Goal: Task Accomplishment & Management: Use online tool/utility

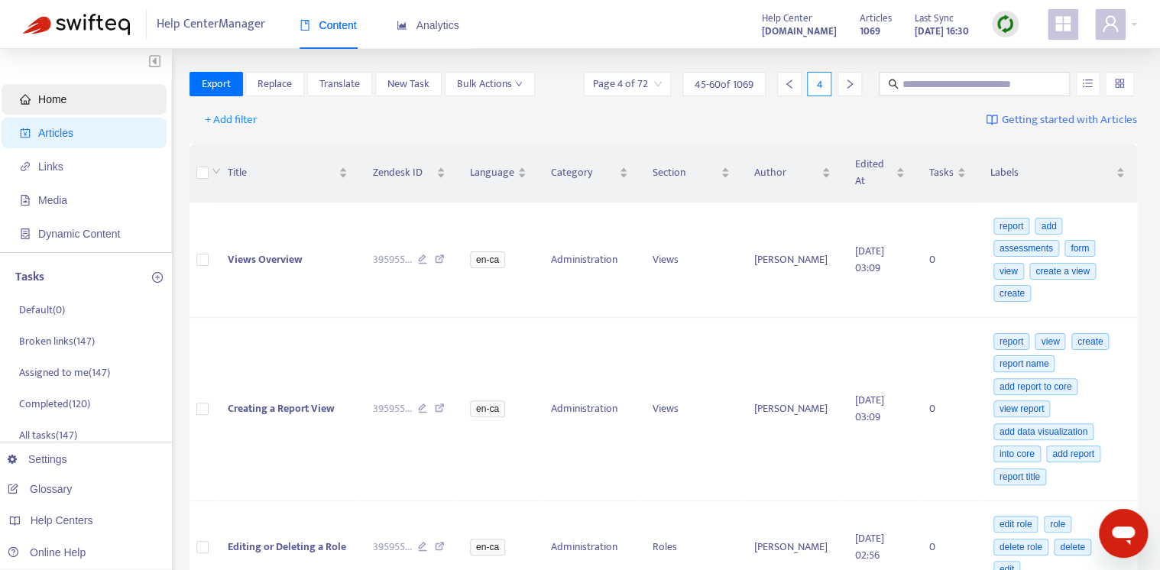
click at [39, 102] on span "Home" at bounding box center [52, 99] width 28 height 12
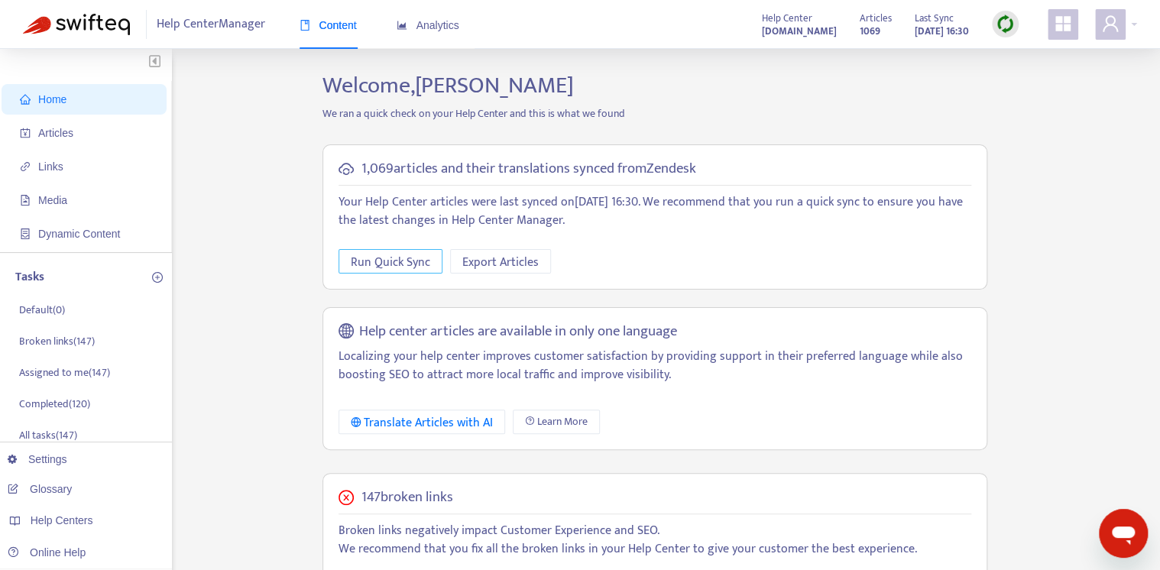
drag, startPoint x: 373, startPoint y: 256, endPoint x: 464, endPoint y: 199, distance: 108.1
click at [373, 255] on span "Run Quick Sync" at bounding box center [390, 262] width 79 height 19
click at [85, 136] on span "Articles" at bounding box center [87, 133] width 134 height 31
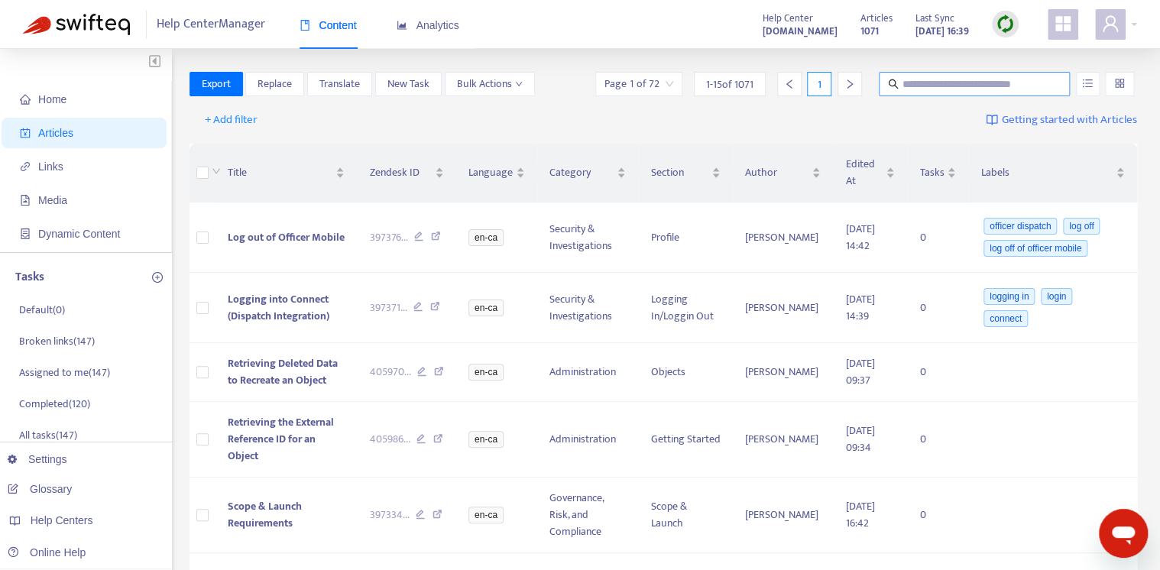
click at [945, 86] on input "text" at bounding box center [974, 84] width 147 height 17
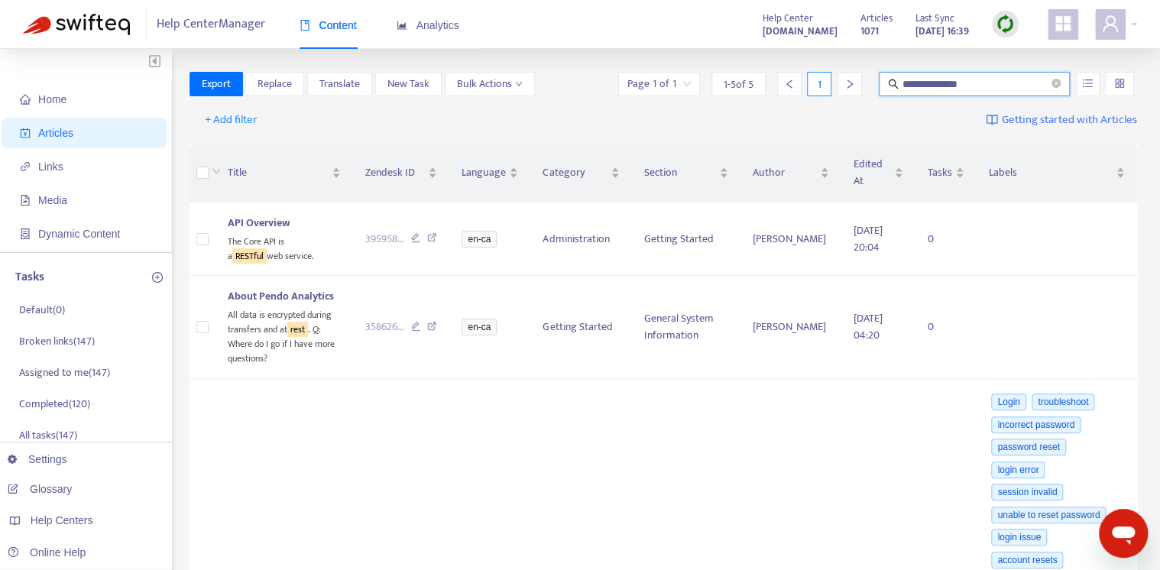
type input "**********"
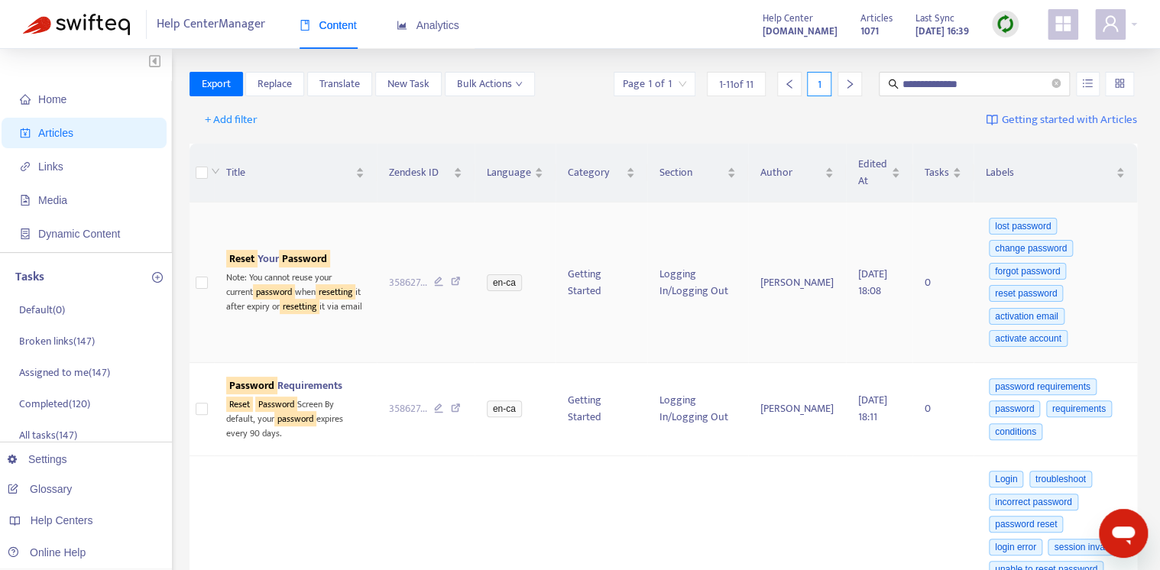
click at [526, 237] on td "en-ca" at bounding box center [514, 282] width 81 height 160
click at [84, 172] on span "Links" at bounding box center [87, 166] width 134 height 31
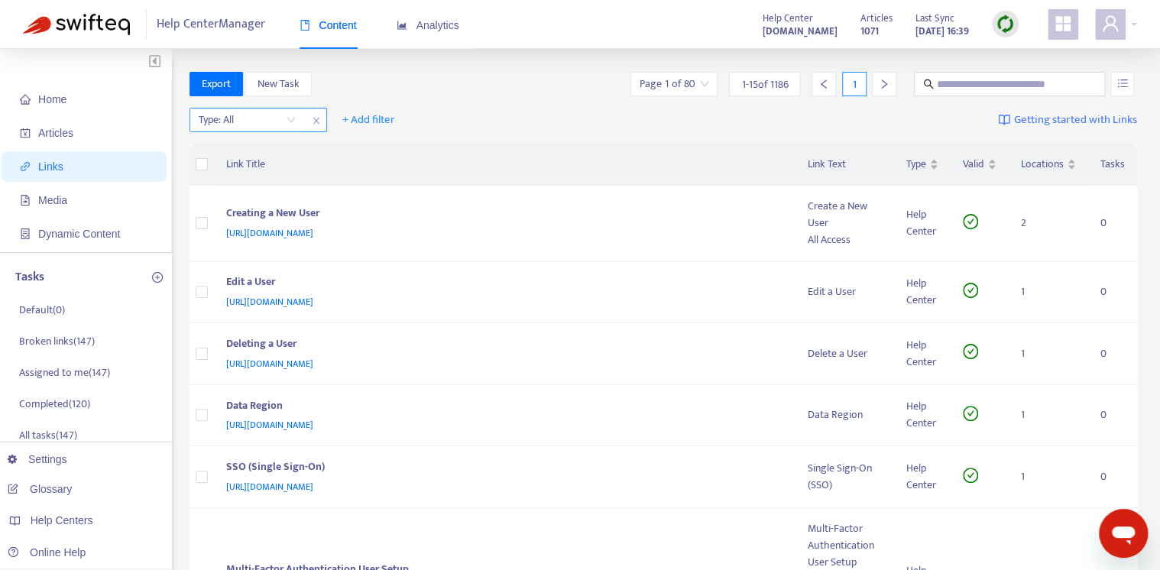
click at [252, 125] on input "search" at bounding box center [247, 119] width 97 height 23
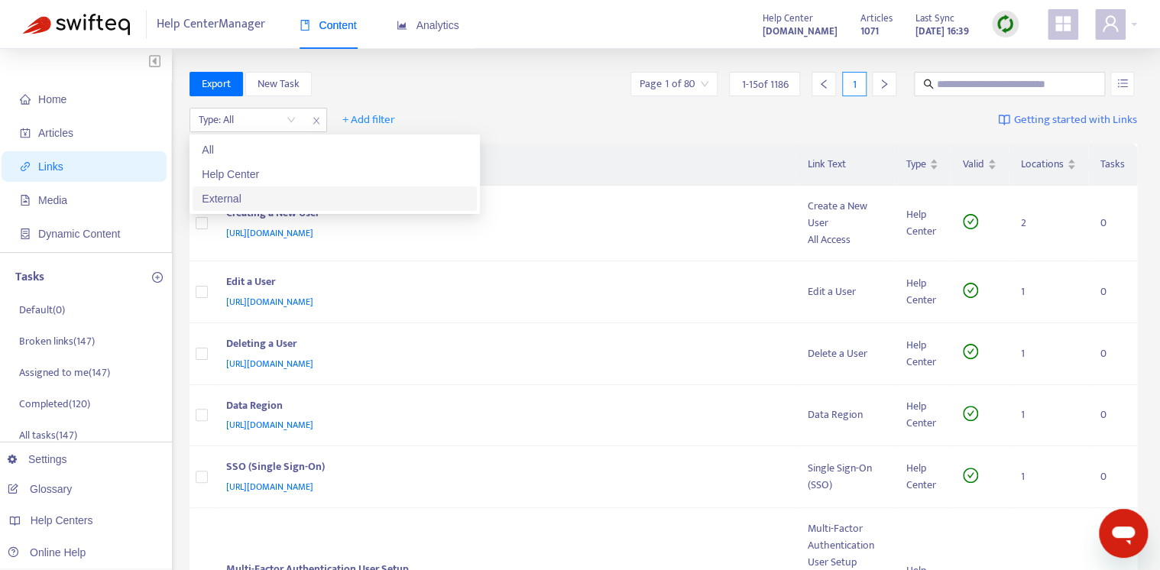
click at [336, 189] on div "External" at bounding box center [334, 198] width 284 height 24
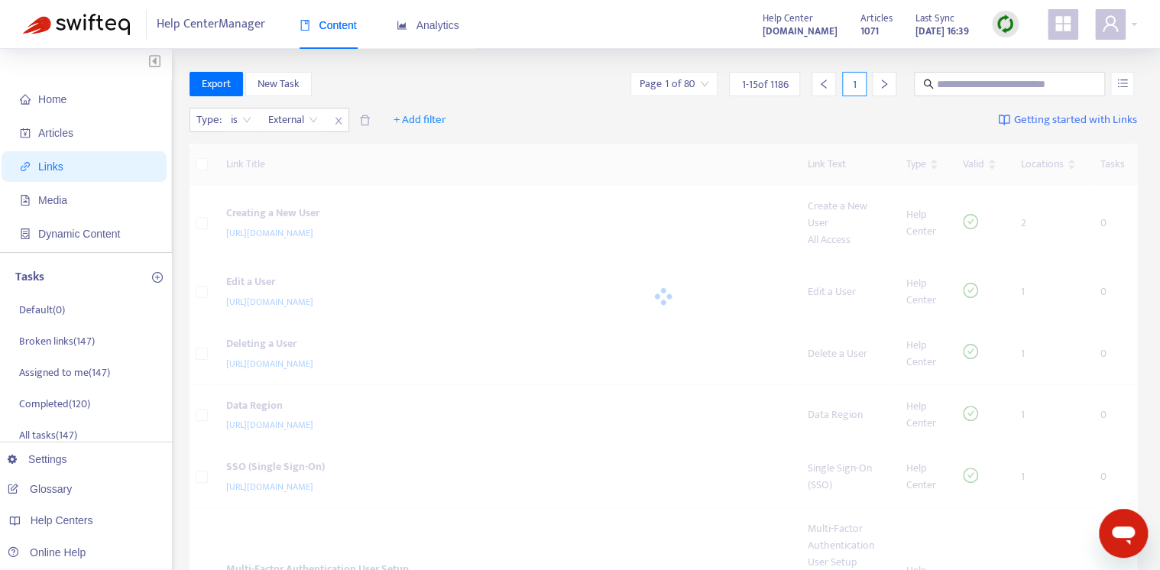
click at [577, 129] on div "Type : is External External + Add filter Getting started with Links" at bounding box center [663, 123] width 948 height 42
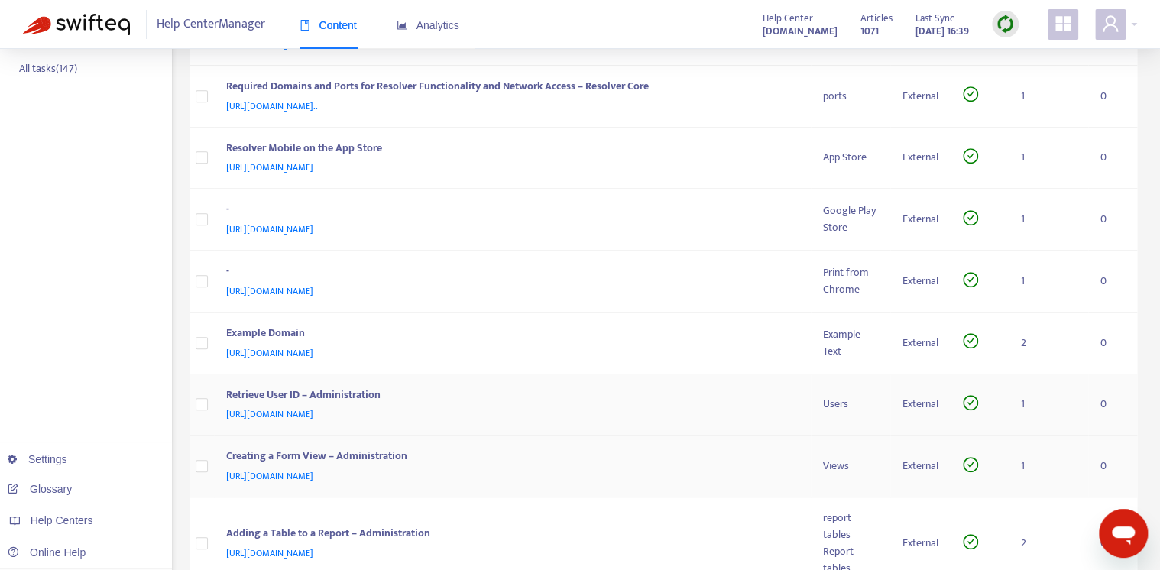
scroll to position [367, 0]
click at [666, 422] on td "Retrieve User ID – Administration [URL][DOMAIN_NAME]" at bounding box center [512, 405] width 597 height 62
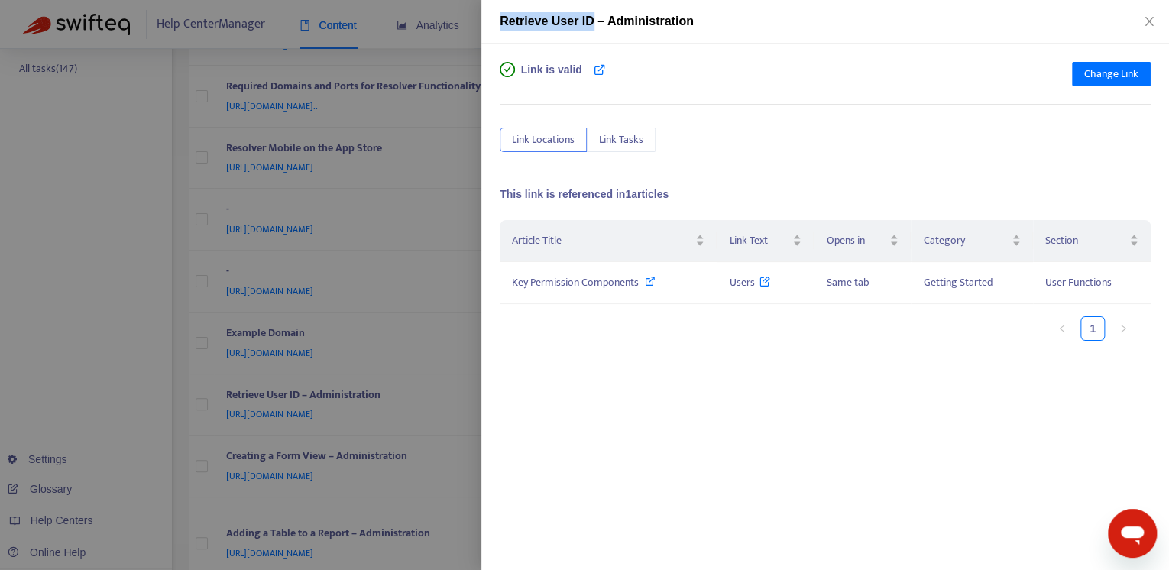
drag, startPoint x: 591, startPoint y: 24, endPoint x: 494, endPoint y: 30, distance: 97.2
click at [494, 30] on div "Retrieve User ID – Administration" at bounding box center [824, 22] width 687 height 44
copy span "Retrieve User ID"
click at [644, 280] on div "Key Permission Components" at bounding box center [608, 282] width 192 height 17
click at [824, 168] on div "Link is valid Change Link Link Locations Link Tasks This link is referenced in …" at bounding box center [825, 296] width 651 height 469
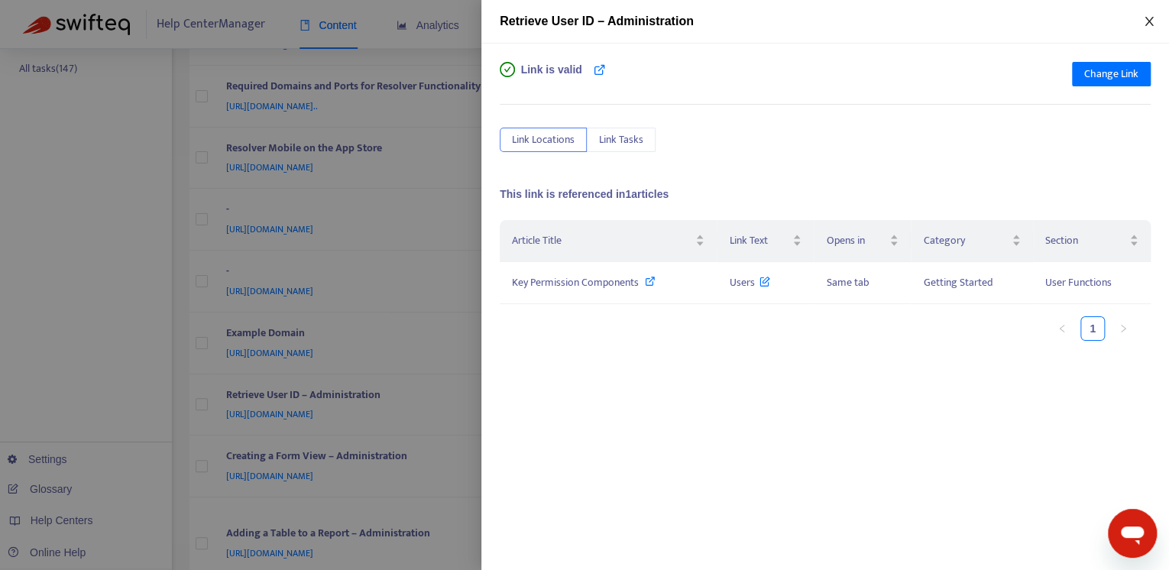
click at [1146, 16] on icon "close" at bounding box center [1149, 21] width 12 height 12
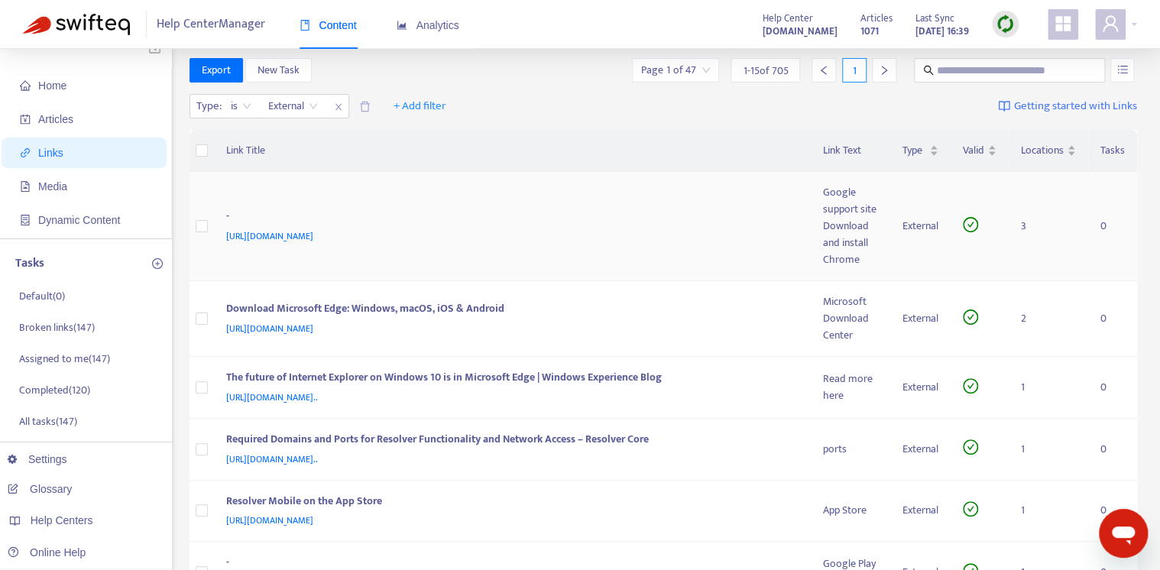
scroll to position [0, 0]
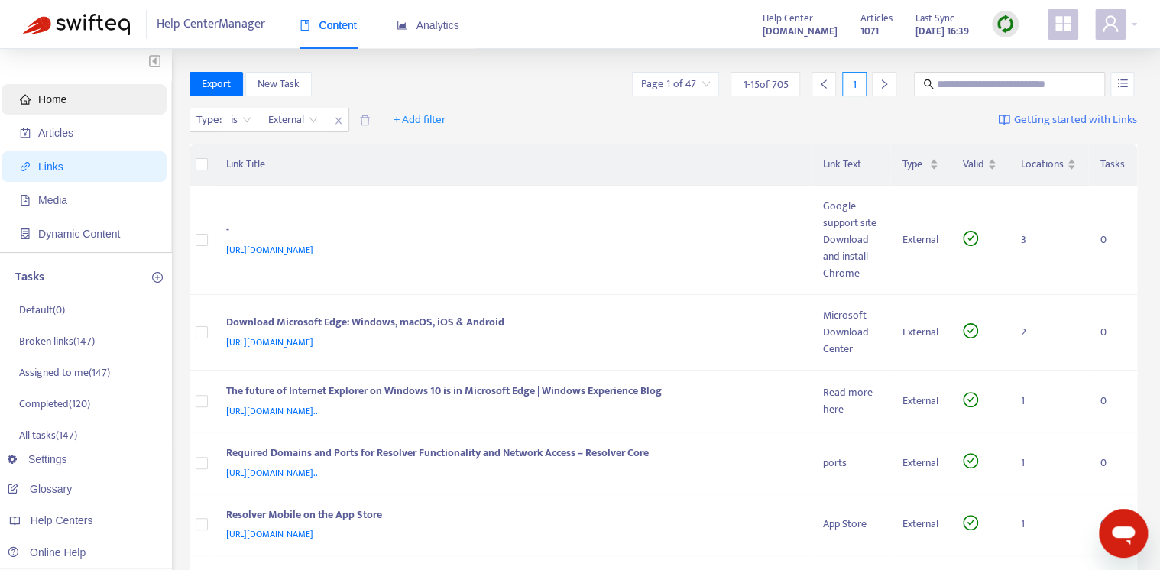
click at [107, 100] on span "Home" at bounding box center [87, 99] width 134 height 31
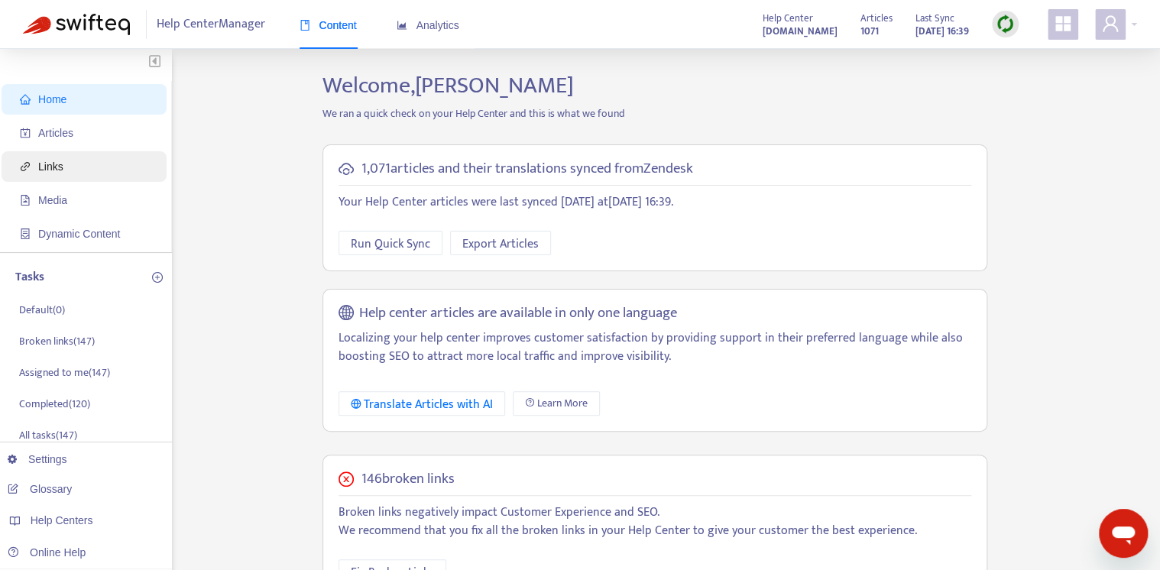
click at [78, 170] on span "Links" at bounding box center [87, 166] width 134 height 31
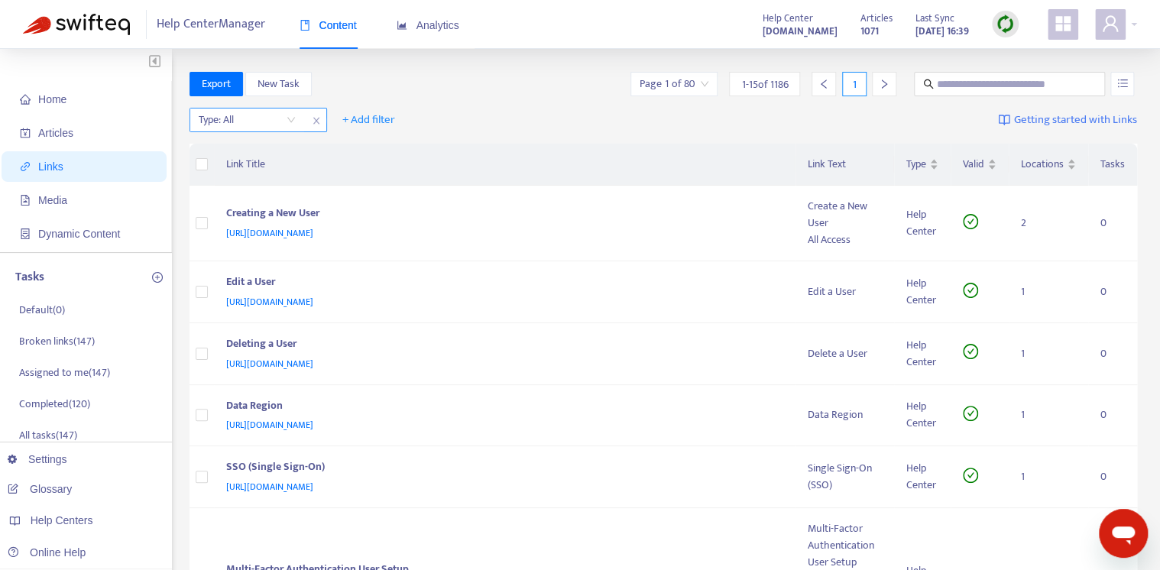
click at [260, 125] on input "search" at bounding box center [247, 119] width 97 height 23
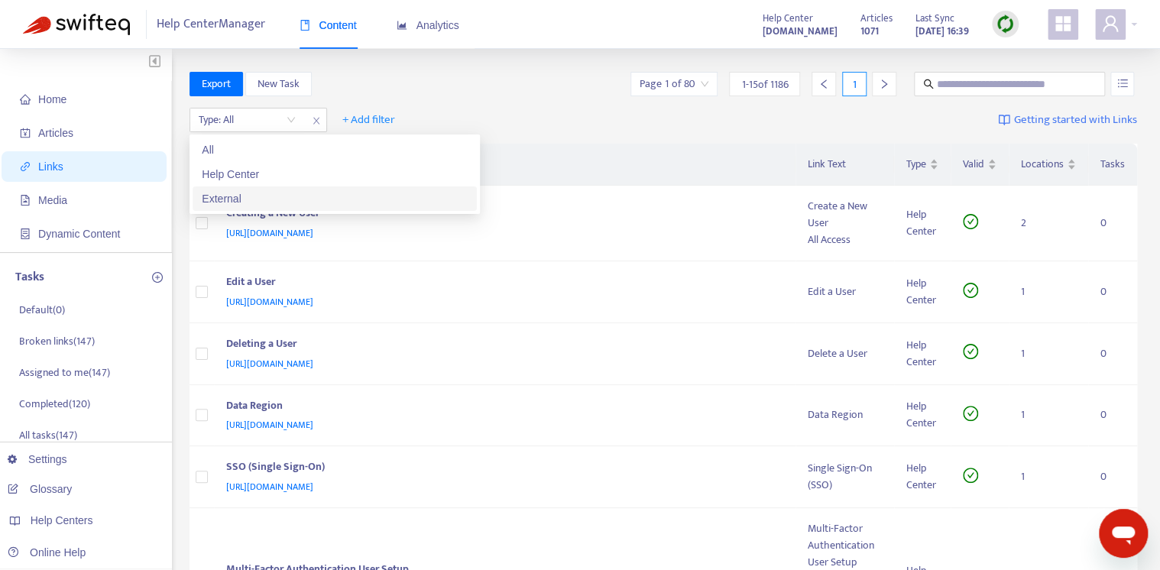
click at [337, 190] on div "External" at bounding box center [335, 198] width 266 height 17
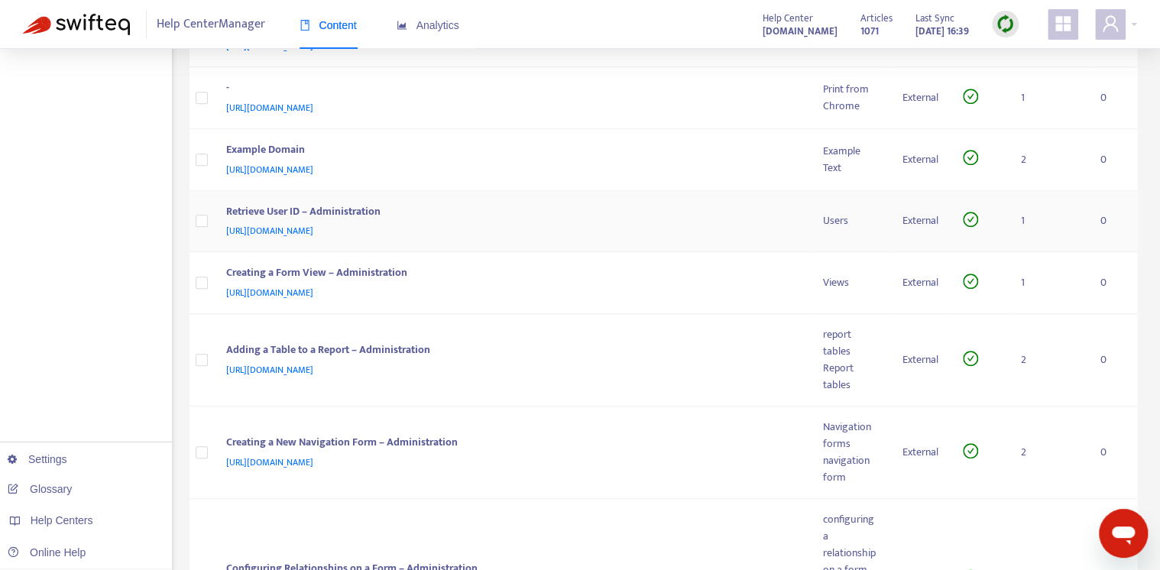
scroll to position [550, 0]
click at [663, 211] on div "Retrieve User ID – Administration" at bounding box center [509, 213] width 567 height 20
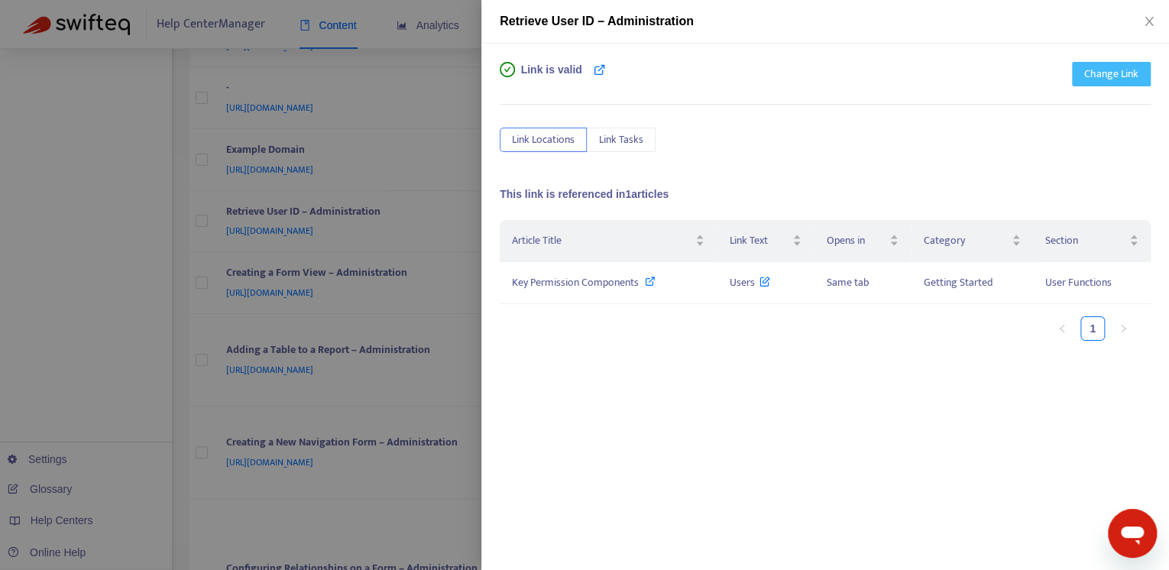
click at [1098, 79] on span "Change Link" at bounding box center [1111, 74] width 54 height 17
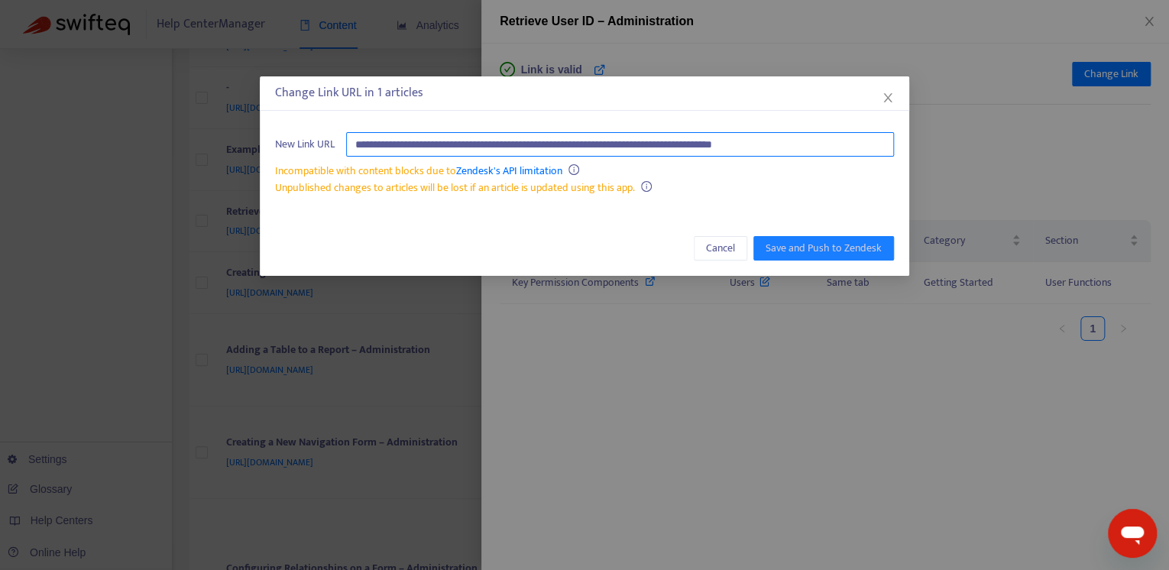
paste input "text"
type input "**********"
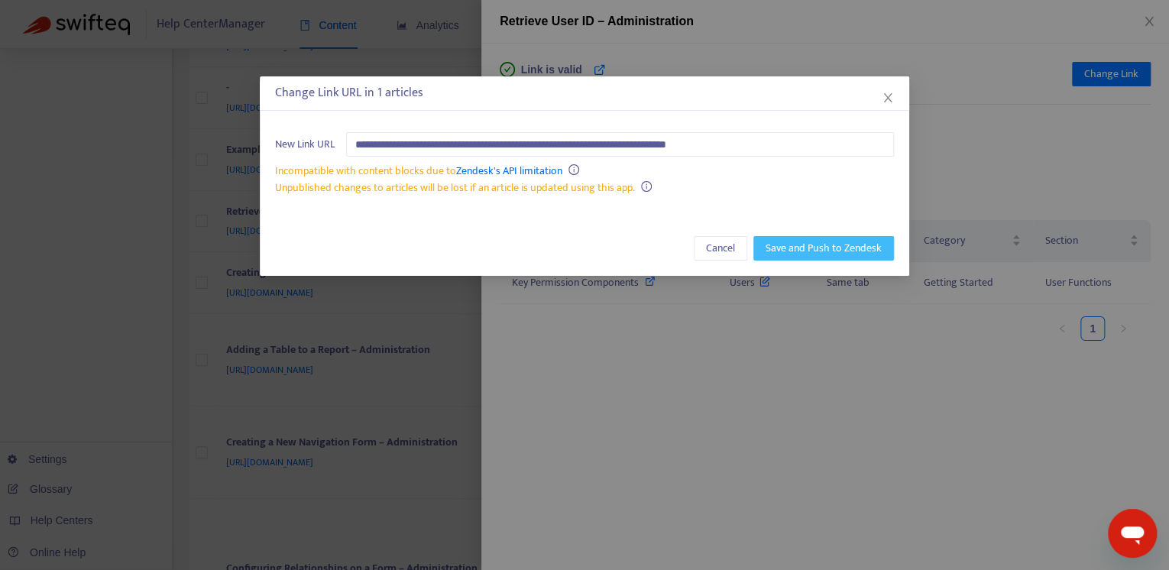
click at [782, 244] on span "Save and Push to Zendesk" at bounding box center [823, 248] width 116 height 17
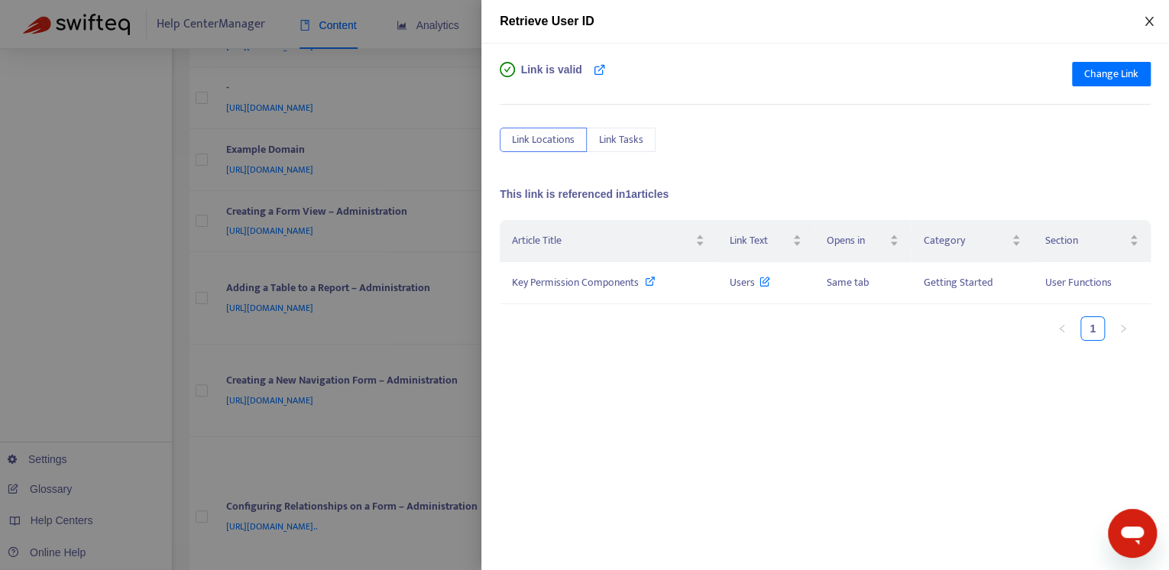
click at [1154, 19] on icon "close" at bounding box center [1149, 21] width 12 height 12
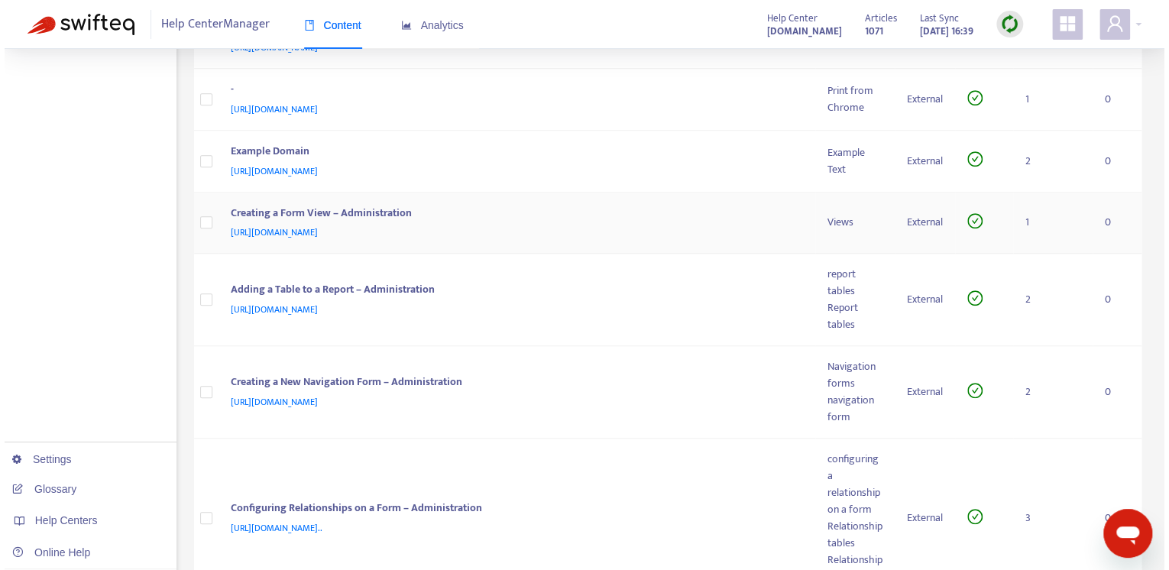
scroll to position [549, 0]
click at [660, 239] on td "Creating a Form View – Administration [URL][DOMAIN_NAME]" at bounding box center [512, 223] width 597 height 62
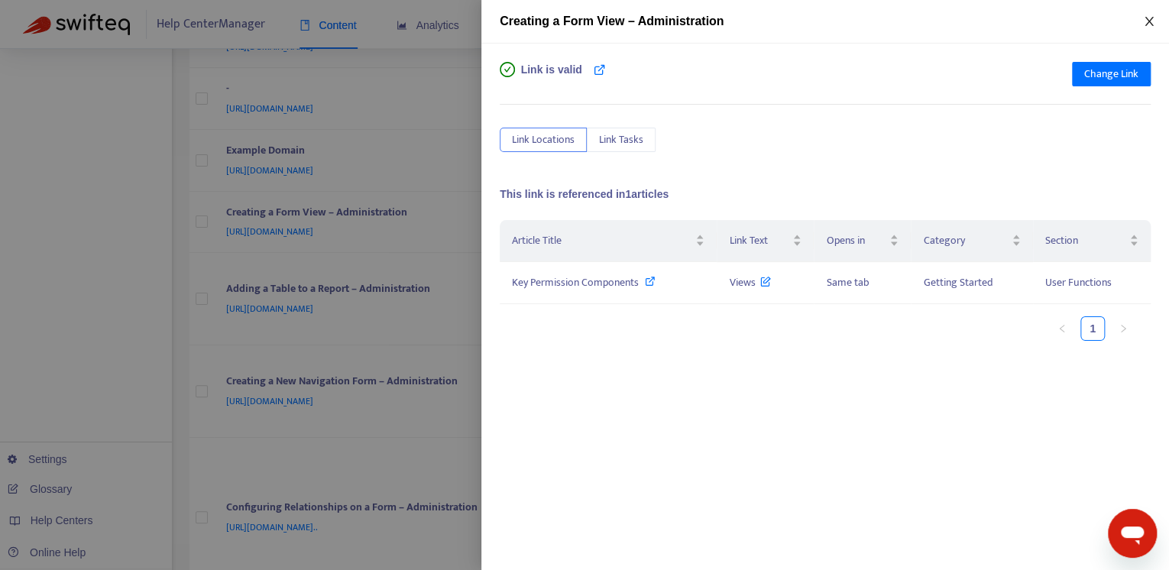
click at [1148, 18] on icon "close" at bounding box center [1149, 21] width 12 height 12
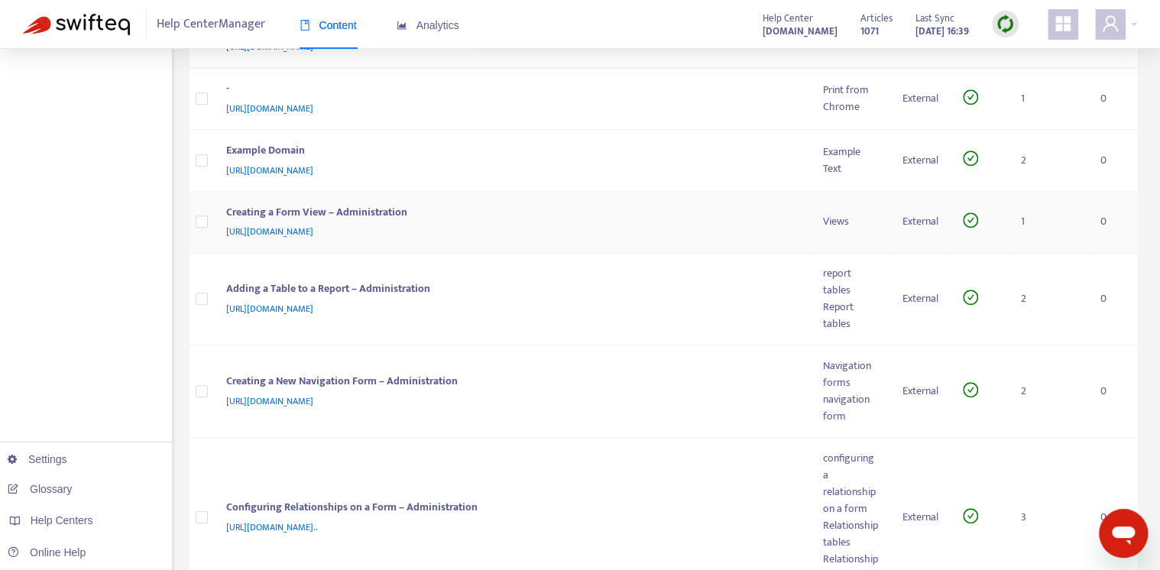
drag, startPoint x: 430, startPoint y: 205, endPoint x: 217, endPoint y: 223, distance: 213.8
click at [217, 223] on td "Creating a Form View – Administration [URL][DOMAIN_NAME]" at bounding box center [512, 223] width 597 height 62
click at [316, 204] on div "Creating a Form View – Administration" at bounding box center [509, 214] width 567 height 20
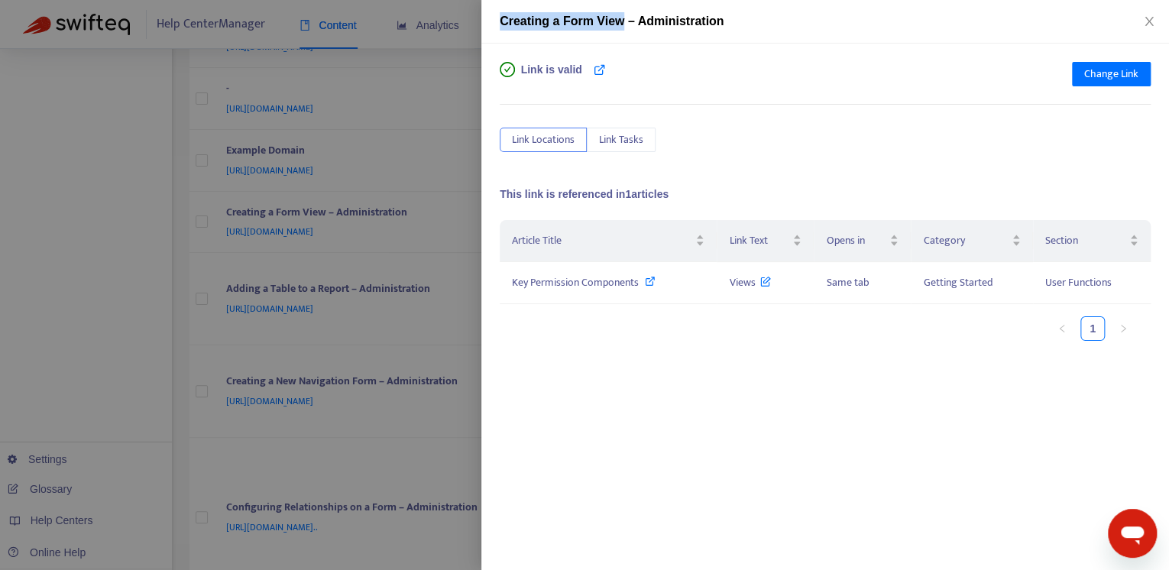
drag, startPoint x: 623, startPoint y: 26, endPoint x: 495, endPoint y: 23, distance: 128.4
click at [495, 23] on div "Creating a Form View – Administration" at bounding box center [824, 22] width 687 height 44
copy span "Creating a Form View"
click at [1105, 71] on span "Change Link" at bounding box center [1111, 74] width 54 height 17
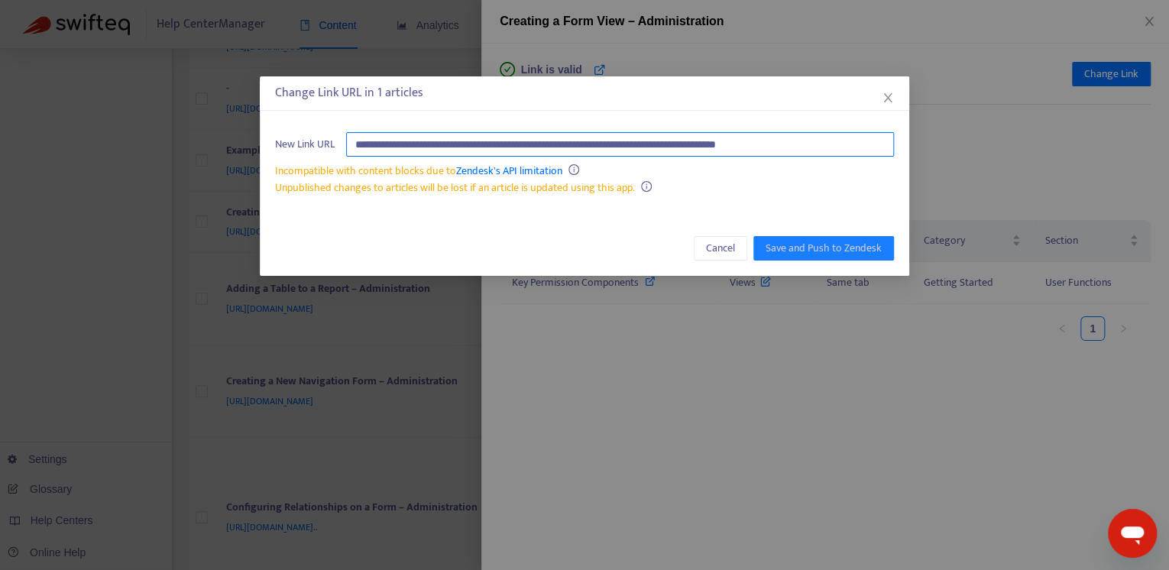
paste input "text"
type input "**********"
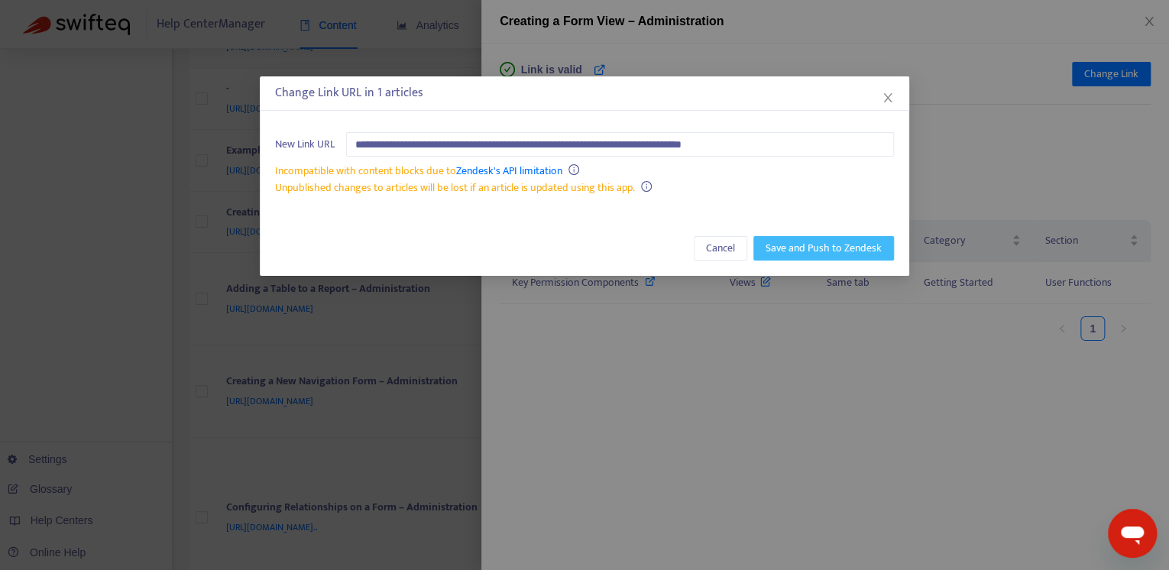
click at [820, 241] on span "Save and Push to Zendesk" at bounding box center [823, 248] width 116 height 17
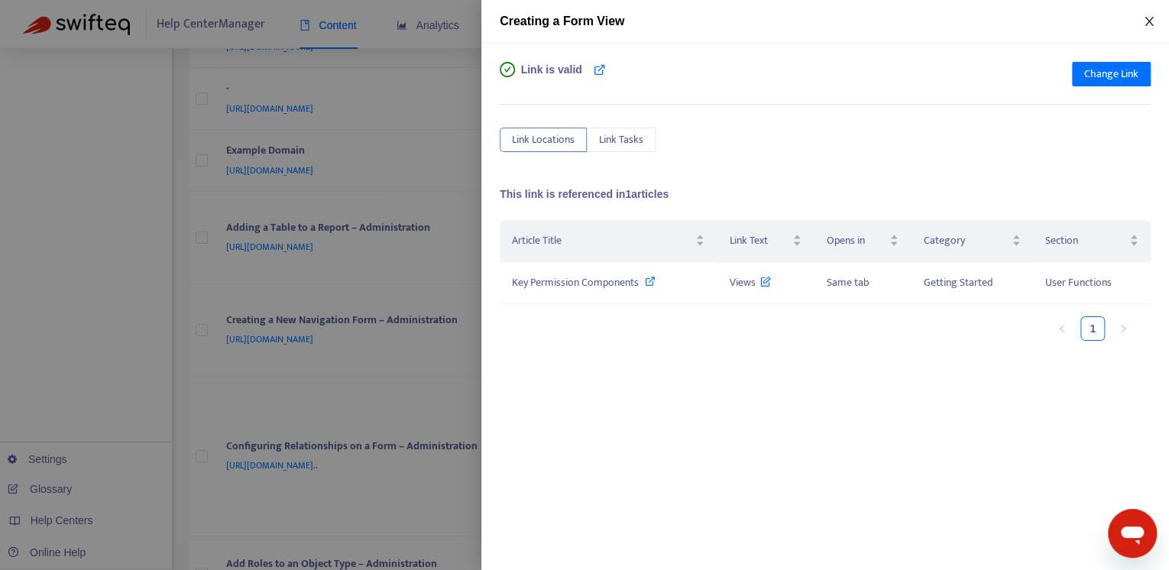
click at [1153, 20] on icon "close" at bounding box center [1149, 21] width 12 height 12
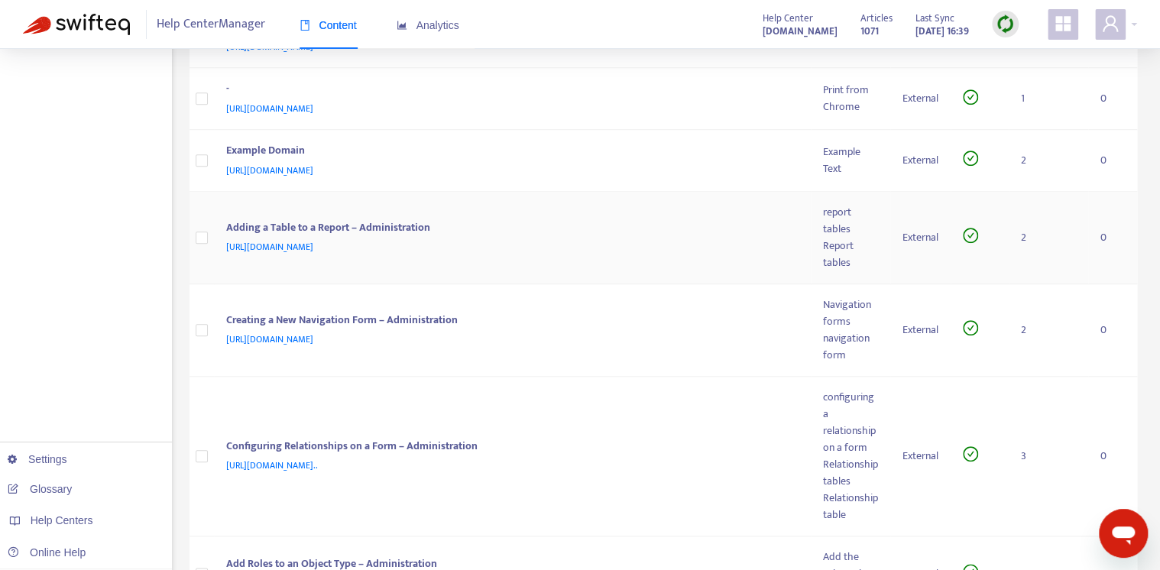
click at [630, 202] on td "Adding a Table to a Report – Administration [URL][DOMAIN_NAME]" at bounding box center [512, 238] width 597 height 92
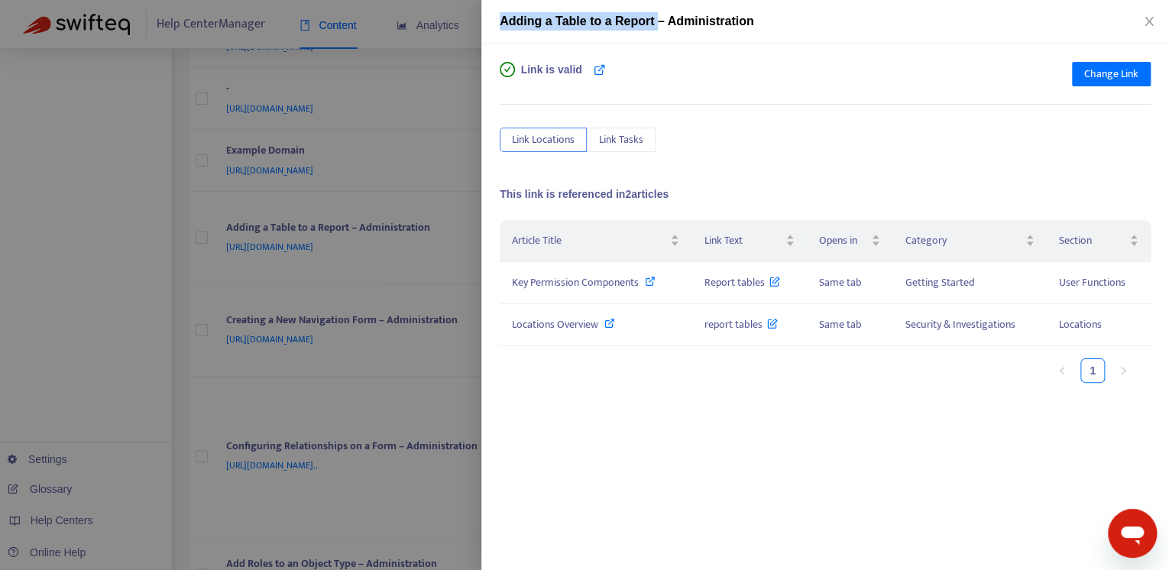
drag, startPoint x: 658, startPoint y: 21, endPoint x: 474, endPoint y: 27, distance: 184.2
click at [474, 27] on div "Adding a Table to a Report – Administration Link is valid Change Link Link Loca…" at bounding box center [584, 285] width 1169 height 570
drag, startPoint x: 474, startPoint y: 27, endPoint x: 692, endPoint y: 76, distance: 223.0
click at [692, 76] on div "Link is valid Change Link" at bounding box center [825, 77] width 651 height 31
drag, startPoint x: 636, startPoint y: 21, endPoint x: 488, endPoint y: 24, distance: 147.5
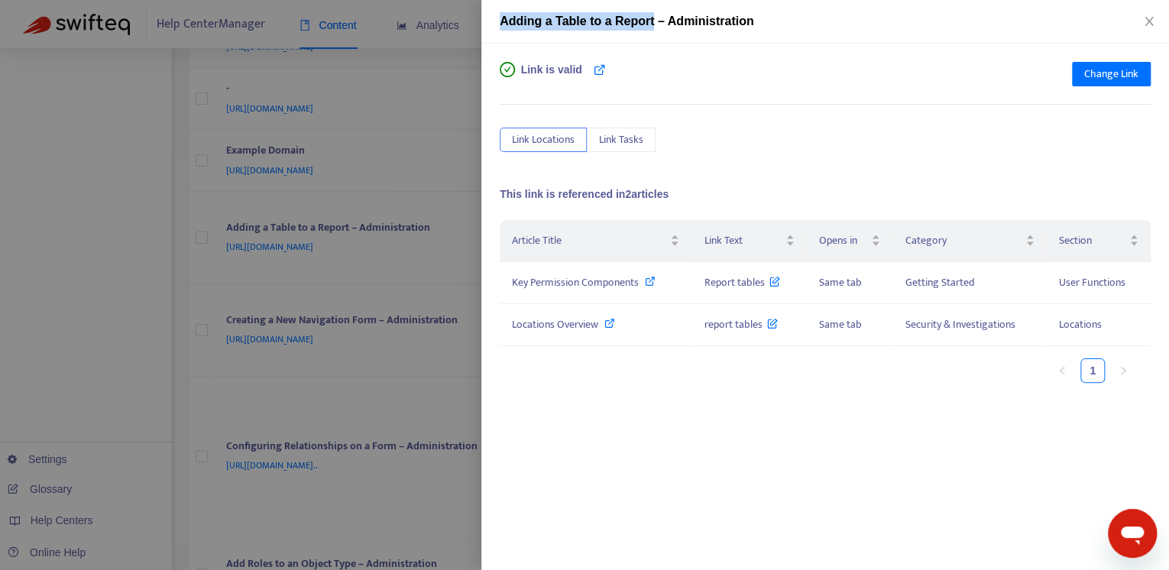
click at [488, 24] on div "Adding a Table to a Report – Administration" at bounding box center [824, 22] width 687 height 44
copy span "Adding a Table to a Report"
click at [710, 131] on div "Link Locations Link Tasks" at bounding box center [825, 140] width 651 height 24
click at [1106, 79] on span "Change Link" at bounding box center [1111, 74] width 54 height 17
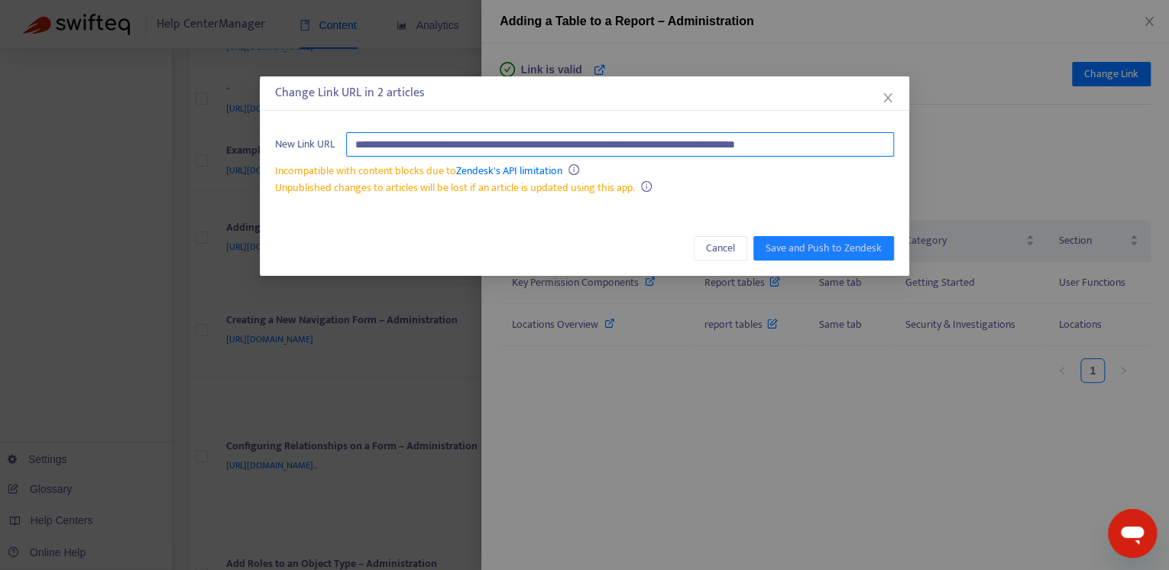
paste input "text"
type input "**********"
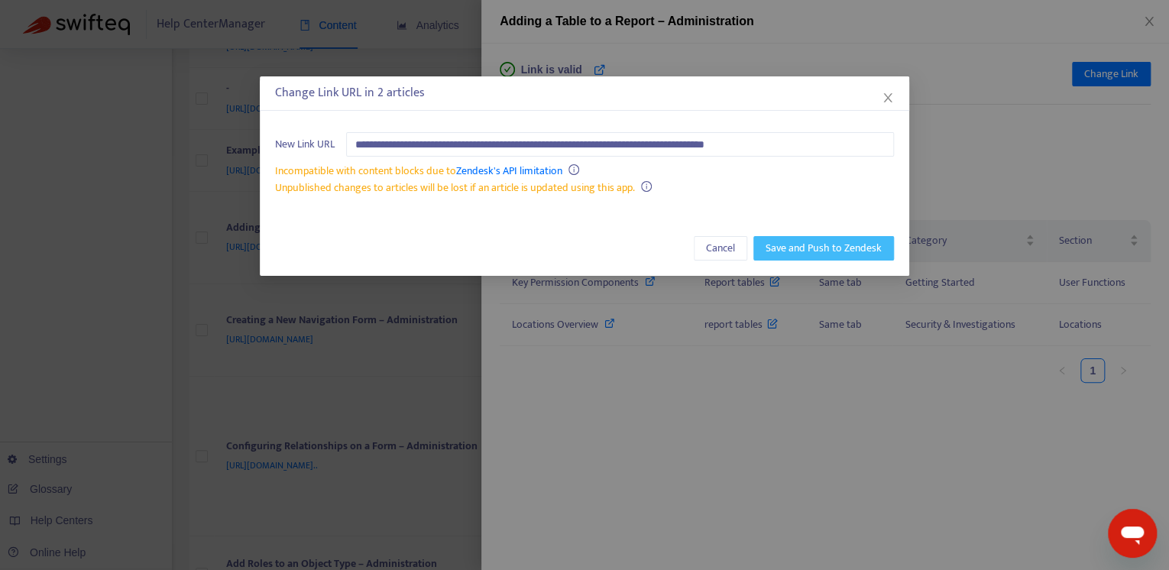
click at [794, 240] on span "Save and Push to Zendesk" at bounding box center [823, 248] width 116 height 17
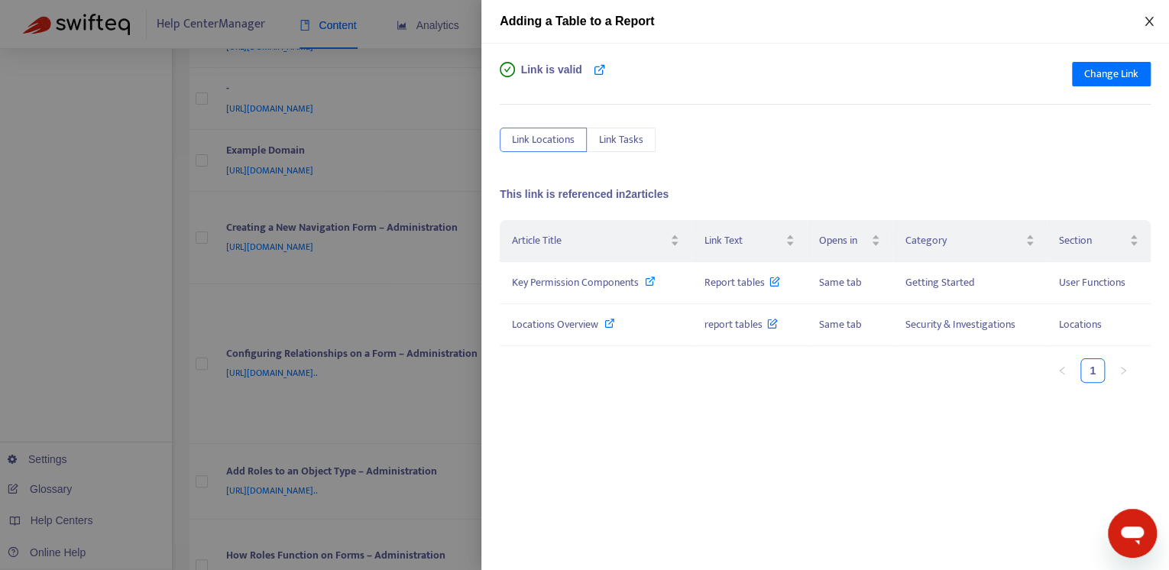
click at [1146, 24] on icon "close" at bounding box center [1148, 21] width 8 height 9
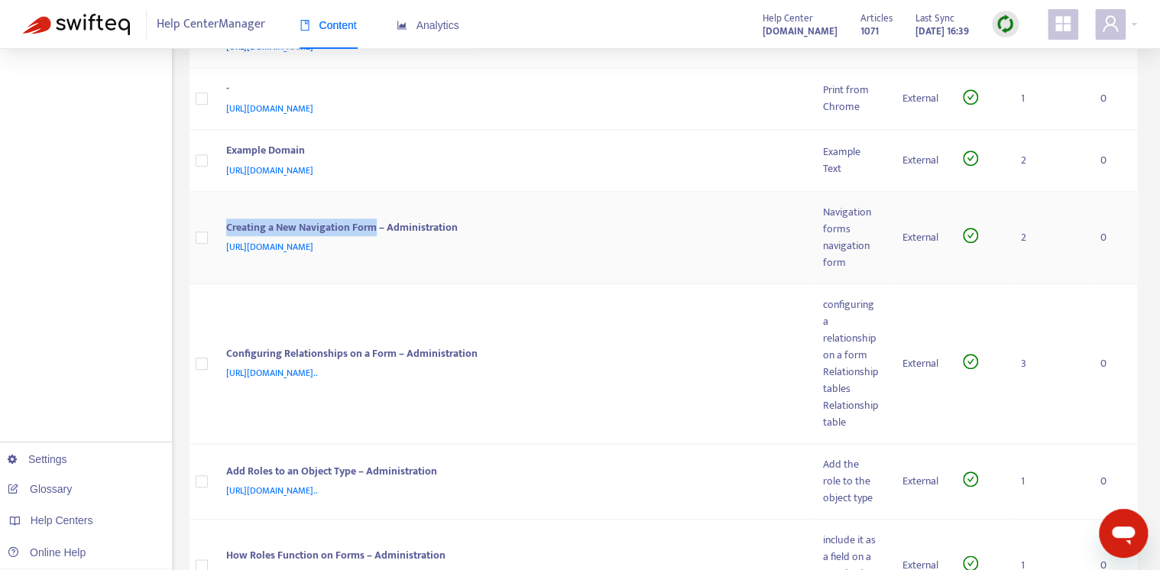
drag, startPoint x: 377, startPoint y: 223, endPoint x: 228, endPoint y: 223, distance: 149.0
click at [228, 223] on div "Creating a New Navigation Form – Administration" at bounding box center [509, 229] width 567 height 20
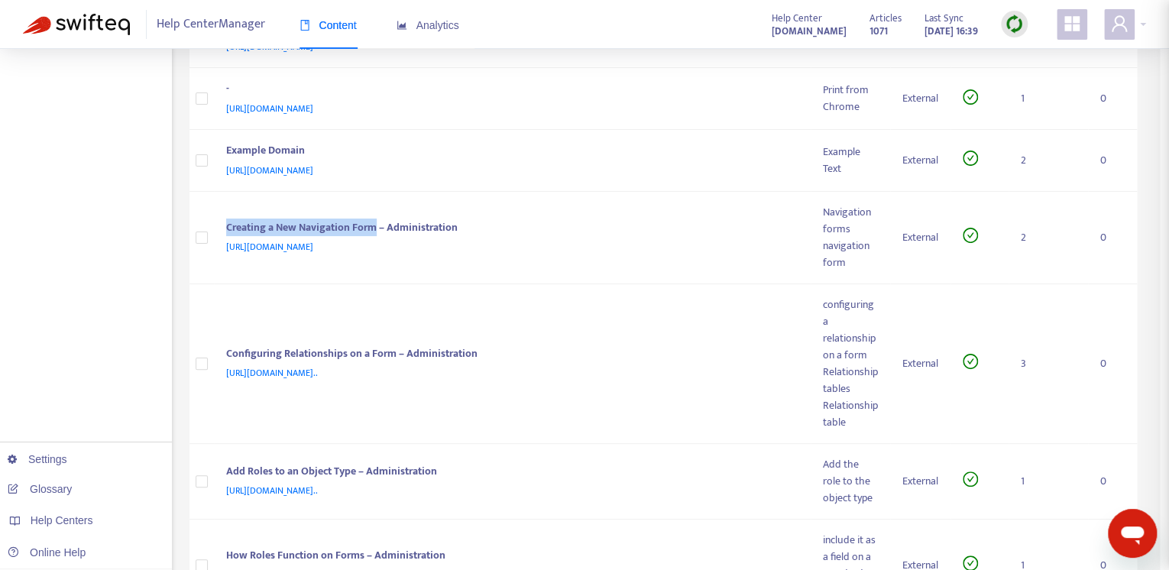
copy div "Creating a New Navigation Form"
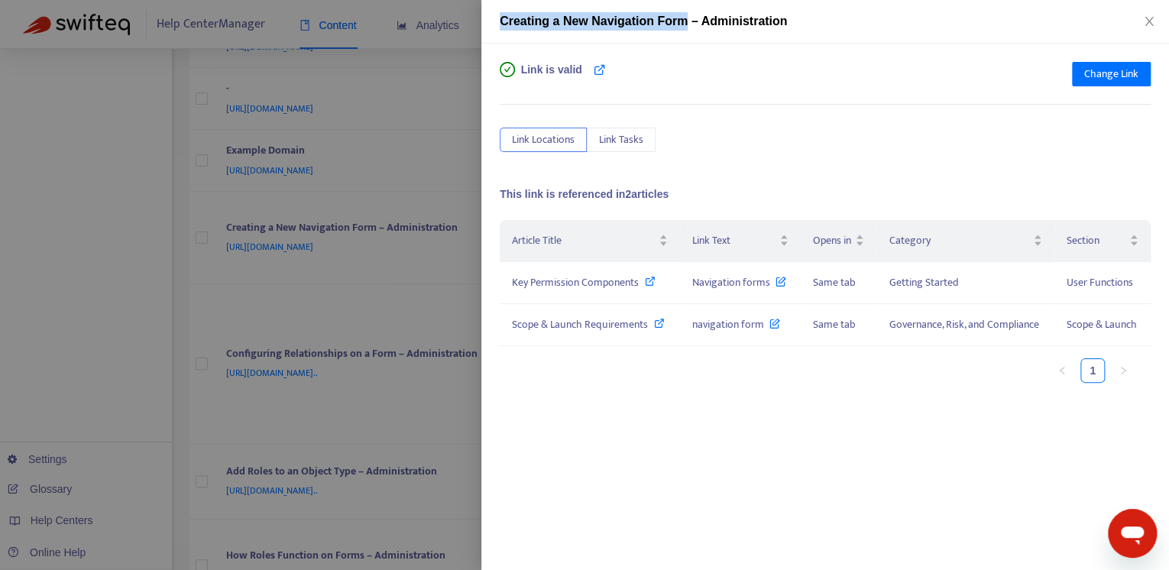
drag, startPoint x: 688, startPoint y: 25, endPoint x: 500, endPoint y: 37, distance: 189.0
click at [489, 31] on div "Creating a New Navigation Form – Administration" at bounding box center [824, 22] width 687 height 44
copy span "Creating a New Navigation Form"
click at [1099, 66] on span "Change Link" at bounding box center [1111, 74] width 54 height 17
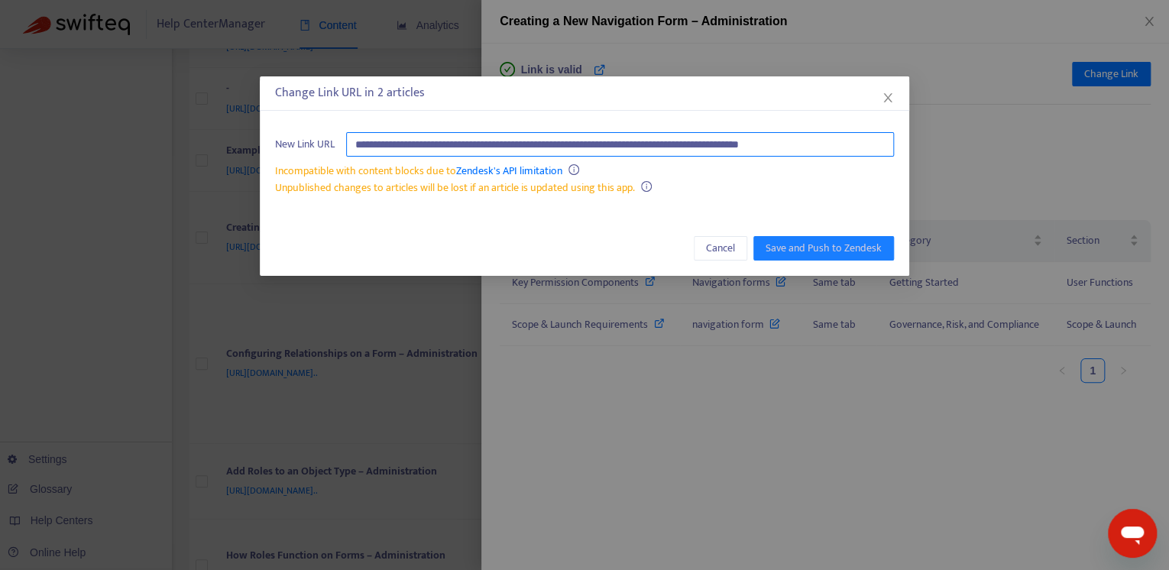
paste input "text"
type input "**********"
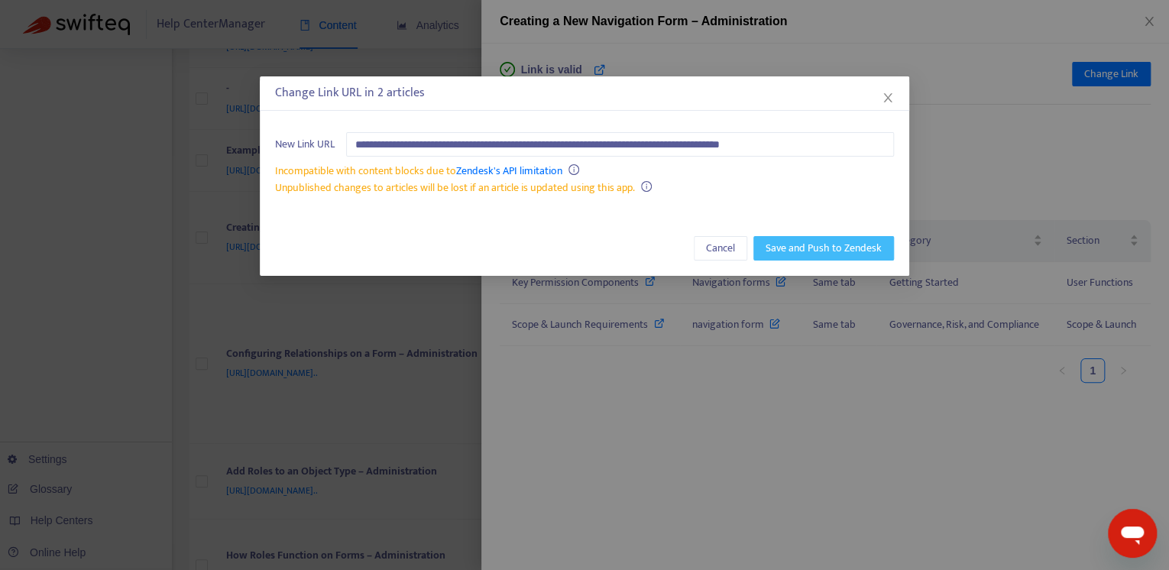
click at [843, 246] on span "Save and Push to Zendesk" at bounding box center [823, 248] width 116 height 17
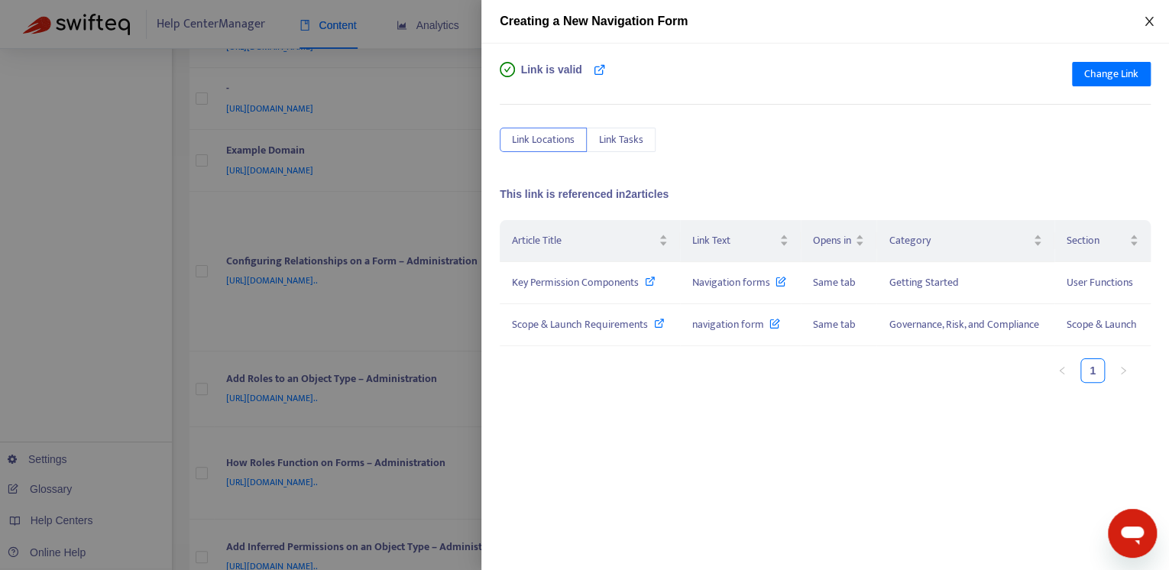
click at [1150, 21] on icon "close" at bounding box center [1149, 21] width 12 height 12
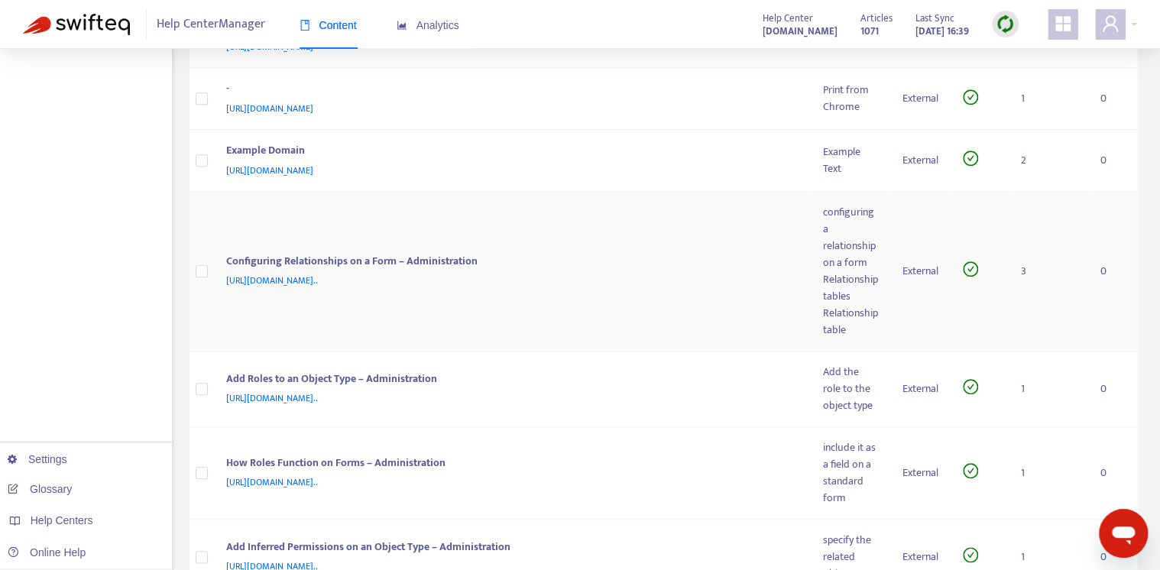
click at [685, 230] on td "Configuring Relationships on a Form – Administration [URL][DOMAIN_NAME].." at bounding box center [512, 272] width 597 height 160
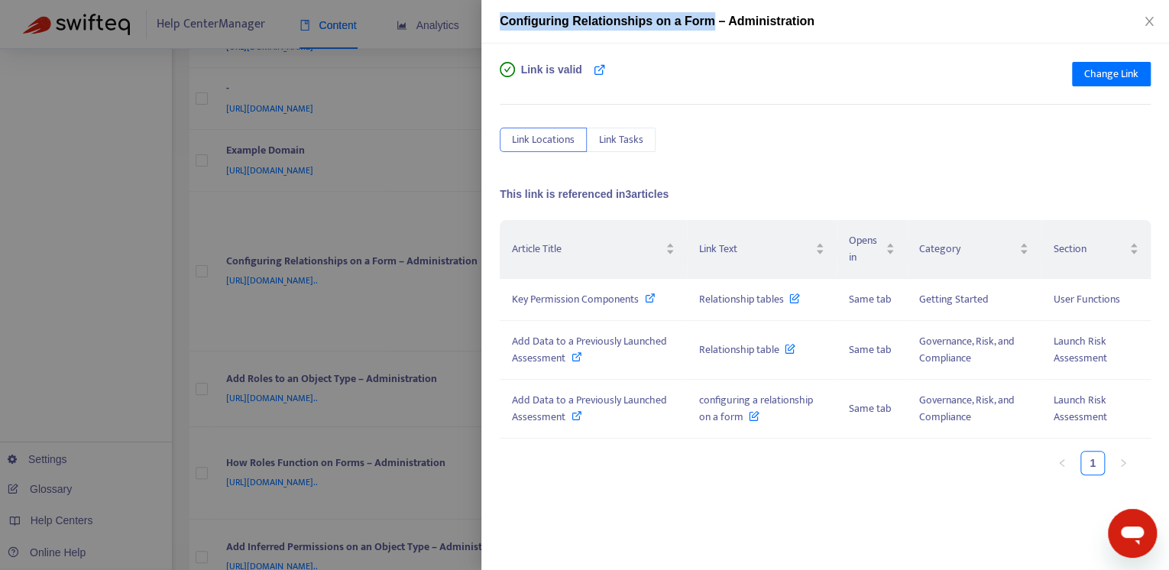
drag, startPoint x: 707, startPoint y: 27, endPoint x: 498, endPoint y: 26, distance: 209.3
click at [498, 26] on div "Configuring Relationships on a Form – Administration" at bounding box center [824, 22] width 687 height 44
copy span "Configuring Relationships on a Form"
click at [904, 58] on div "Link is valid Change Link Link Locations Link Tasks This link is referenced in …" at bounding box center [824, 307] width 687 height 526
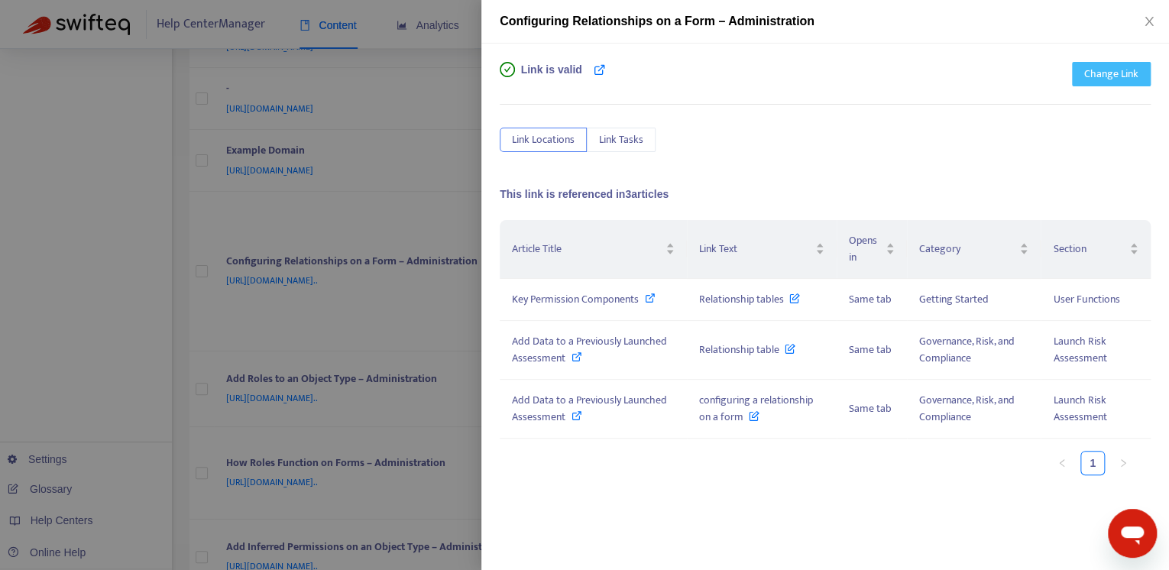
click at [1096, 76] on span "Change Link" at bounding box center [1111, 74] width 54 height 17
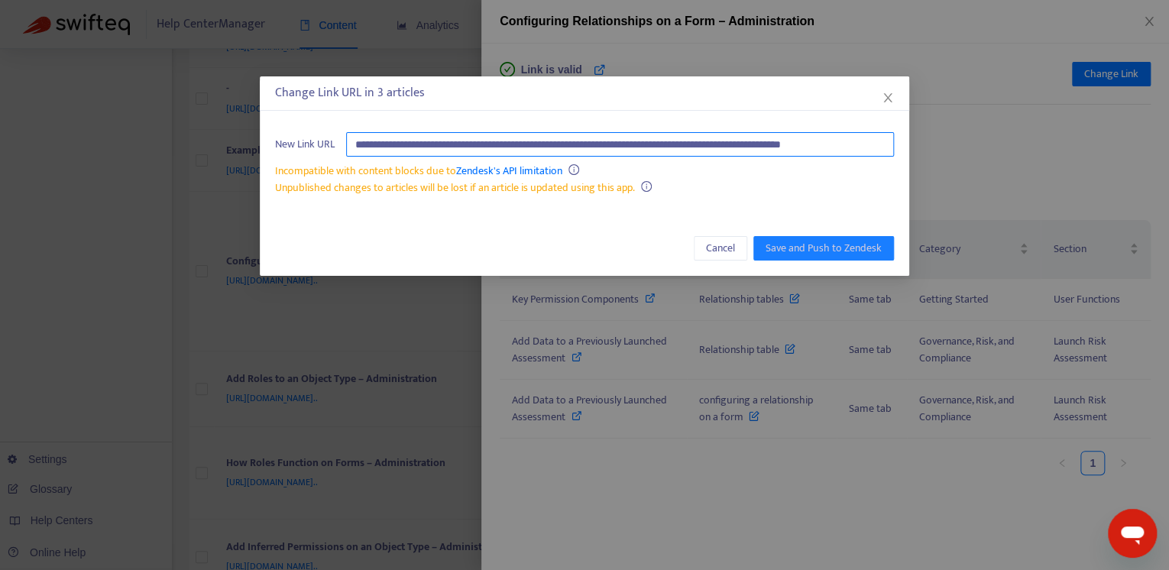
click at [619, 144] on input "**********" at bounding box center [620, 144] width 548 height 24
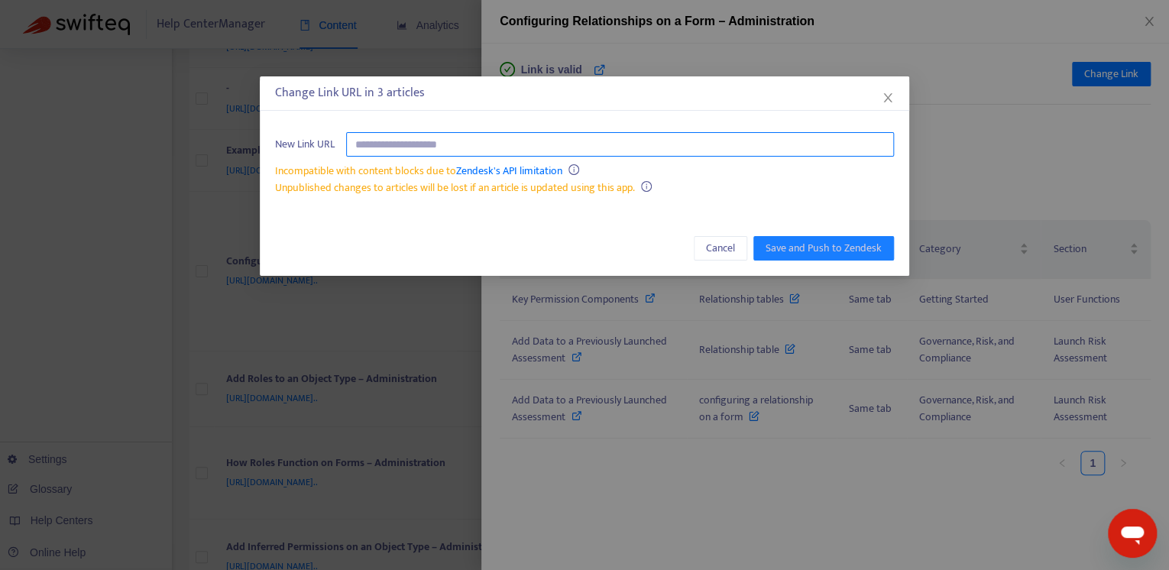
paste input "**********"
type input "**********"
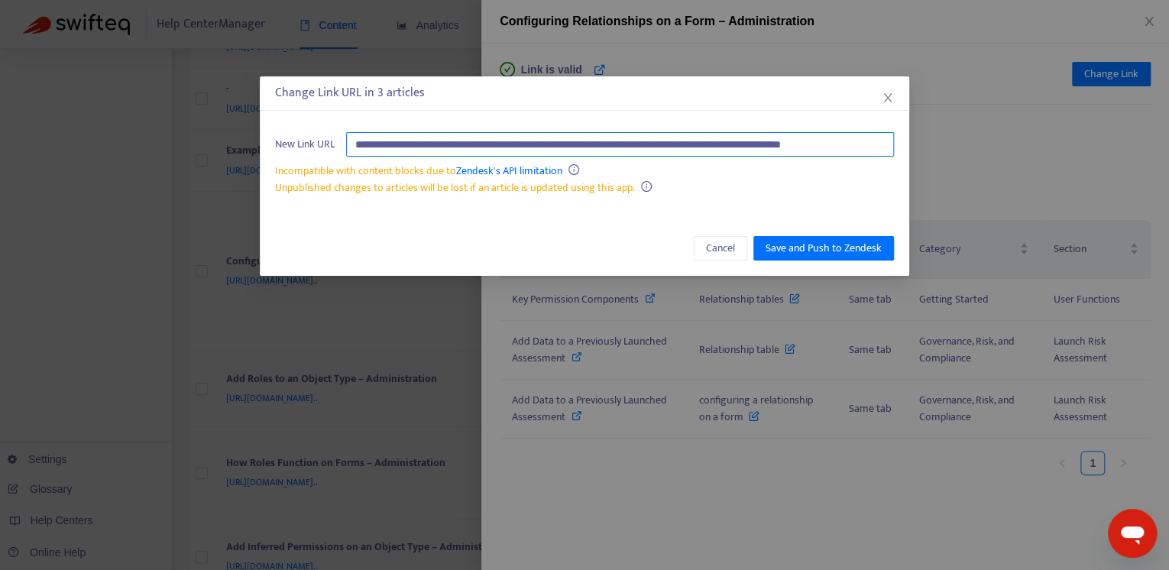
click at [772, 137] on input "**********" at bounding box center [620, 144] width 548 height 24
click at [772, 142] on input "**********" at bounding box center [620, 144] width 548 height 24
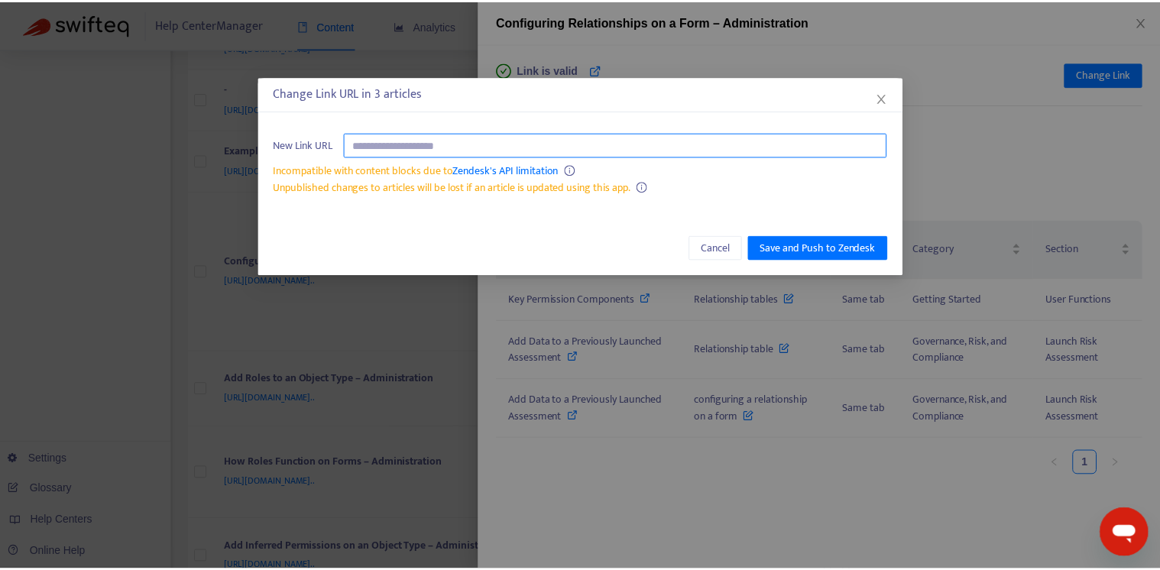
scroll to position [0, 0]
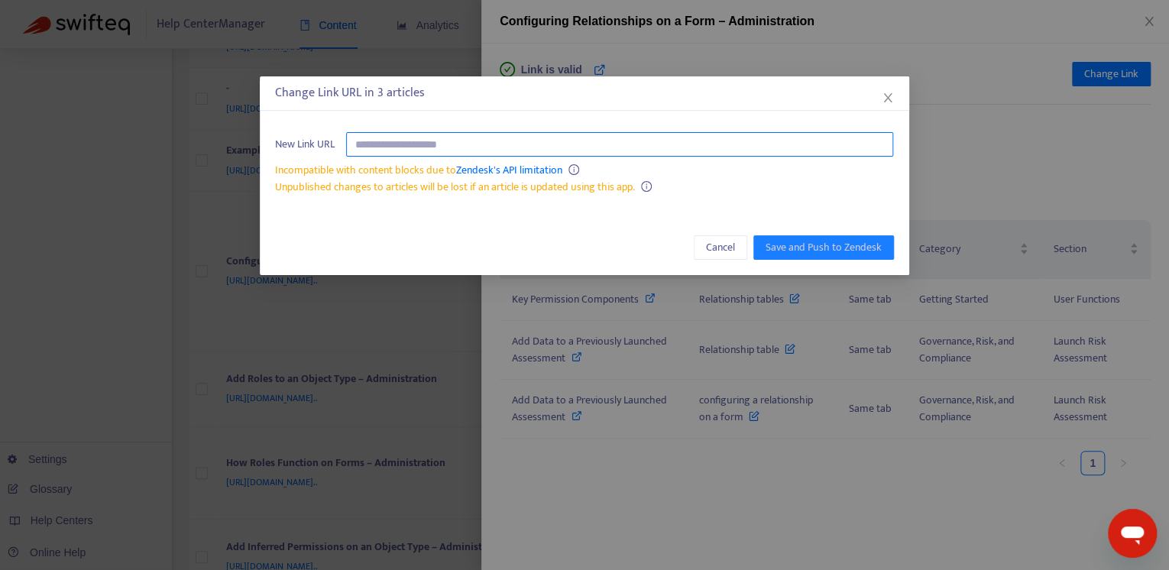
paste input "**********"
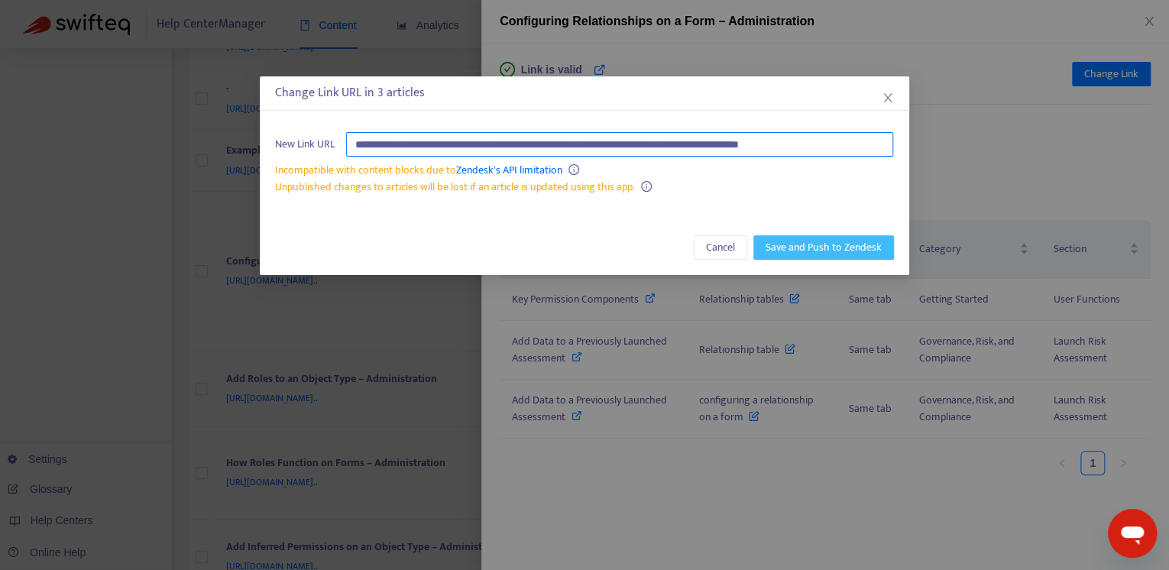
type input "**********"
click at [820, 244] on span "Save and Push to Zendesk" at bounding box center [823, 247] width 116 height 17
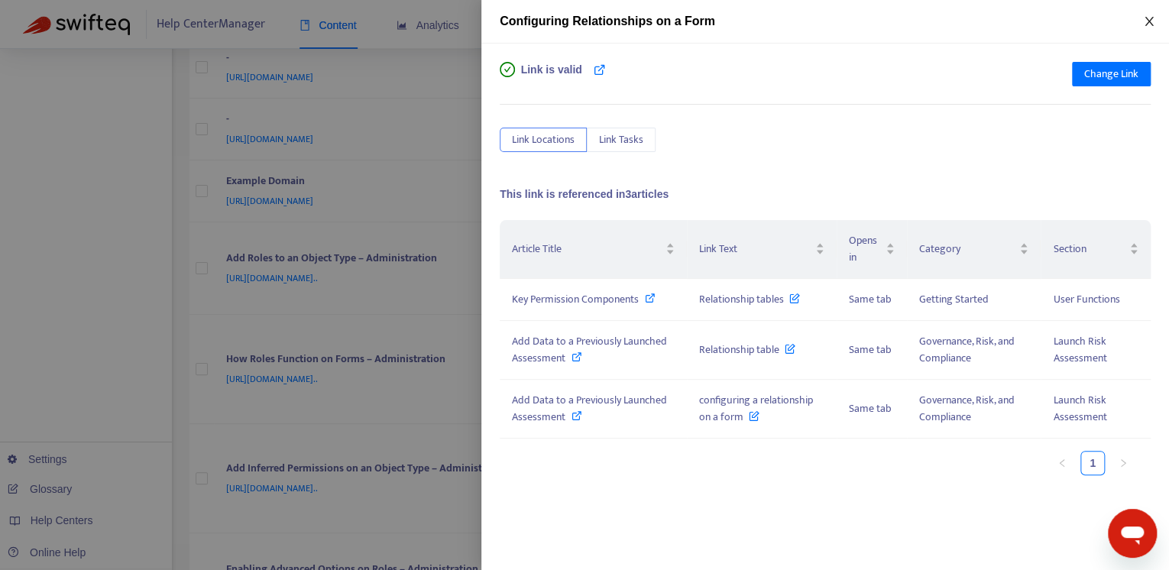
click at [1147, 21] on icon "close" at bounding box center [1149, 21] width 12 height 12
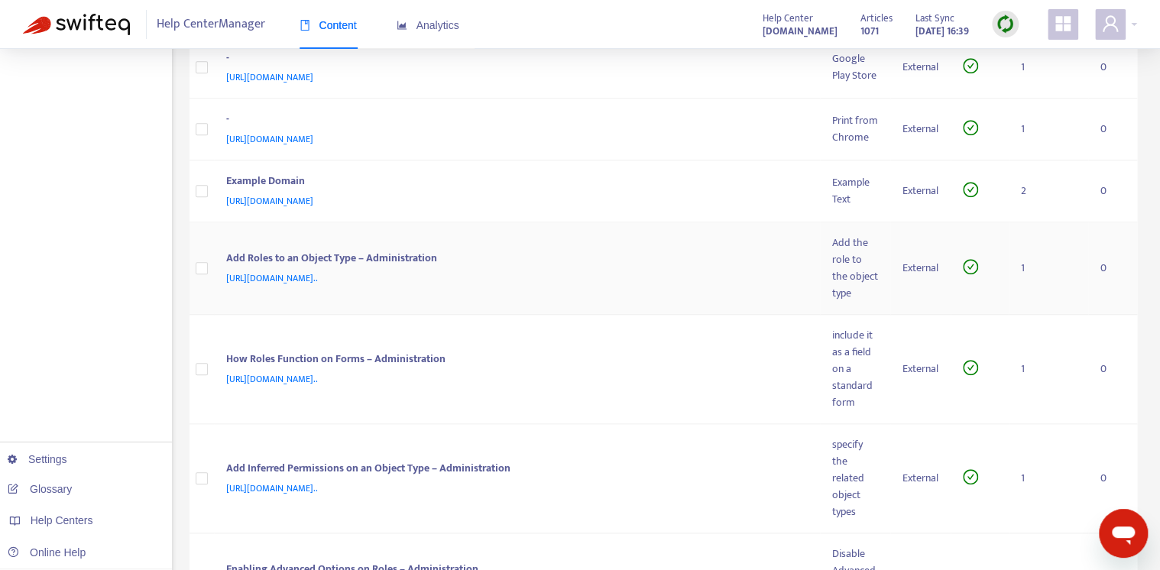
click at [710, 270] on div "Add Roles to an Object Type – Administration" at bounding box center [514, 260] width 576 height 20
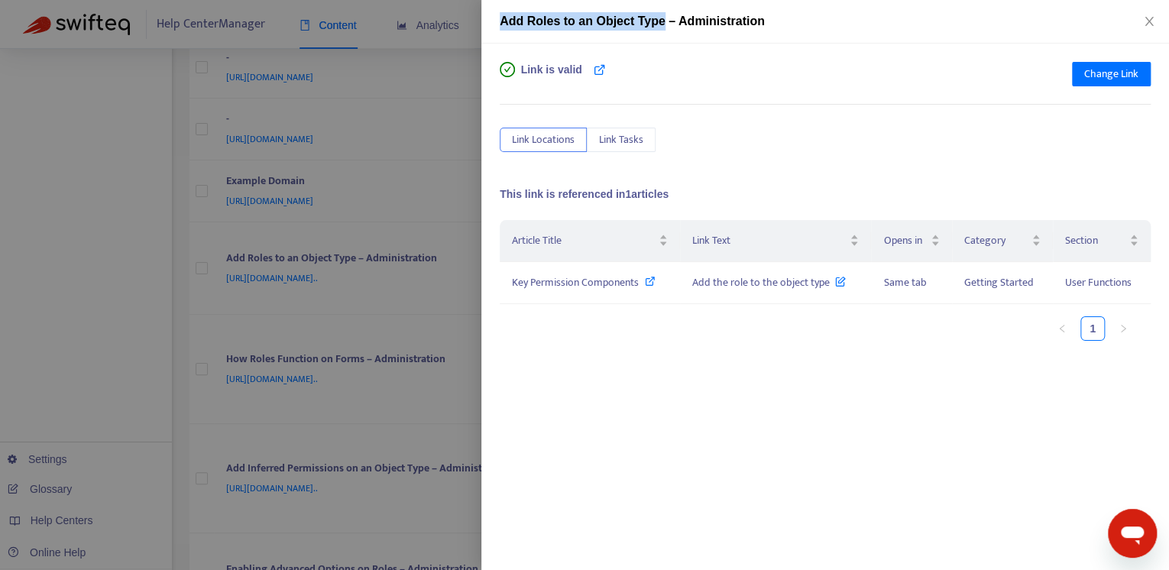
drag, startPoint x: 662, startPoint y: 21, endPoint x: 491, endPoint y: 21, distance: 171.1
click at [491, 21] on div "Add Roles to an Object Type – Administration" at bounding box center [824, 22] width 687 height 44
copy span "Add Roles to an Object Type"
click at [802, 159] on div "Link is valid Change Link Link Locations Link Tasks This link is referenced in …" at bounding box center [825, 296] width 651 height 469
click at [1111, 74] on span "Change Link" at bounding box center [1111, 74] width 54 height 17
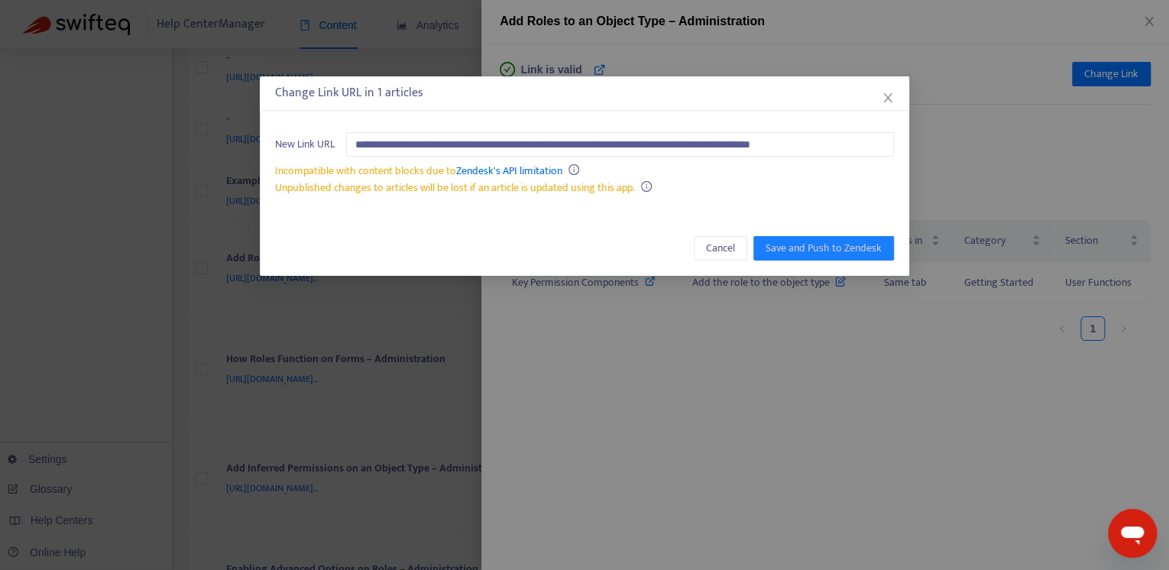
click at [895, 100] on div "Change Link URL in 1 articles" at bounding box center [584, 93] width 649 height 34
click at [885, 107] on div "Change Link URL in 1 articles" at bounding box center [584, 93] width 649 height 34
click at [890, 95] on icon "close" at bounding box center [888, 98] width 12 height 12
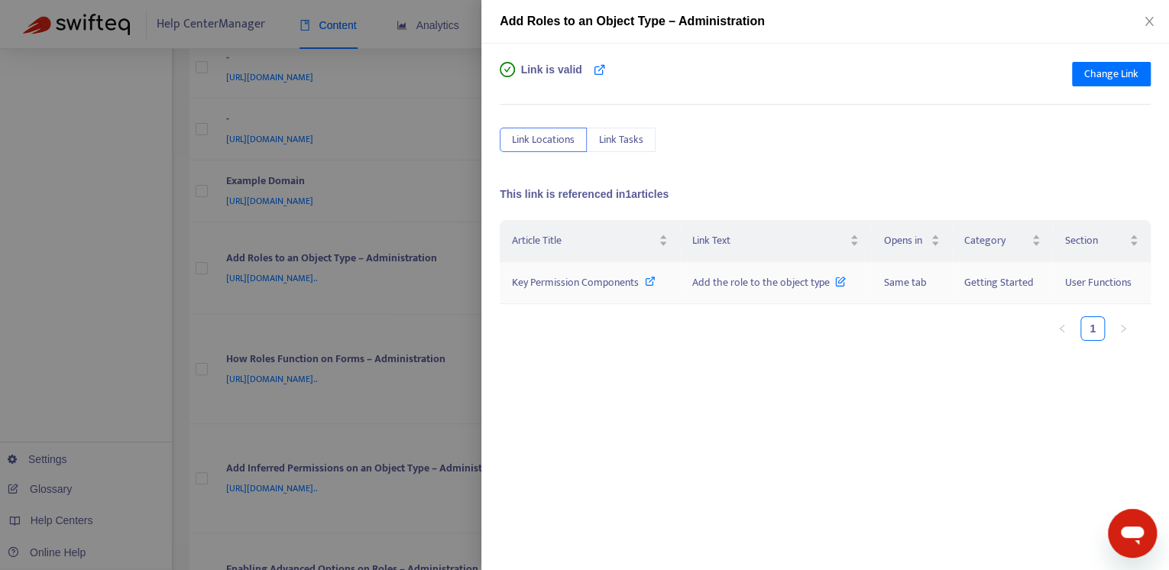
click at [651, 281] on icon at bounding box center [650, 281] width 11 height 11
click at [1152, 19] on icon "close" at bounding box center [1149, 21] width 12 height 12
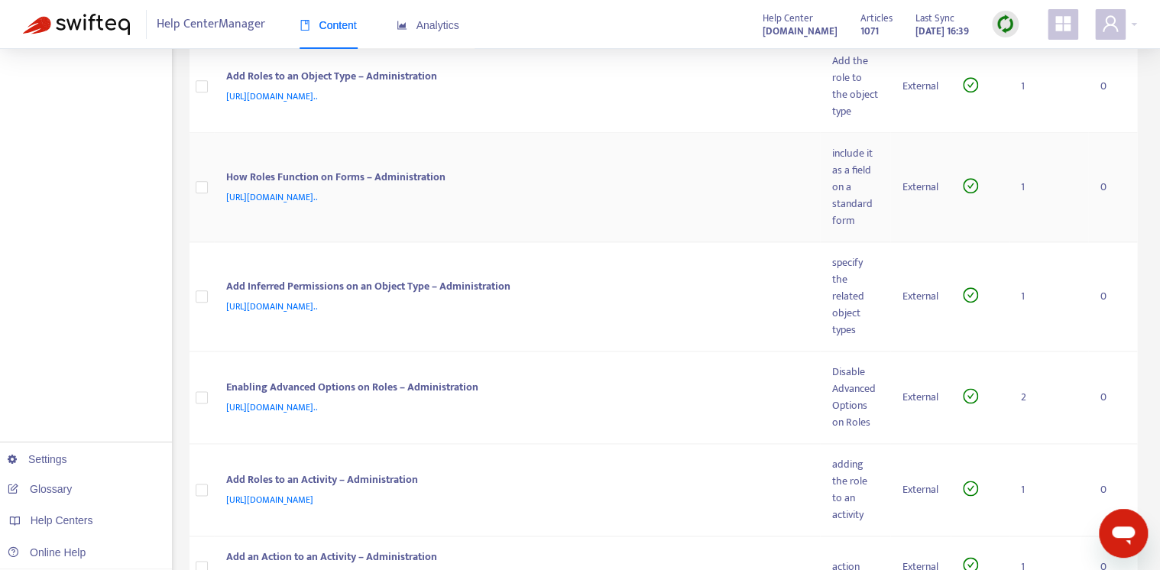
click at [590, 209] on td "How Roles Function on Forms – Administration [URL][DOMAIN_NAME].." at bounding box center [517, 187] width 607 height 109
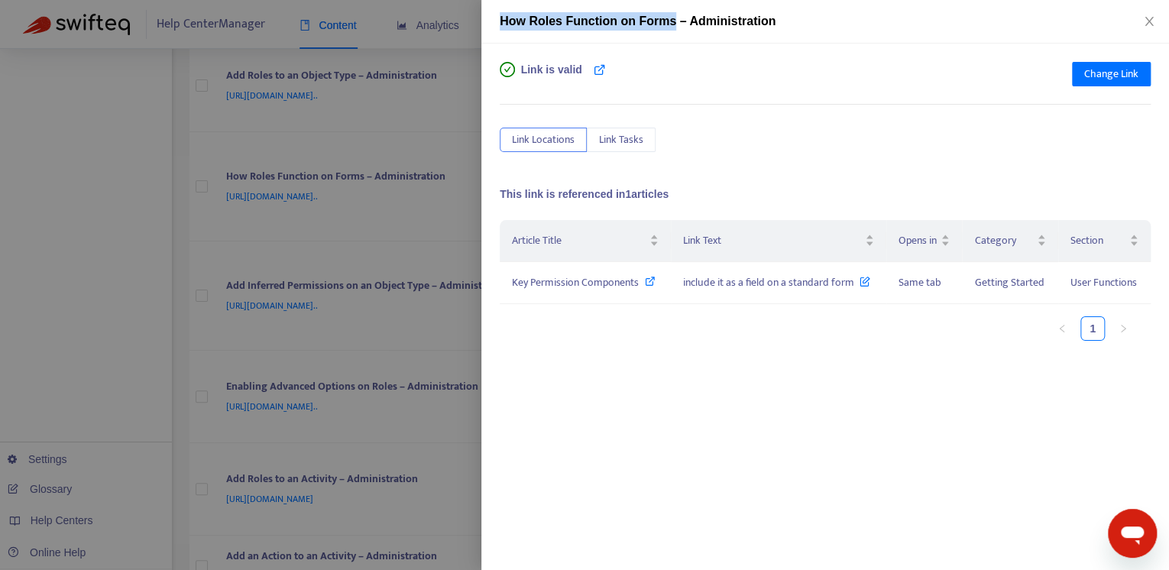
drag, startPoint x: 669, startPoint y: 18, endPoint x: 474, endPoint y: 11, distance: 195.7
click at [474, 11] on div "How Roles Function on Forms – Administration Link is valid Change Link Link Loc…" at bounding box center [584, 285] width 1169 height 570
drag, startPoint x: 474, startPoint y: 11, endPoint x: 722, endPoint y: 106, distance: 266.0
click at [719, 105] on div "Link is valid Change Link Link Locations Link Tasks This link is referenced in …" at bounding box center [825, 296] width 651 height 469
click at [1153, 23] on icon "close" at bounding box center [1149, 21] width 12 height 12
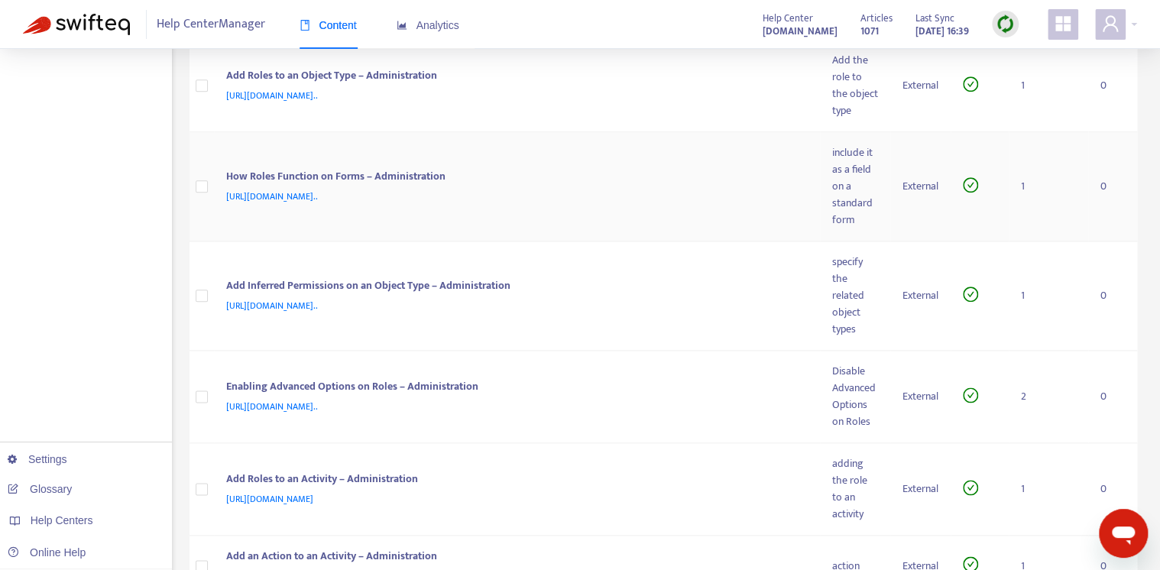
click at [659, 188] on div "How Roles Function on Forms – Administration" at bounding box center [514, 178] width 576 height 20
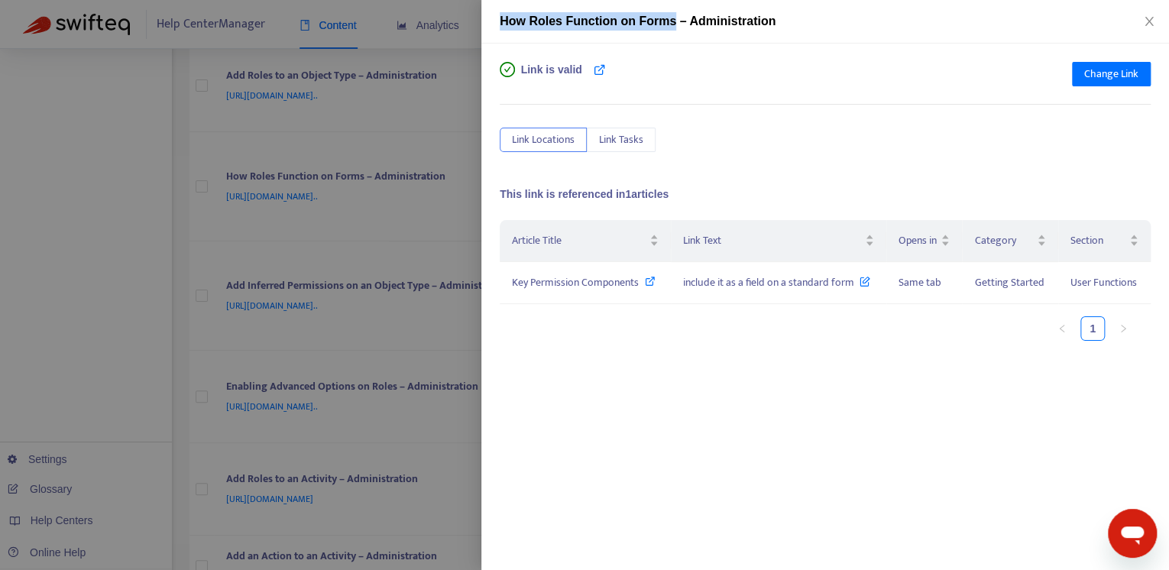
drag, startPoint x: 669, startPoint y: 21, endPoint x: 471, endPoint y: 27, distance: 198.7
click at [471, 27] on div "How Roles Function on Forms – Administration Link is valid Change Link Link Loc…" at bounding box center [584, 285] width 1169 height 570
copy div "How Roles Function on Forms"
click at [1070, 76] on div "Link is valid Change Link" at bounding box center [825, 77] width 651 height 31
click at [1103, 79] on span "Change Link" at bounding box center [1111, 74] width 54 height 17
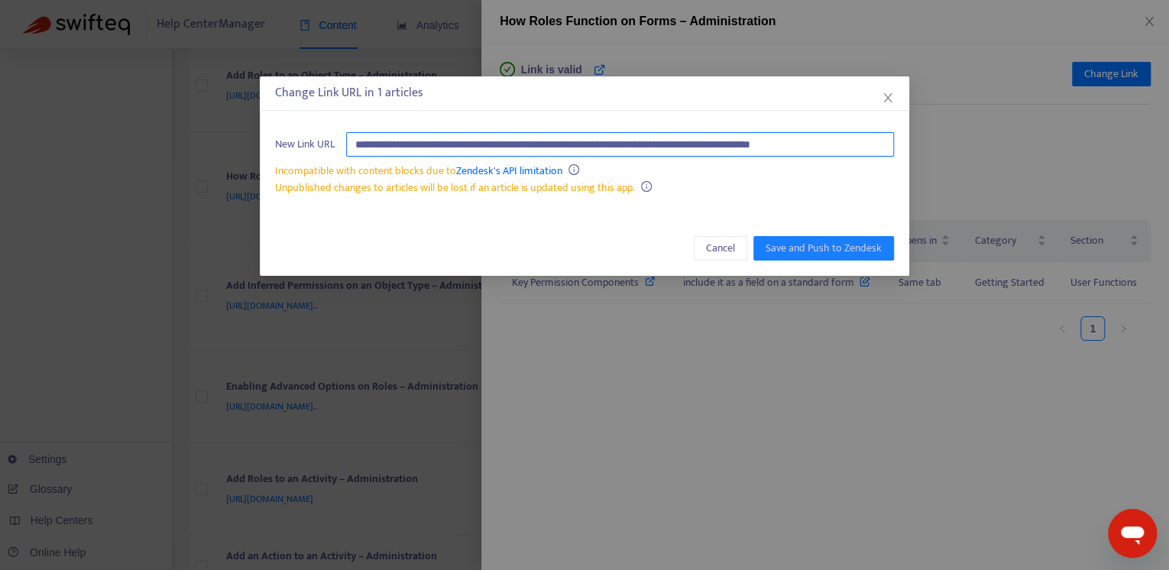
click at [868, 145] on input "**********" at bounding box center [620, 144] width 548 height 24
paste input "**********"
type input "**********"
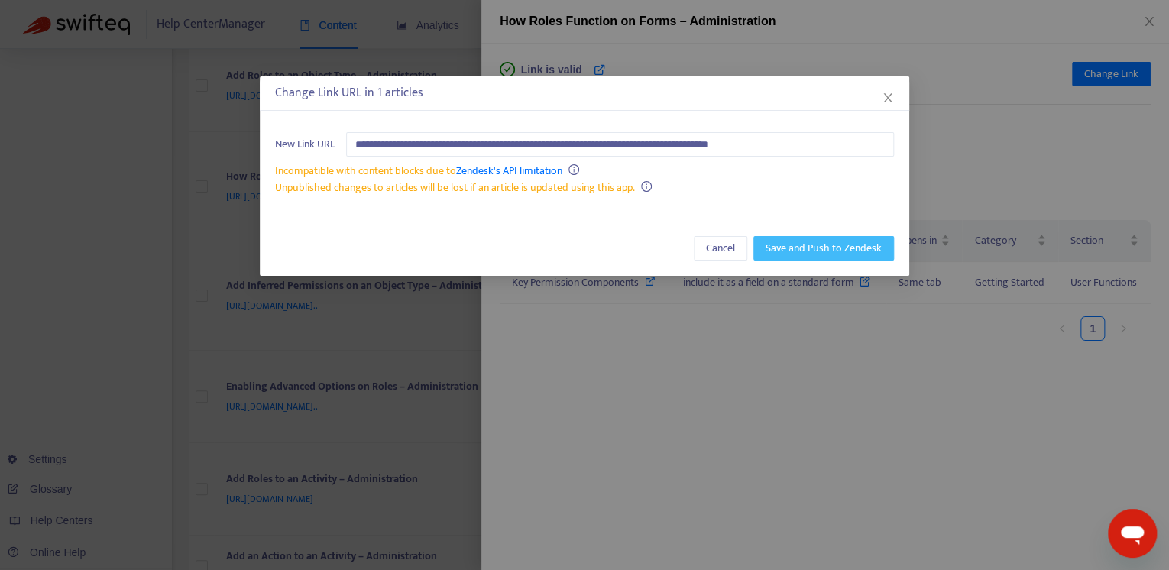
click at [807, 247] on span "Save and Push to Zendesk" at bounding box center [823, 248] width 116 height 17
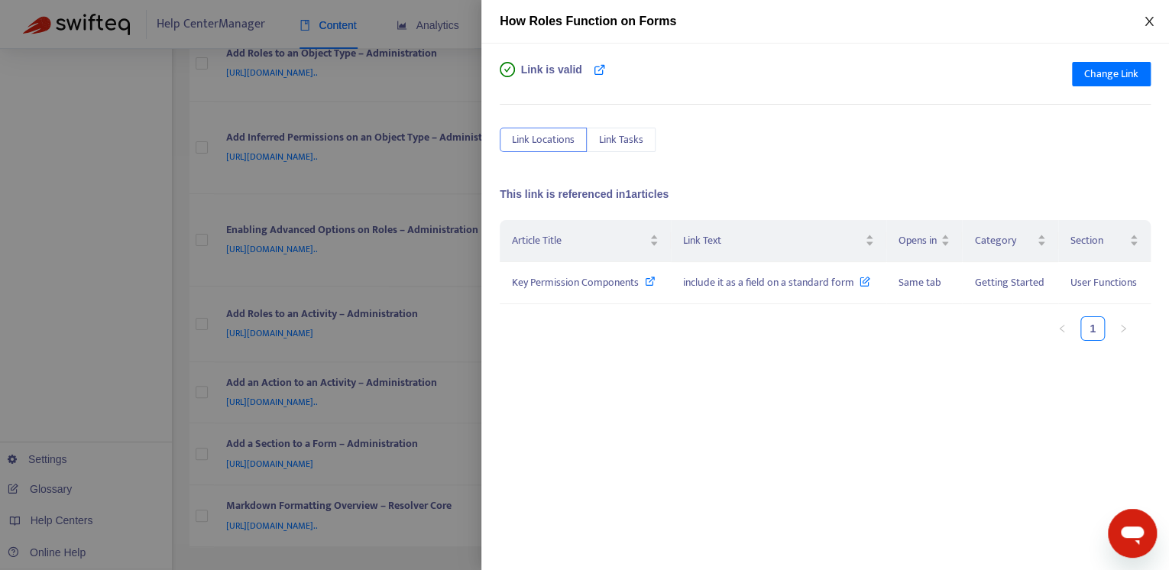
click at [1153, 16] on icon "close" at bounding box center [1149, 21] width 12 height 12
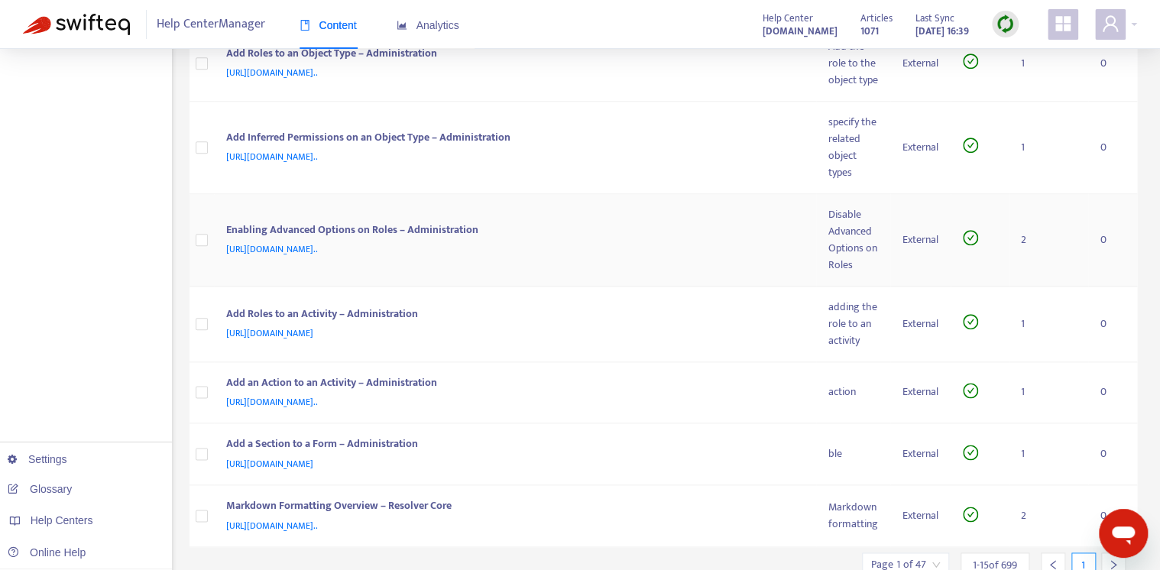
drag, startPoint x: 749, startPoint y: 225, endPoint x: 758, endPoint y: 235, distance: 13.0
click at [749, 226] on td "Enabling Advanced Options on Roles – Administration [URL][DOMAIN_NAME].." at bounding box center [515, 240] width 603 height 92
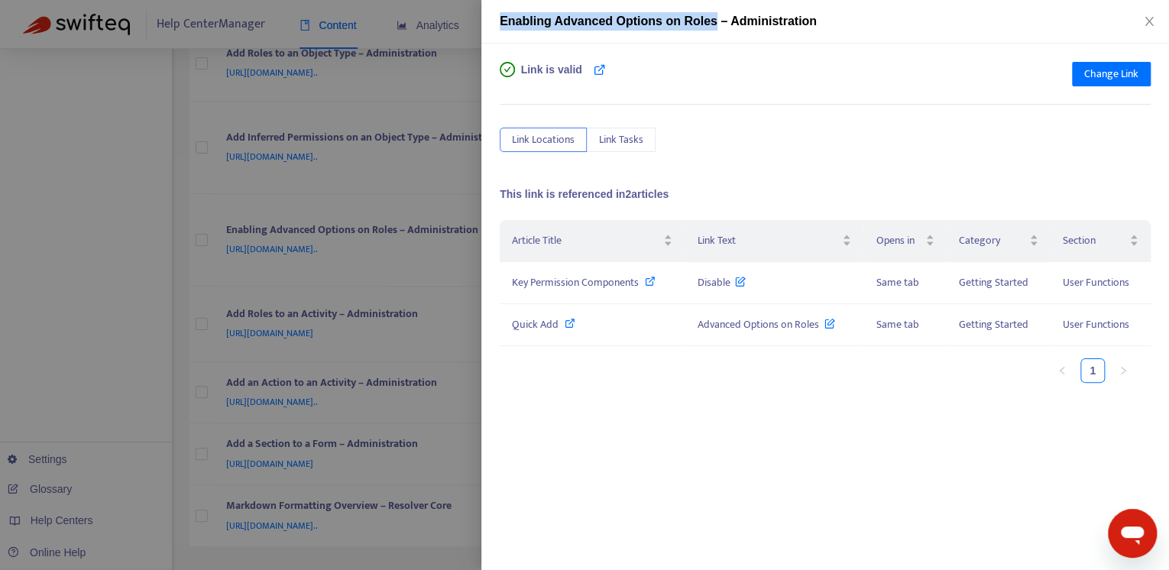
drag, startPoint x: 671, startPoint y: 21, endPoint x: 476, endPoint y: 21, distance: 195.6
click at [476, 21] on div "Enabling Advanced Options on Roles – Administration Link is valid Change Link L…" at bounding box center [584, 285] width 1169 height 570
copy div "Enabling Advanced Options on Roles"
click at [852, 73] on div "Link is valid Change Link" at bounding box center [825, 77] width 651 height 31
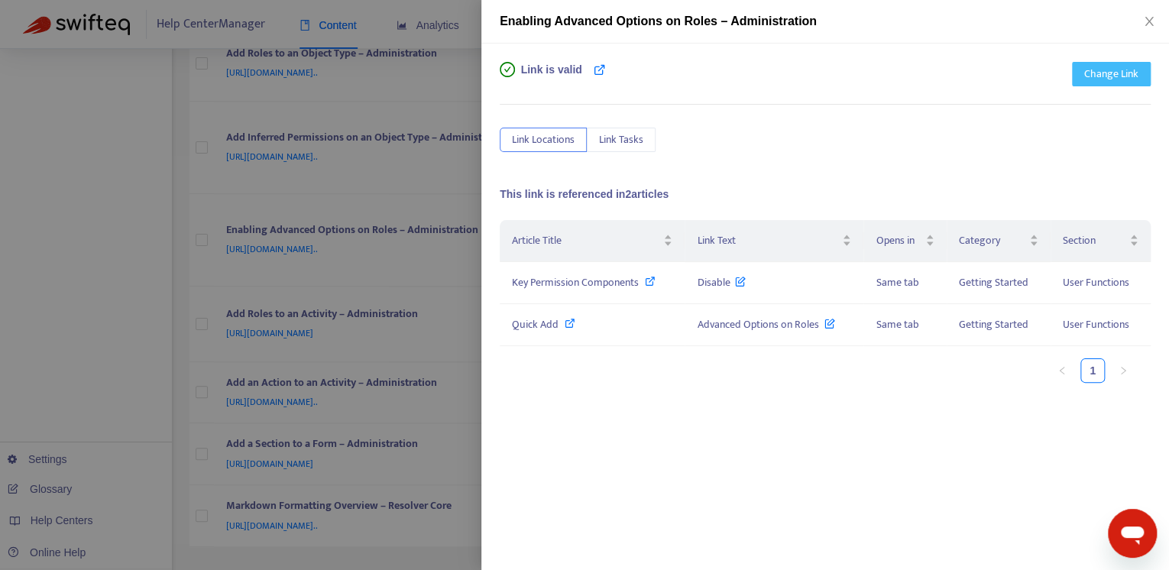
click at [1100, 76] on span "Change Link" at bounding box center [1111, 74] width 54 height 17
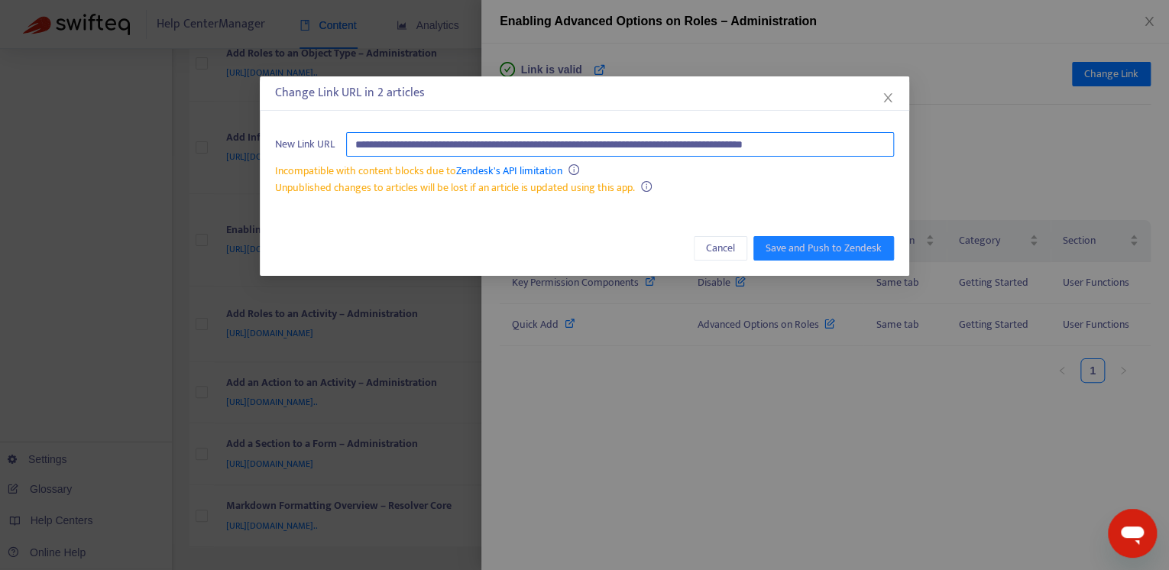
click at [843, 137] on input "**********" at bounding box center [620, 144] width 548 height 24
paste input "**********"
type input "**********"
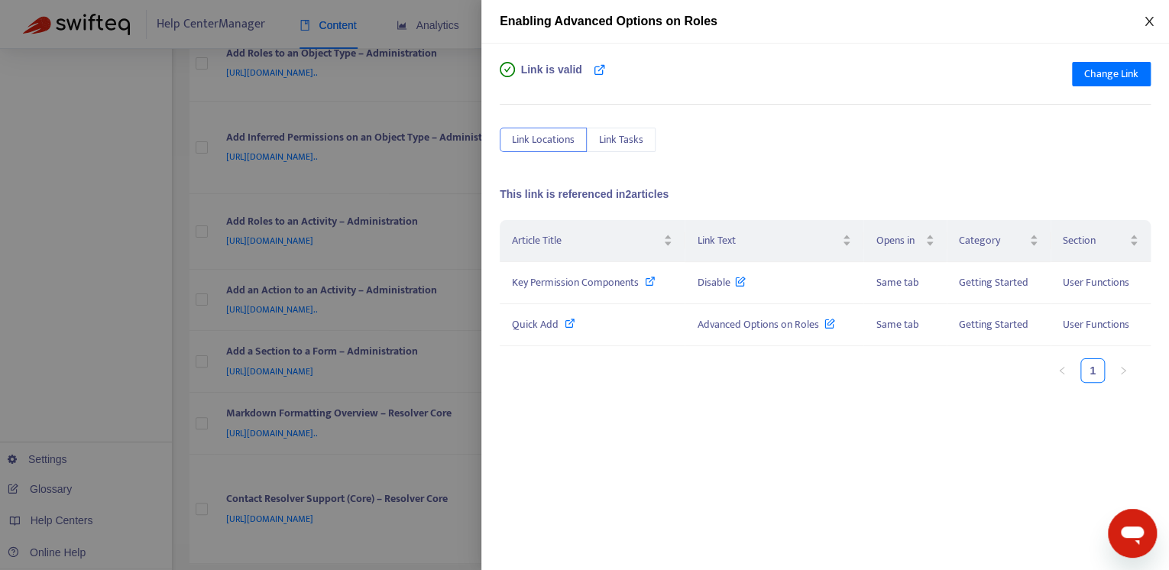
click at [1149, 21] on icon "close" at bounding box center [1148, 21] width 8 height 9
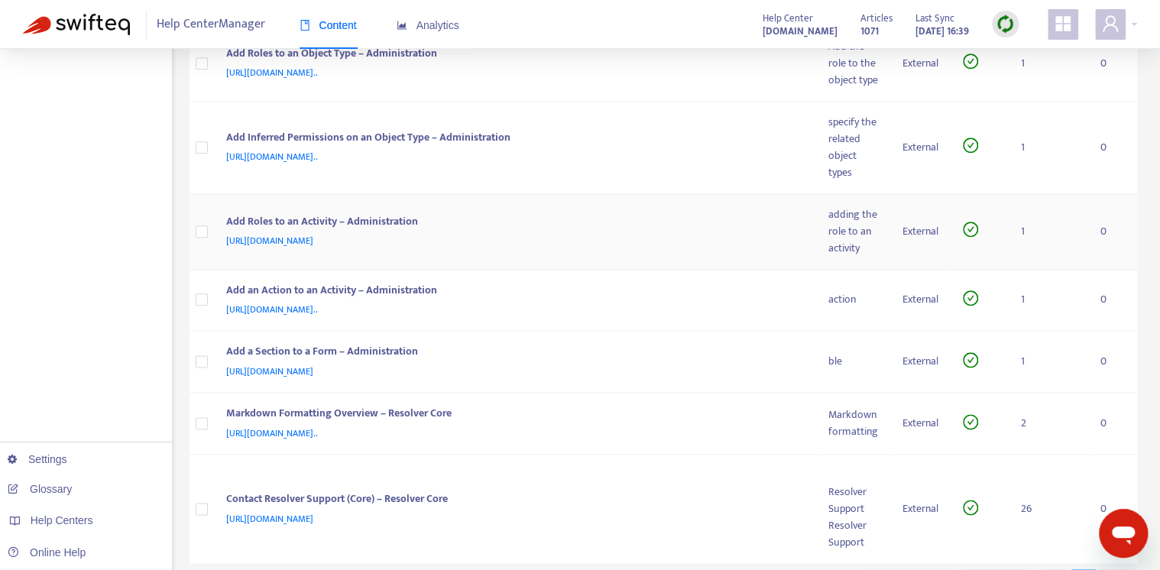
click at [734, 222] on td "Add Roles to an Activity – Administration [URL][DOMAIN_NAME]" at bounding box center [515, 232] width 603 height 76
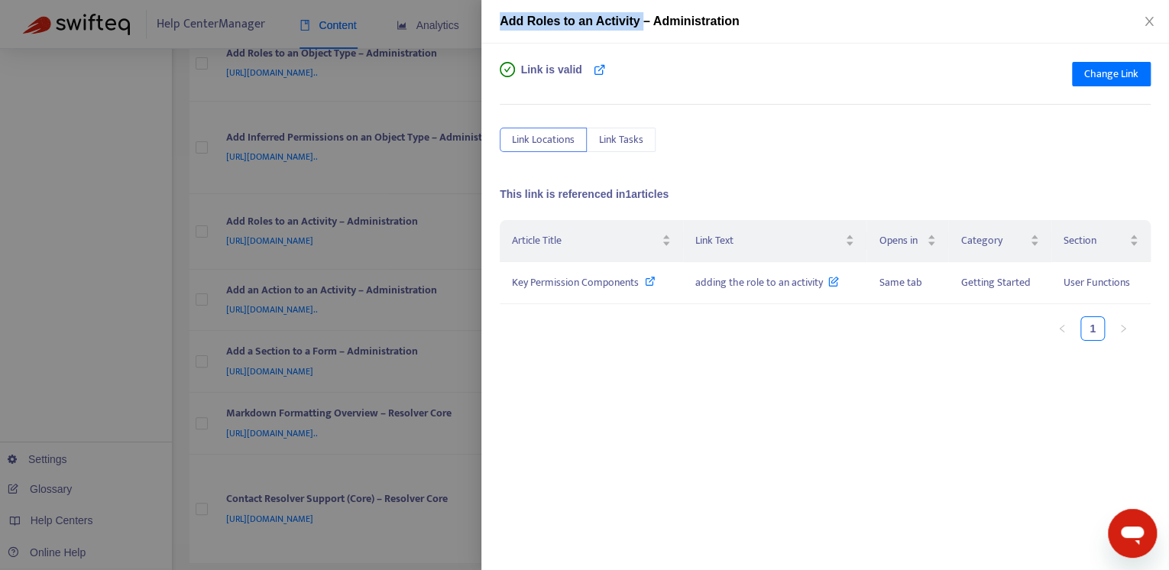
drag, startPoint x: 639, startPoint y: 24, endPoint x: 456, endPoint y: 13, distance: 183.6
click at [456, 13] on div "Add Roles to an Activity – Administration Link is valid Change Link Link Locati…" at bounding box center [584, 285] width 1169 height 570
copy div "Add Roles to an Activity"
click at [817, 139] on div "Link Locations Link Tasks" at bounding box center [825, 140] width 651 height 24
click at [1103, 76] on span "Change Link" at bounding box center [1111, 74] width 54 height 17
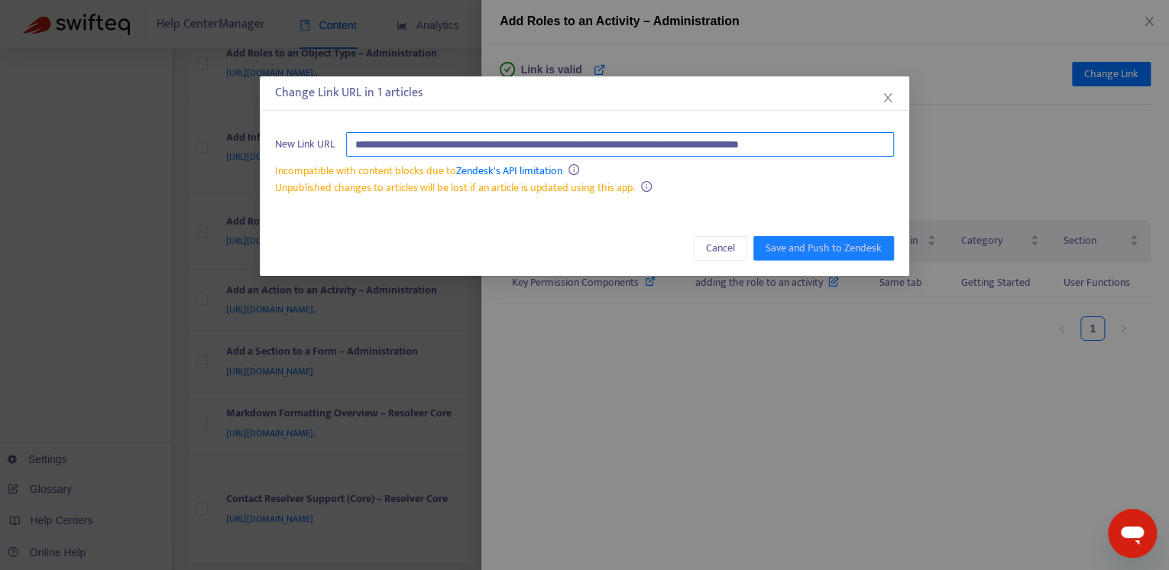
click at [878, 147] on input "**********" at bounding box center [620, 144] width 548 height 24
paste input "**********"
type input "**********"
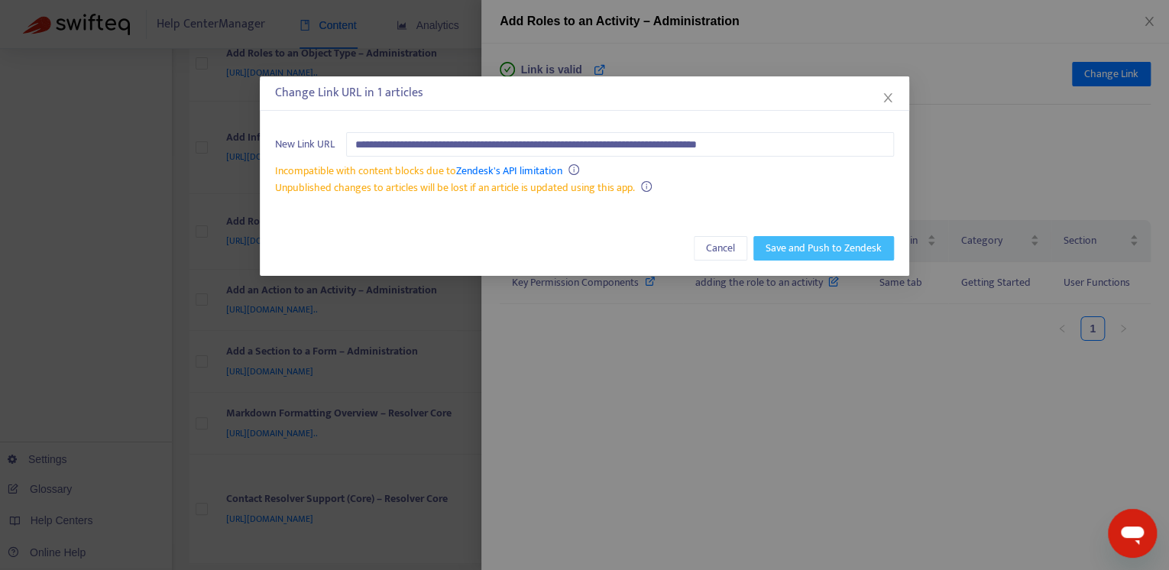
click at [846, 244] on span "Save and Push to Zendesk" at bounding box center [823, 248] width 116 height 17
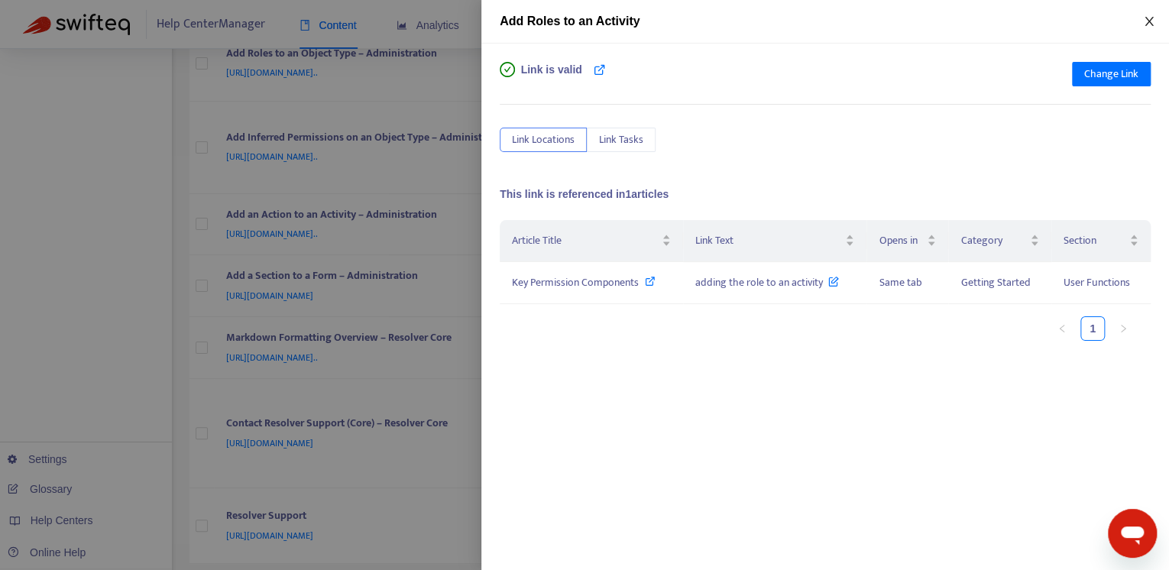
click at [1152, 21] on button "Close" at bounding box center [1148, 22] width 21 height 15
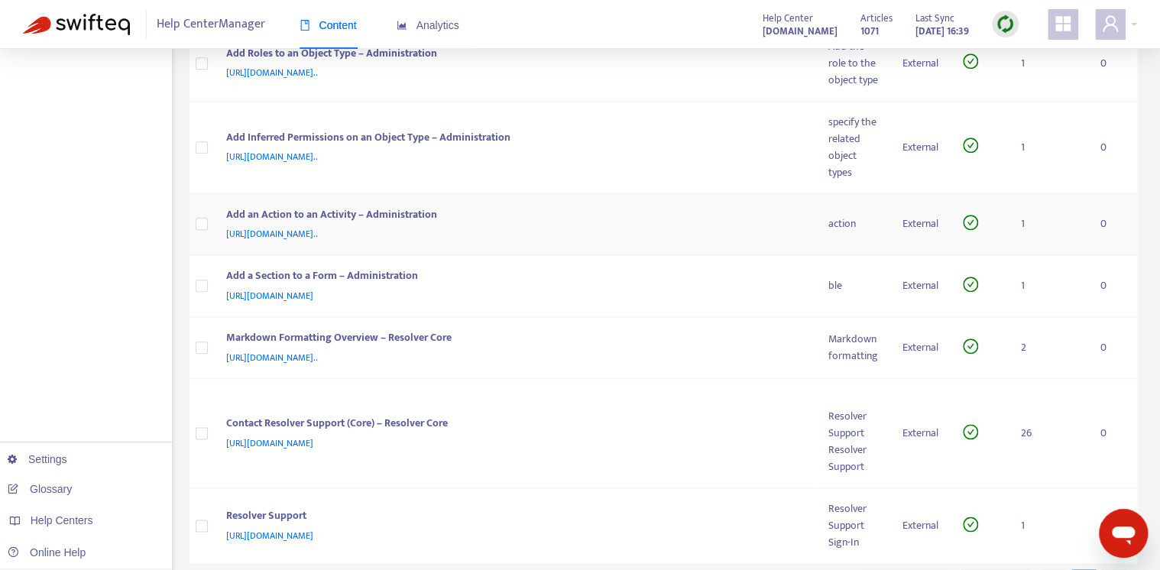
click at [680, 225] on div "Add an Action to an Activity – Administration" at bounding box center [512, 216] width 572 height 20
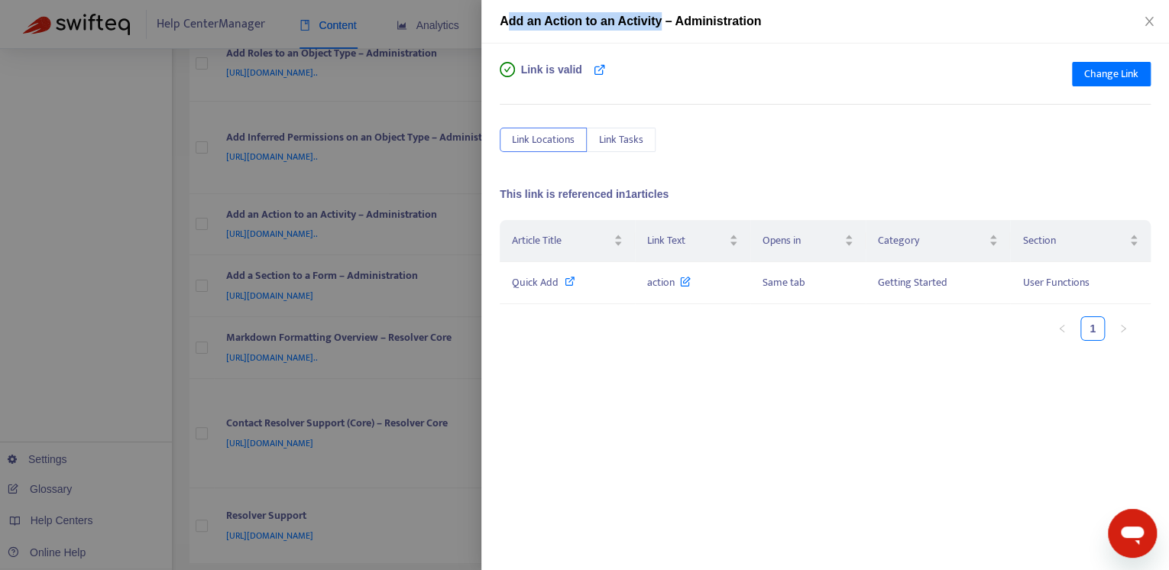
drag, startPoint x: 660, startPoint y: 23, endPoint x: 507, endPoint y: 28, distance: 152.9
click at [507, 27] on span "Add an Action to an Activity – Administration" at bounding box center [630, 21] width 261 height 13
click at [506, 29] on div "Add an Action to an Activity – Administration" at bounding box center [825, 21] width 651 height 18
click at [507, 27] on span "Add an Action to an Activity – Administration" at bounding box center [630, 21] width 261 height 13
click at [500, 21] on span "Add an Action to an Activity – Administration" at bounding box center [630, 21] width 261 height 13
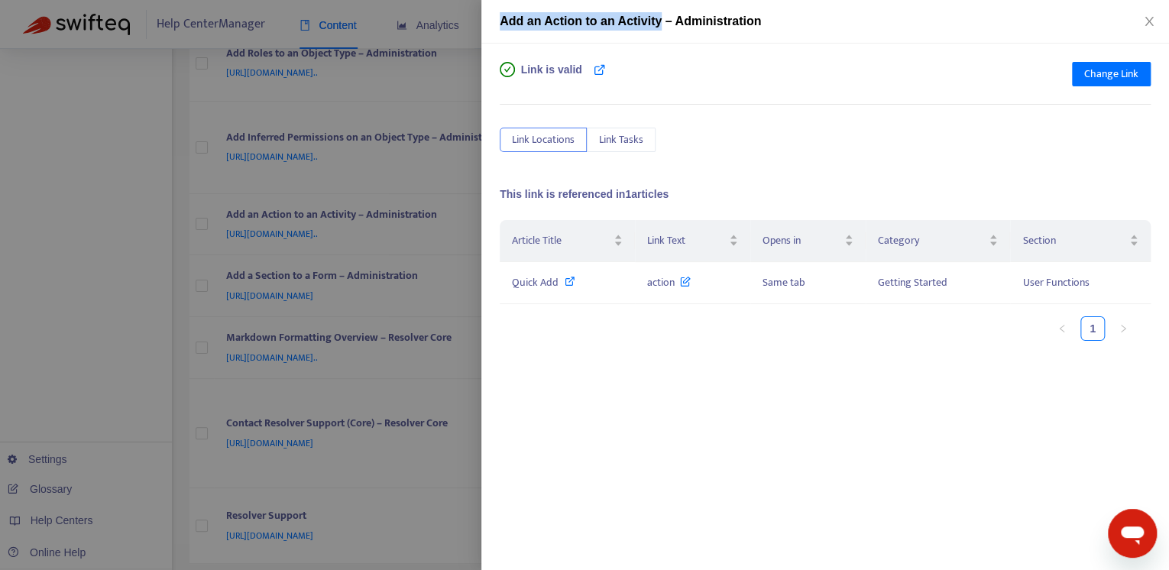
drag, startPoint x: 510, startPoint y: 20, endPoint x: 662, endPoint y: 27, distance: 152.2
click at [662, 27] on div "Add an Action to an Activity – Administration" at bounding box center [824, 22] width 687 height 44
click at [1089, 74] on span "Change Link" at bounding box center [1111, 74] width 54 height 17
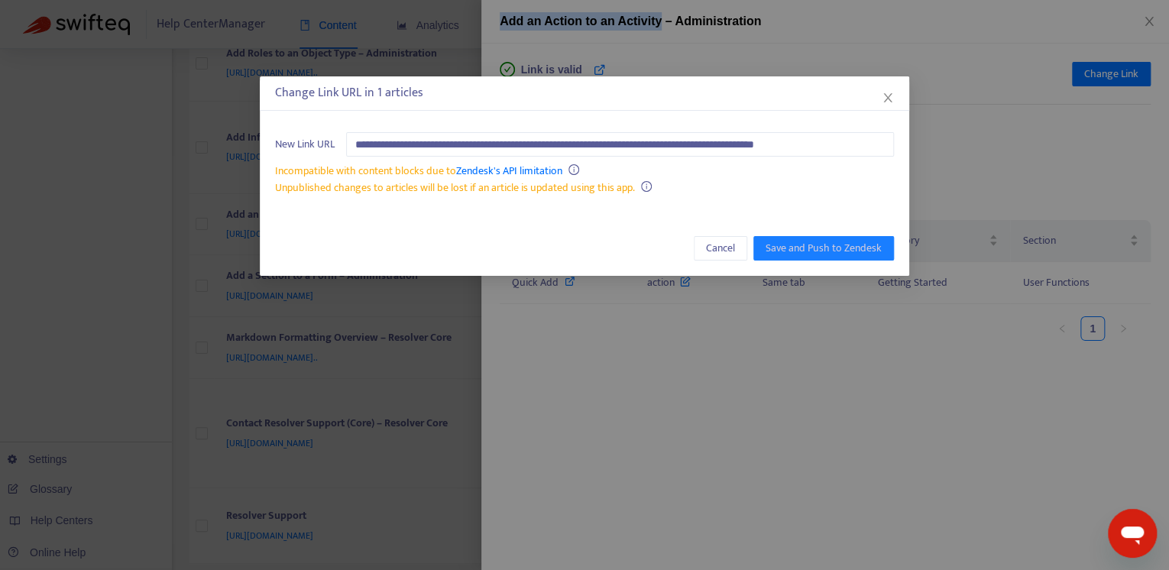
click at [733, 160] on div "**********" at bounding box center [584, 164] width 649 height 95
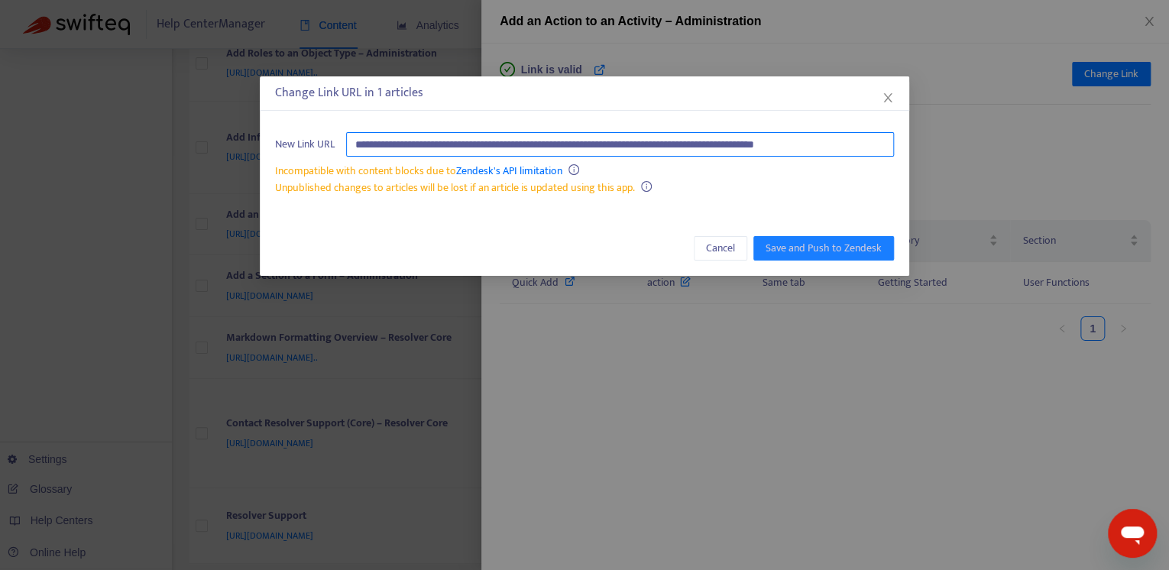
click at [736, 144] on input "**********" at bounding box center [620, 144] width 548 height 24
paste input "**********"
type input "**********"
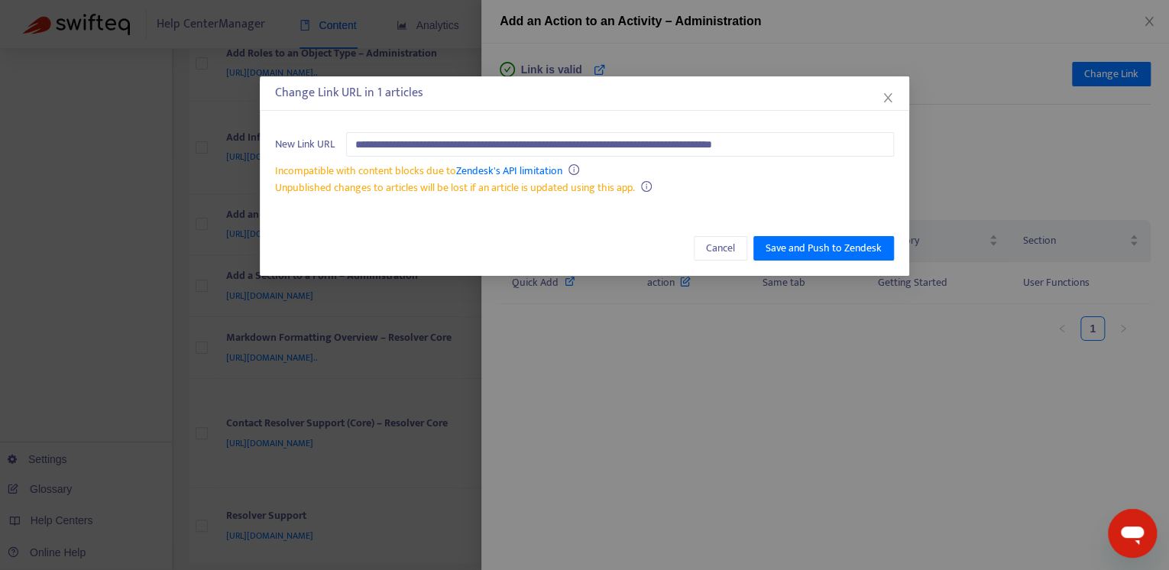
click at [743, 170] on div "Incompatible with content blocks due to Zendesk's API limitation" at bounding box center [584, 171] width 619 height 17
click at [846, 240] on span "Save and Push to Zendesk" at bounding box center [823, 248] width 116 height 17
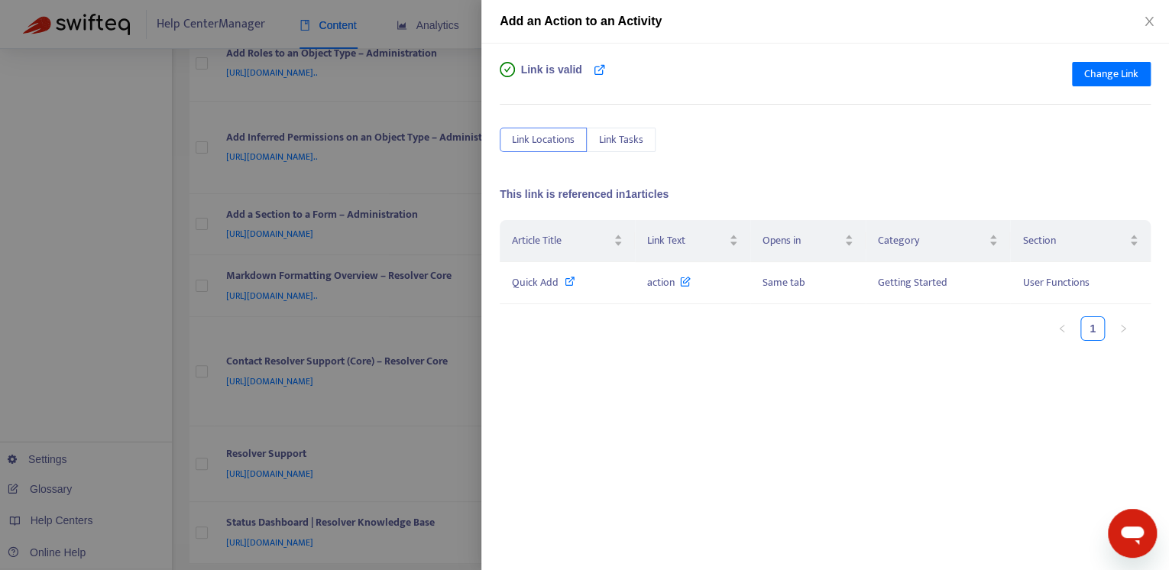
click at [1152, 12] on div "Add an Action to an Activity" at bounding box center [824, 22] width 687 height 44
click at [1147, 24] on icon "close" at bounding box center [1149, 21] width 12 height 12
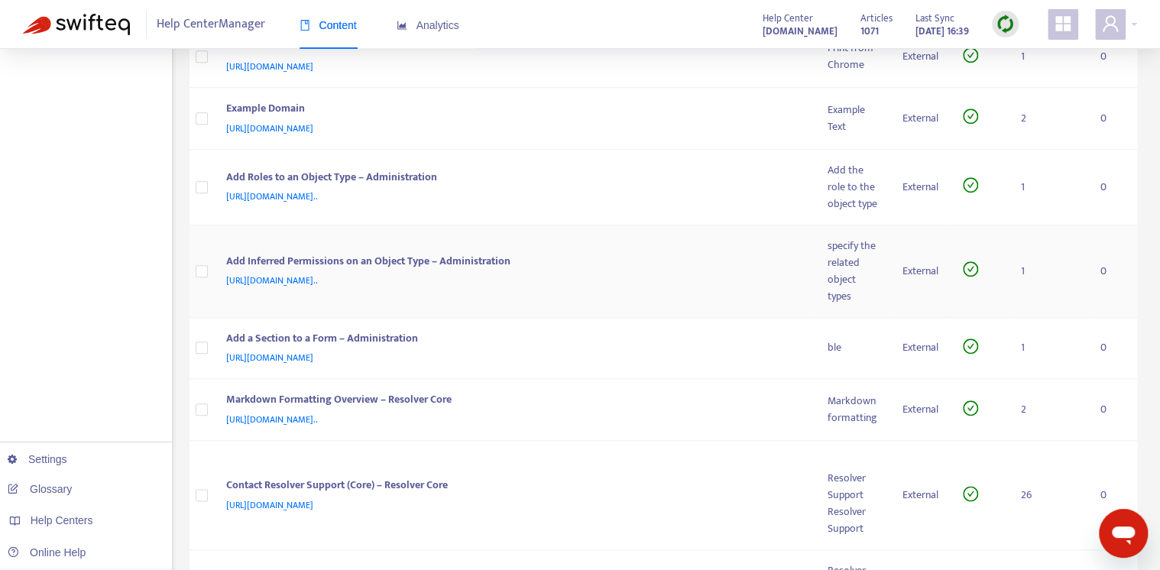
click at [720, 273] on div "Add Inferred Permissions on an Object Type – Administration" at bounding box center [511, 263] width 571 height 20
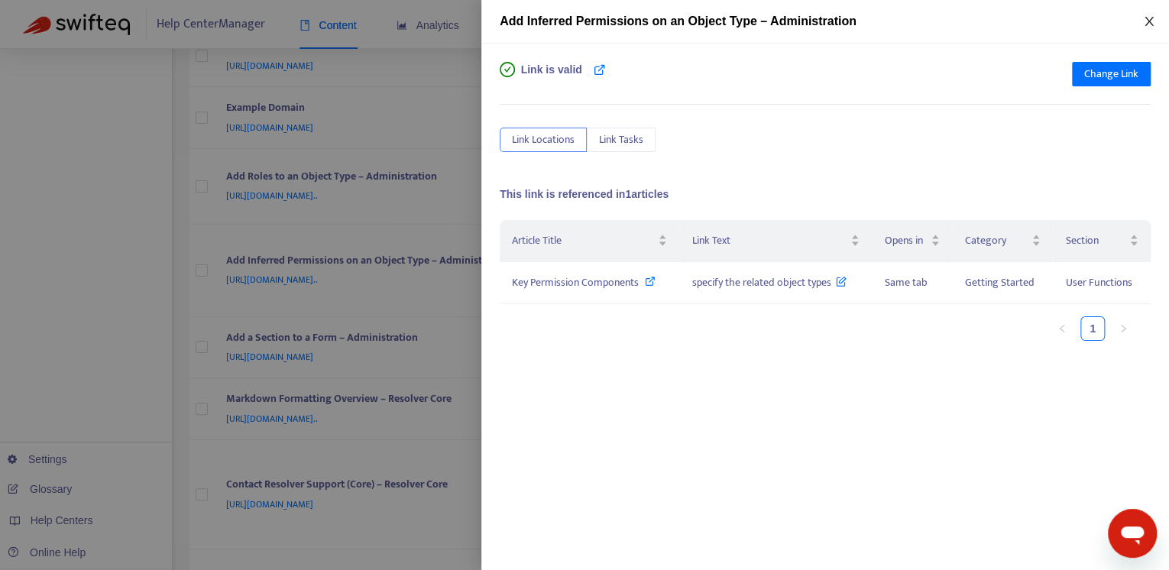
click at [1147, 24] on icon "close" at bounding box center [1149, 21] width 12 height 12
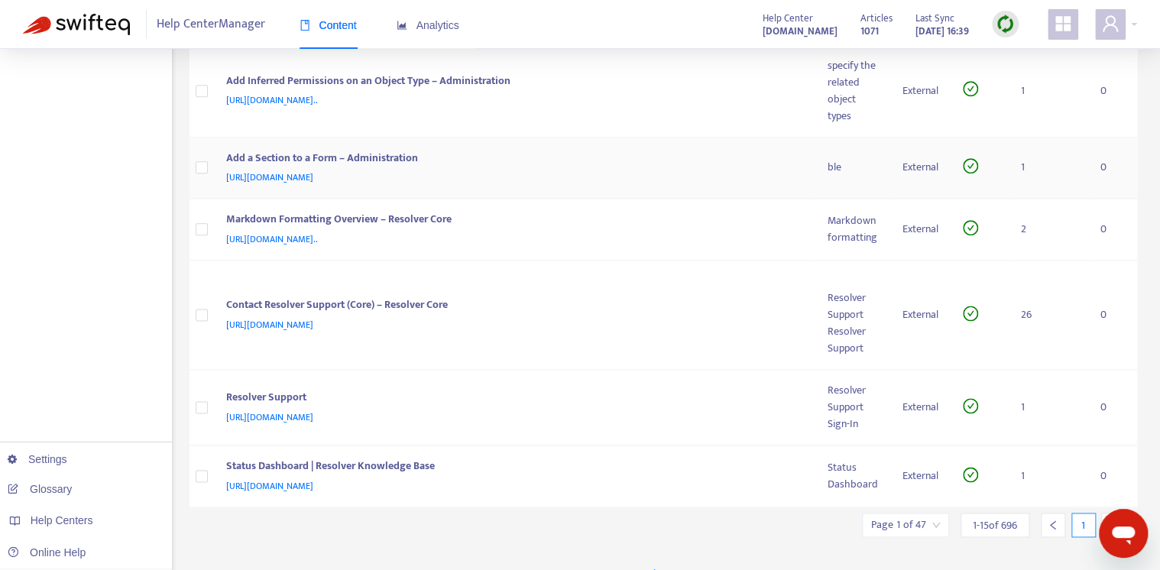
click at [729, 185] on div "[URL][DOMAIN_NAME]" at bounding box center [511, 177] width 571 height 17
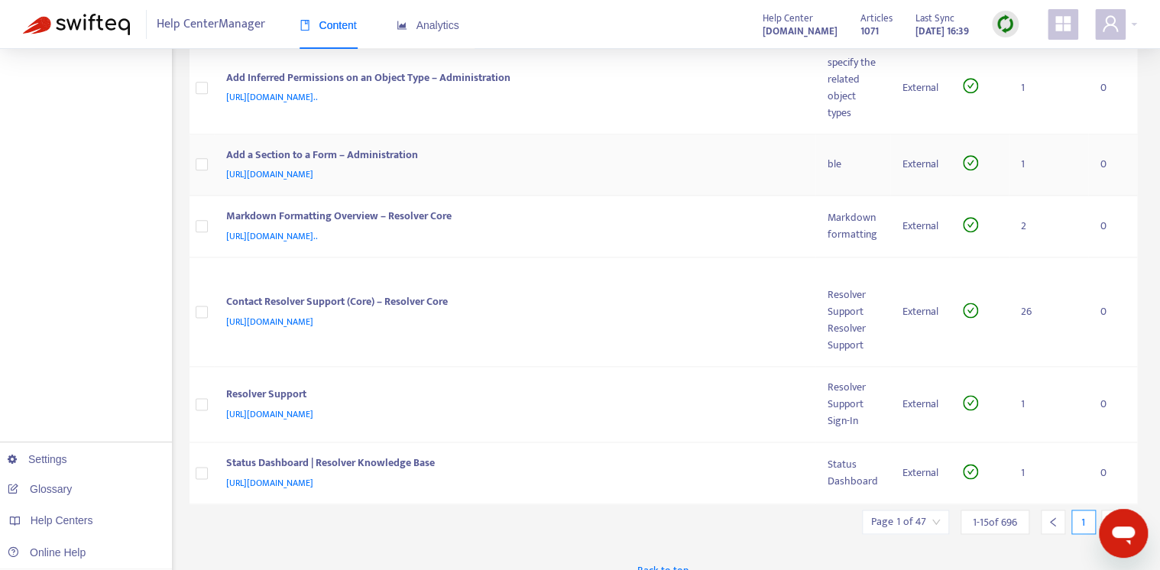
scroll to position [792, 0]
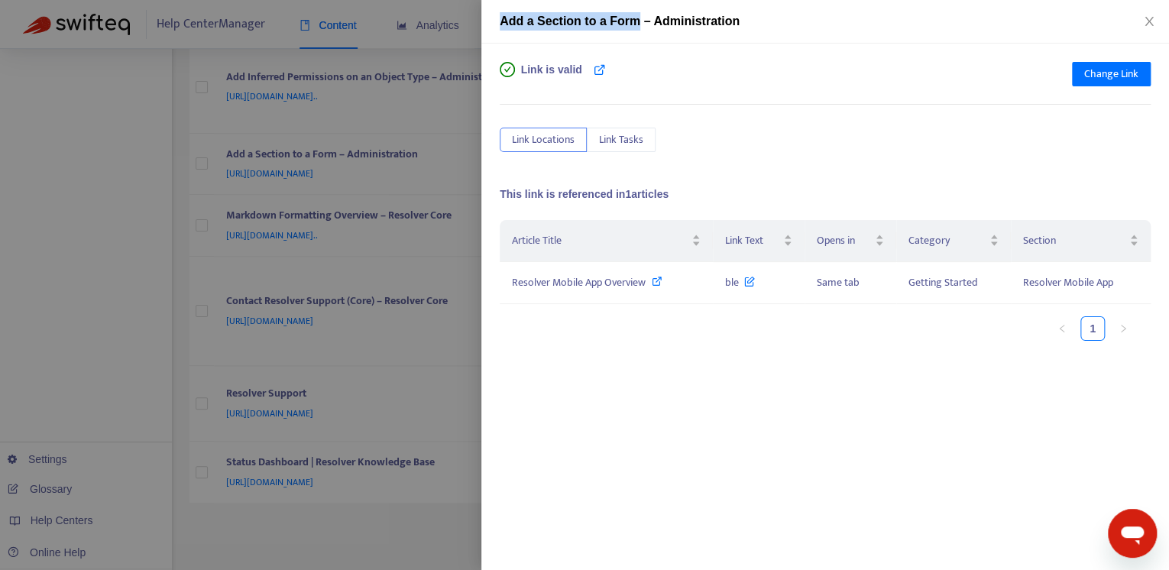
drag, startPoint x: 623, startPoint y: 18, endPoint x: 474, endPoint y: 19, distance: 149.7
click at [474, 19] on div "Add a Section to a Form – Administration Link is valid Change Link Link Locatio…" at bounding box center [584, 285] width 1169 height 570
click at [1105, 77] on span "Change Link" at bounding box center [1111, 74] width 54 height 17
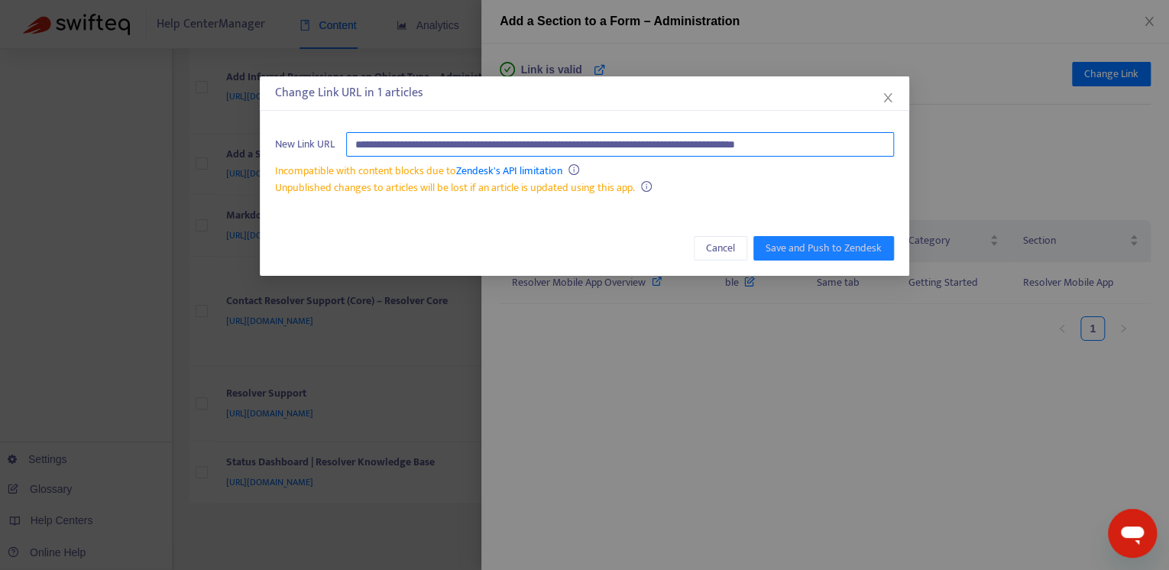
click at [865, 147] on input "**********" at bounding box center [620, 144] width 548 height 24
paste input "**********"
type input "**********"
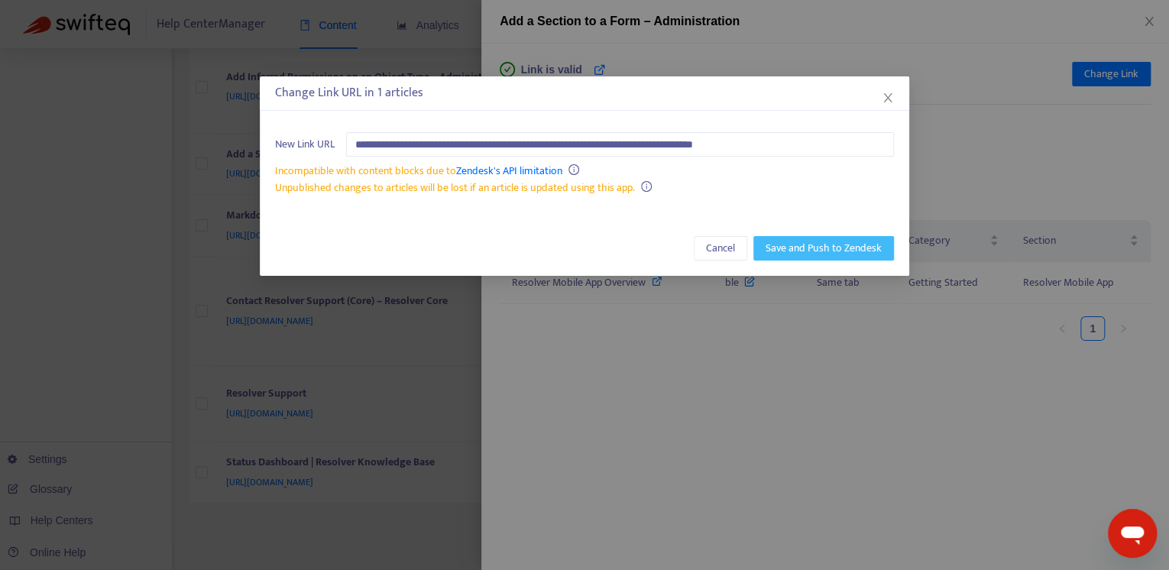
drag, startPoint x: 815, startPoint y: 234, endPoint x: 815, endPoint y: 244, distance: 10.7
click at [815, 239] on div "Cancel Save and Push to Zendesk" at bounding box center [584, 248] width 649 height 55
click at [815, 244] on span "Save and Push to Zendesk" at bounding box center [823, 248] width 116 height 17
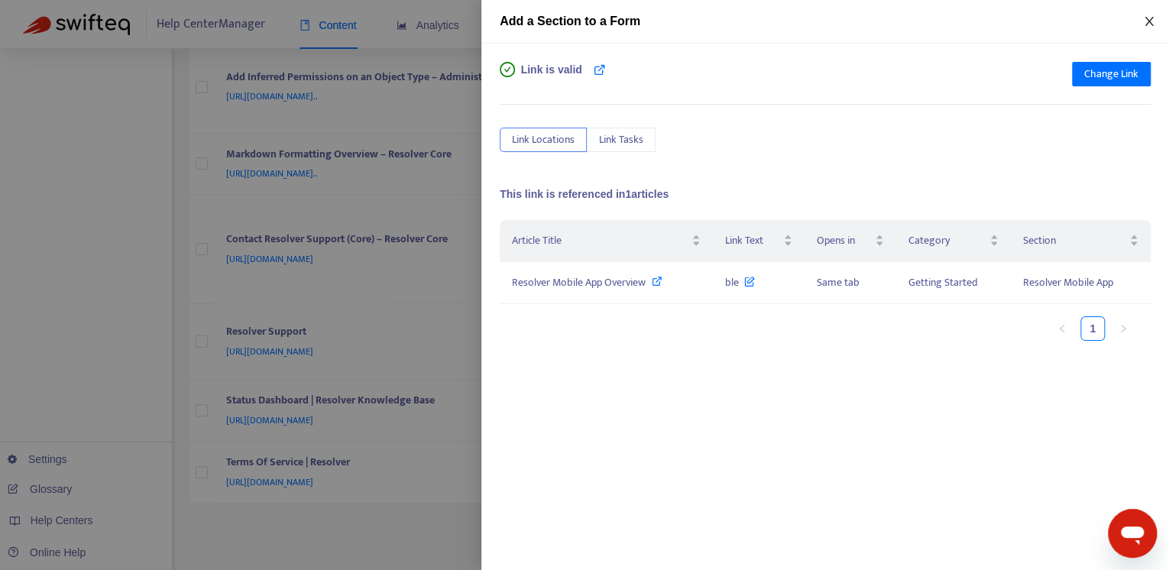
click at [1155, 18] on button "Close" at bounding box center [1148, 22] width 21 height 15
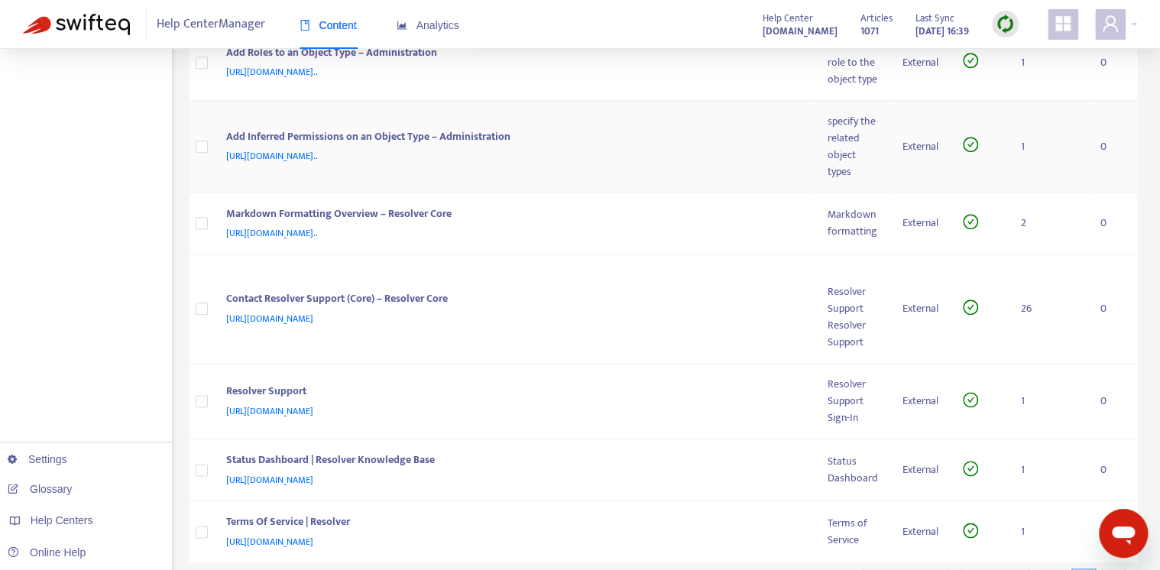
scroll to position [732, 0]
click at [680, 194] on td "Add Inferred Permissions on an Object Type – Administration [URL][DOMAIN_NAME].." at bounding box center [515, 148] width 602 height 92
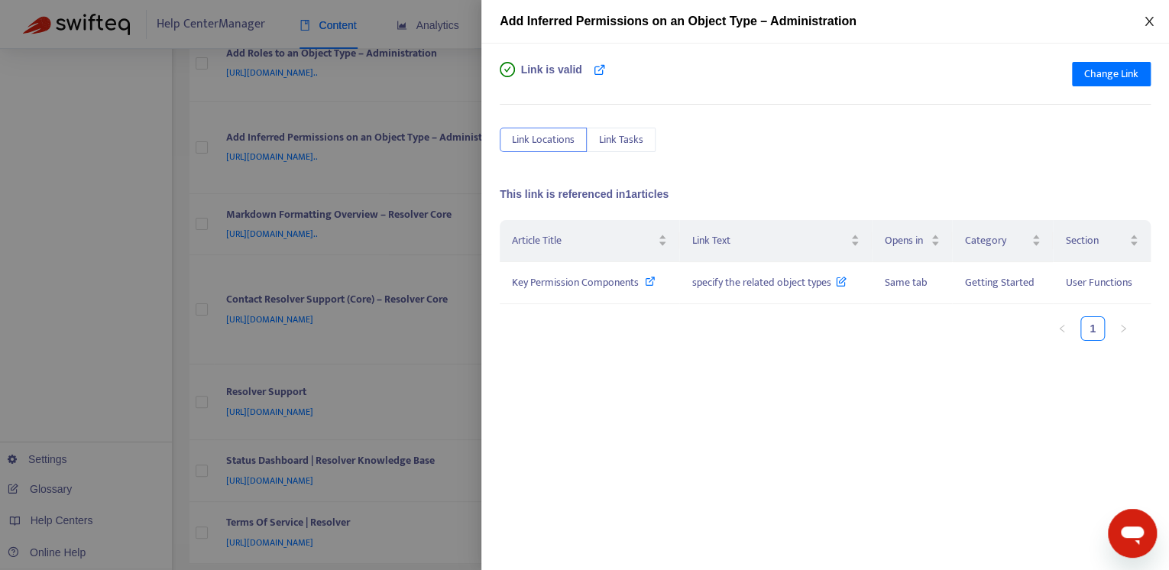
click at [1143, 25] on icon "close" at bounding box center [1149, 21] width 12 height 12
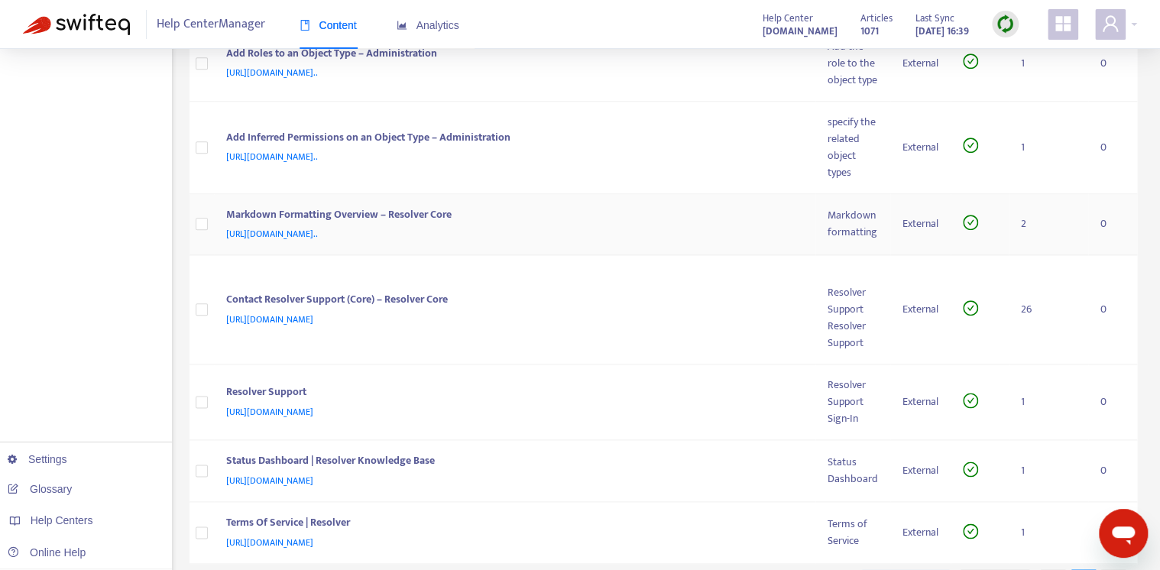
click at [722, 226] on div "Markdown Formatting Overview – Resolver Core" at bounding box center [511, 216] width 571 height 20
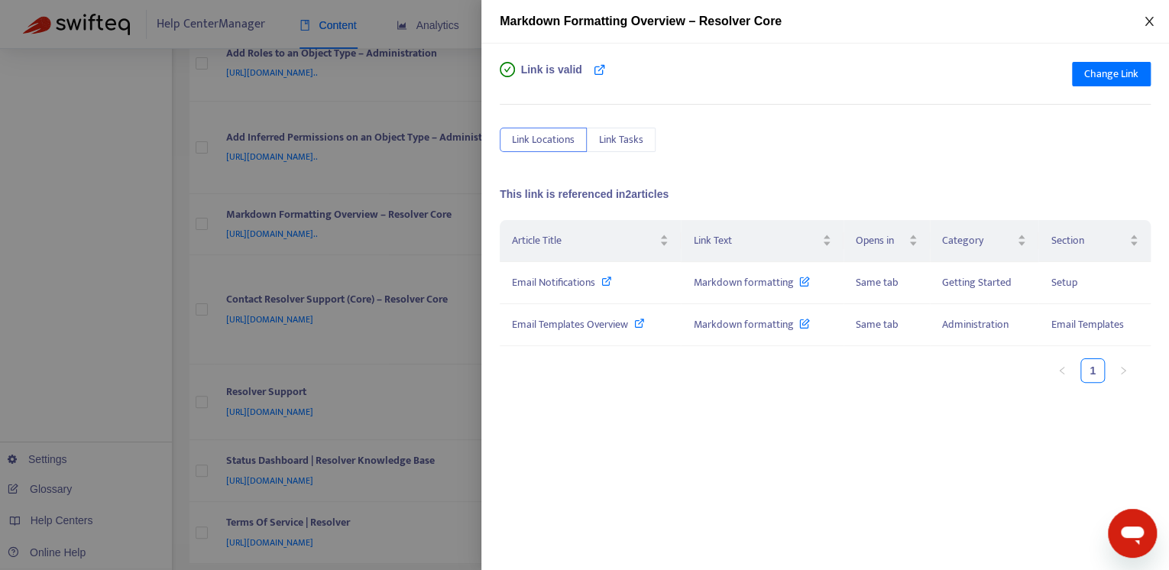
click at [1147, 21] on icon "close" at bounding box center [1149, 21] width 12 height 12
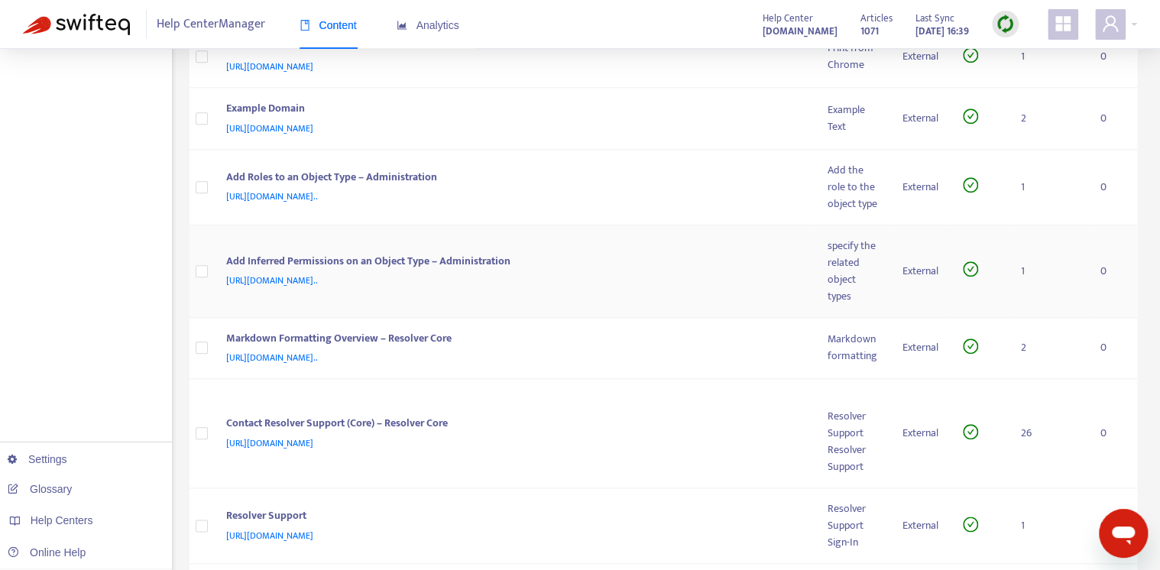
scroll to position [609, 0]
click at [713, 272] on div "Add Inferred Permissions on an Object Type – Administration" at bounding box center [511, 262] width 571 height 20
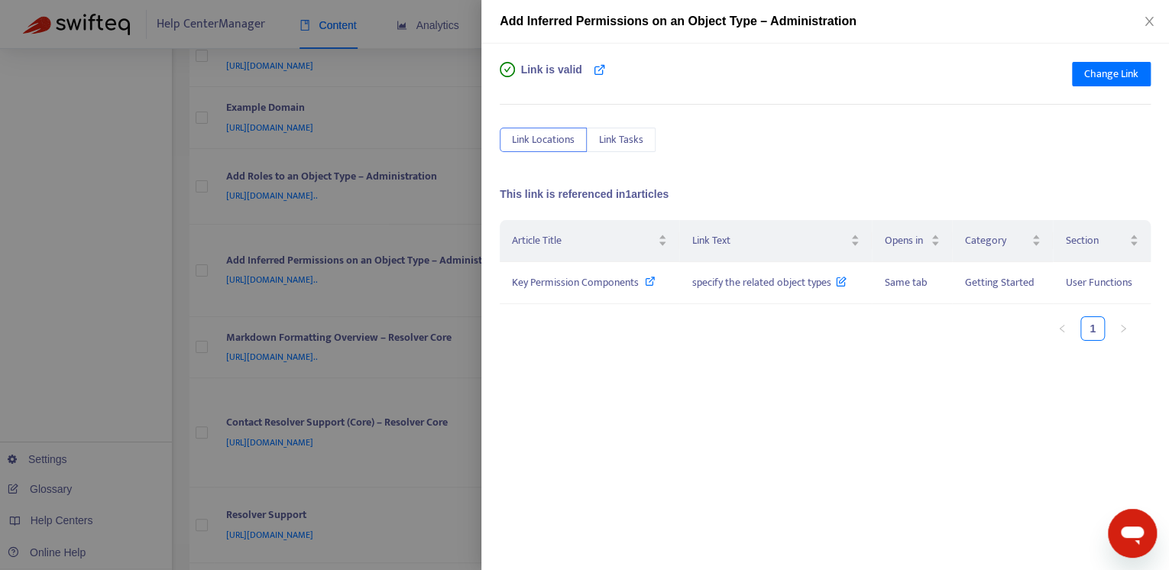
click at [1150, 12] on div "Add Inferred Permissions on an Object Type – Administration" at bounding box center [824, 22] width 687 height 44
click at [1148, 21] on icon "close" at bounding box center [1148, 21] width 8 height 9
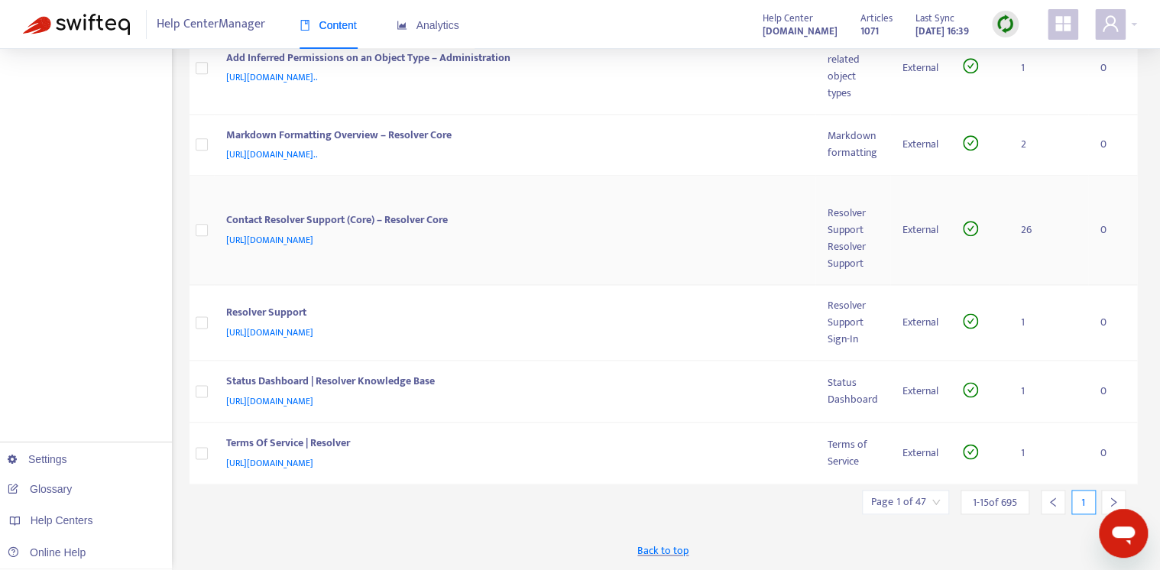
scroll to position [825, 0]
click at [748, 229] on div "Contact Resolver Support (Core) – Resolver Core" at bounding box center [511, 222] width 571 height 20
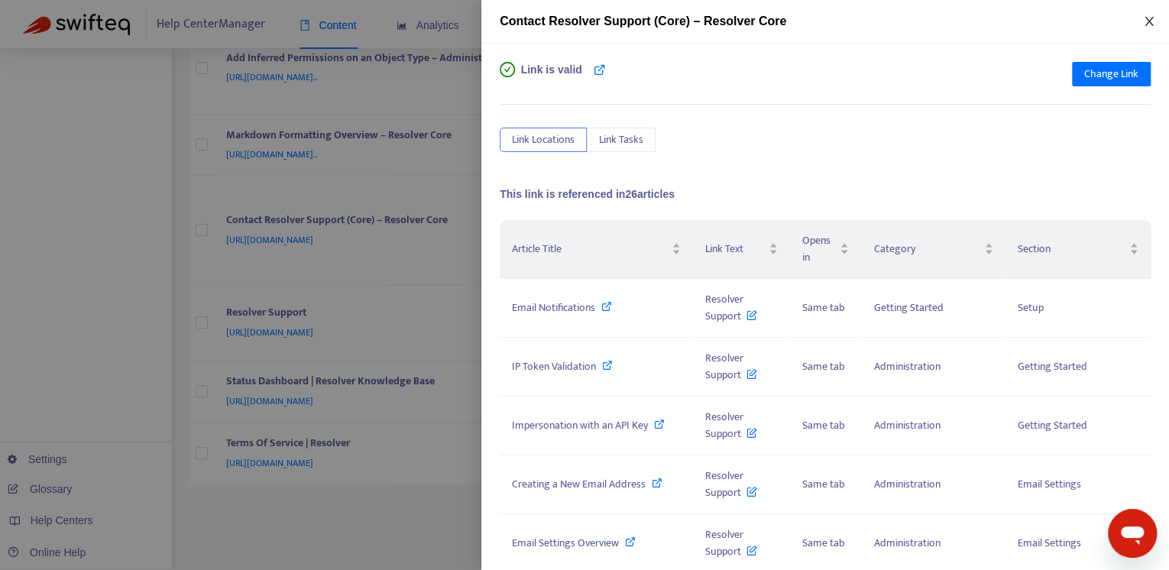
click at [1148, 26] on icon "close" at bounding box center [1149, 21] width 12 height 12
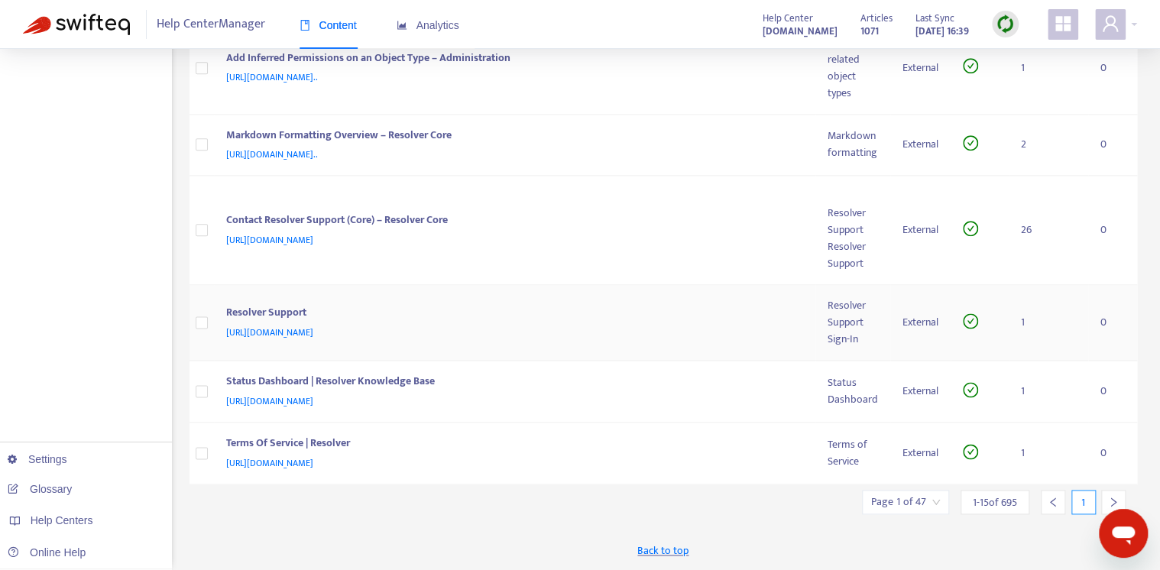
click at [610, 310] on div "Resolver Support" at bounding box center [511, 314] width 571 height 20
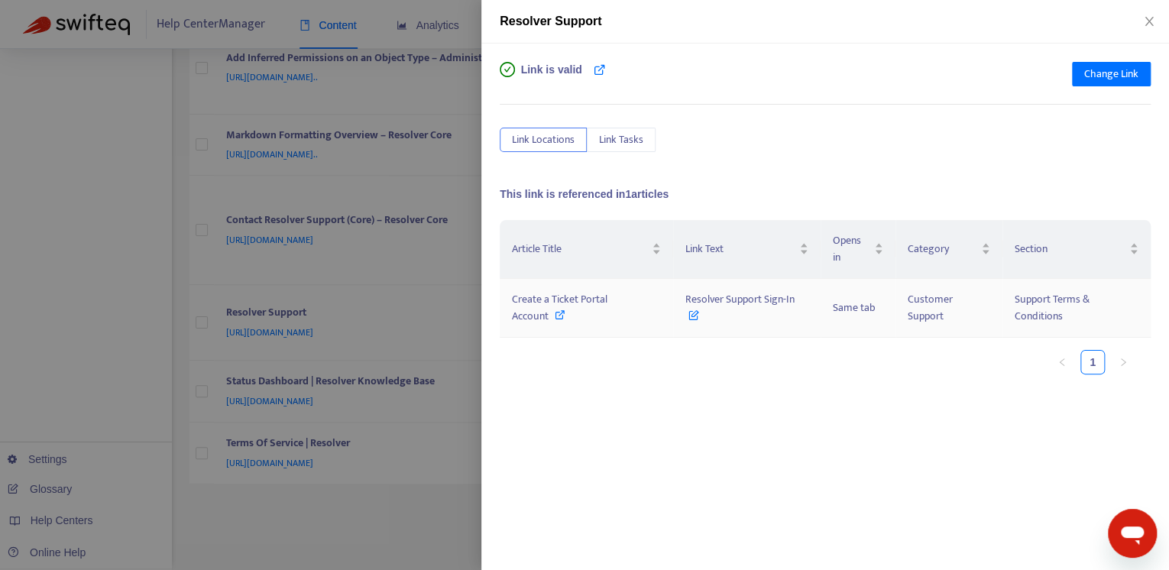
click at [557, 315] on icon at bounding box center [560, 314] width 11 height 11
click at [1152, 24] on icon "close" at bounding box center [1149, 21] width 12 height 12
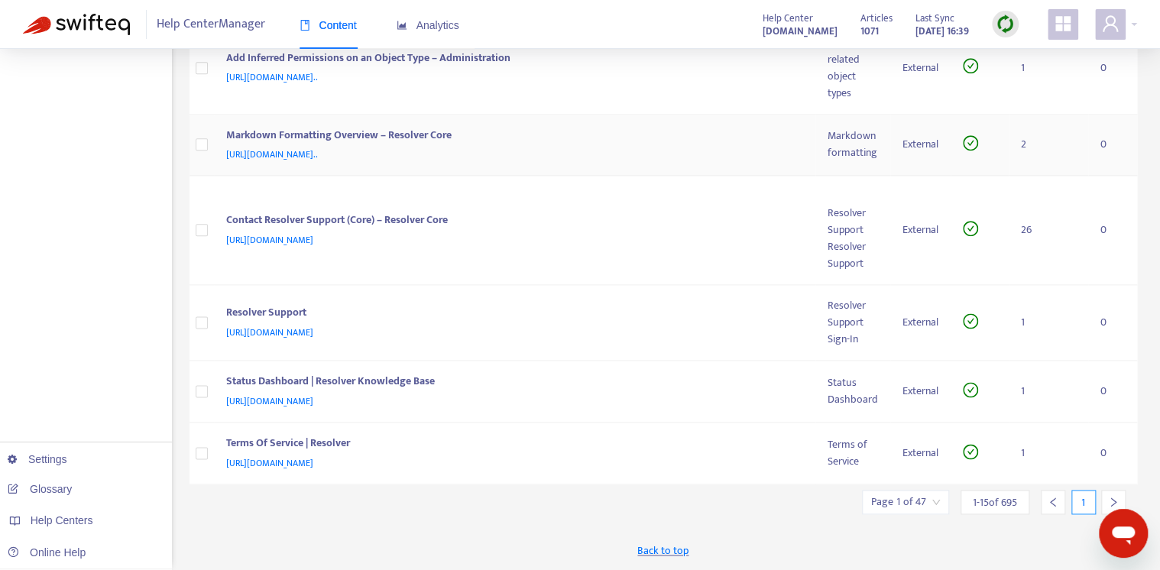
click at [702, 139] on div "Markdown Formatting Overview – Resolver Core" at bounding box center [511, 137] width 571 height 20
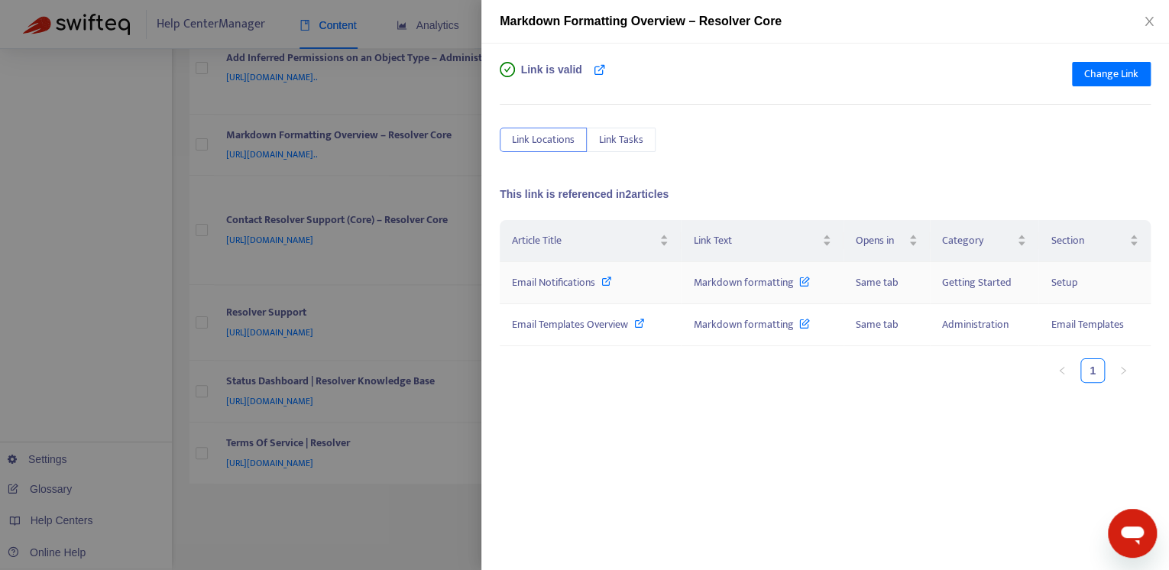
click at [606, 281] on icon at bounding box center [606, 281] width 11 height 11
click at [1152, 16] on icon "close" at bounding box center [1149, 21] width 12 height 12
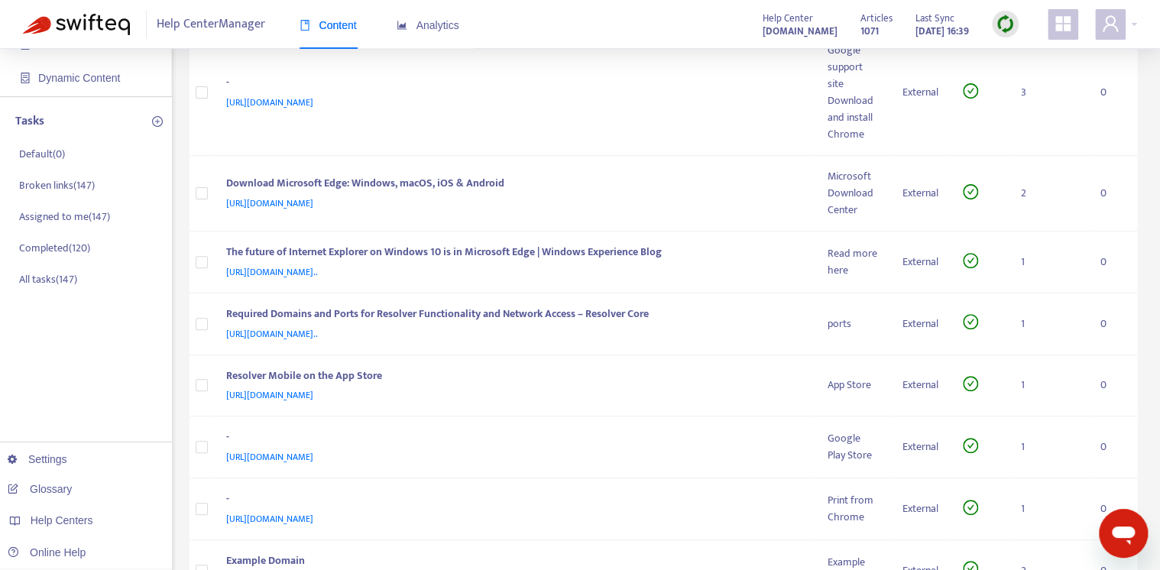
scroll to position [0, 0]
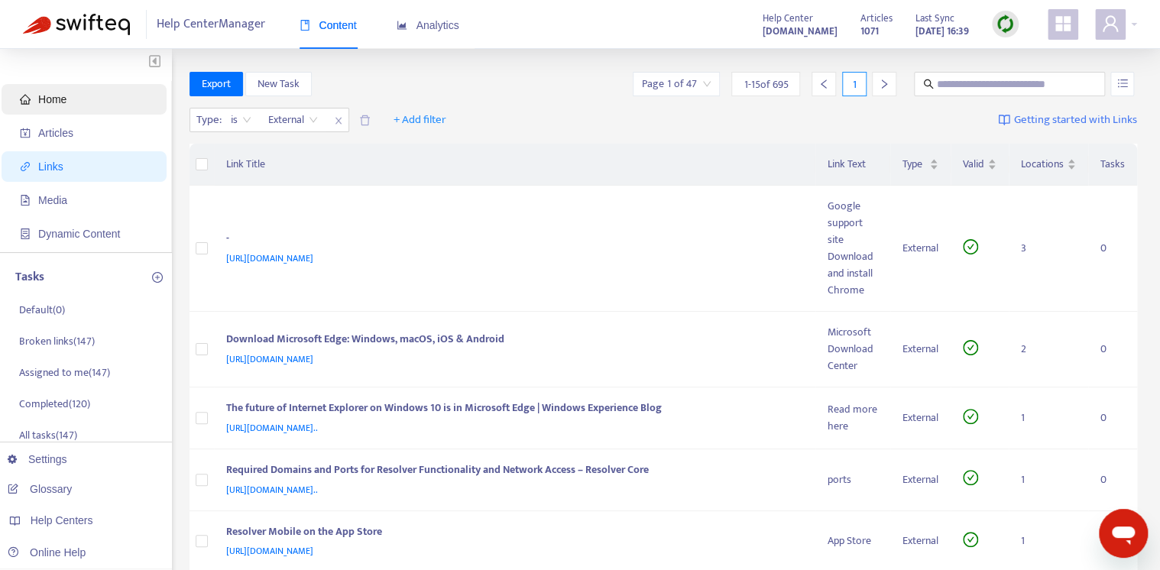
click at [86, 98] on span "Home" at bounding box center [87, 99] width 134 height 31
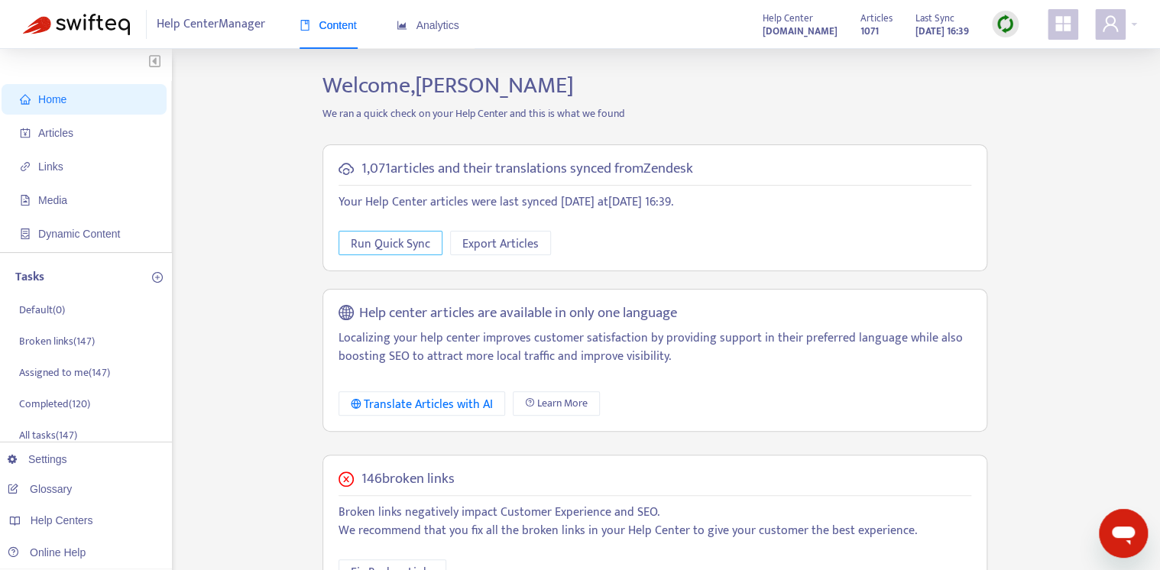
click at [390, 247] on span "Run Quick Sync" at bounding box center [390, 244] width 79 height 19
click at [95, 164] on span "Links" at bounding box center [87, 166] width 134 height 31
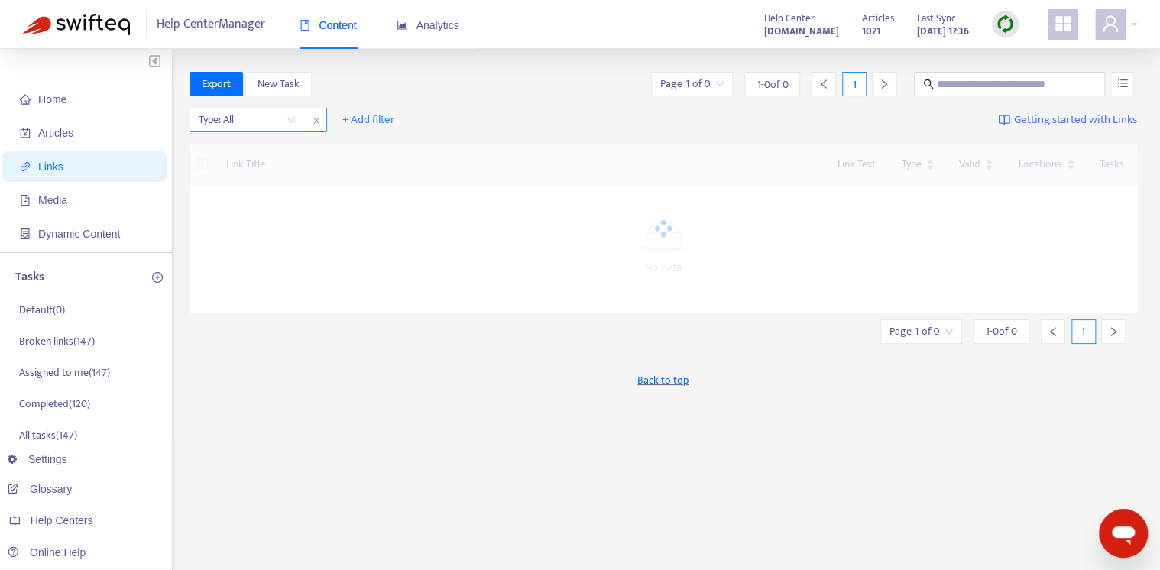
click at [269, 123] on input "search" at bounding box center [247, 119] width 97 height 23
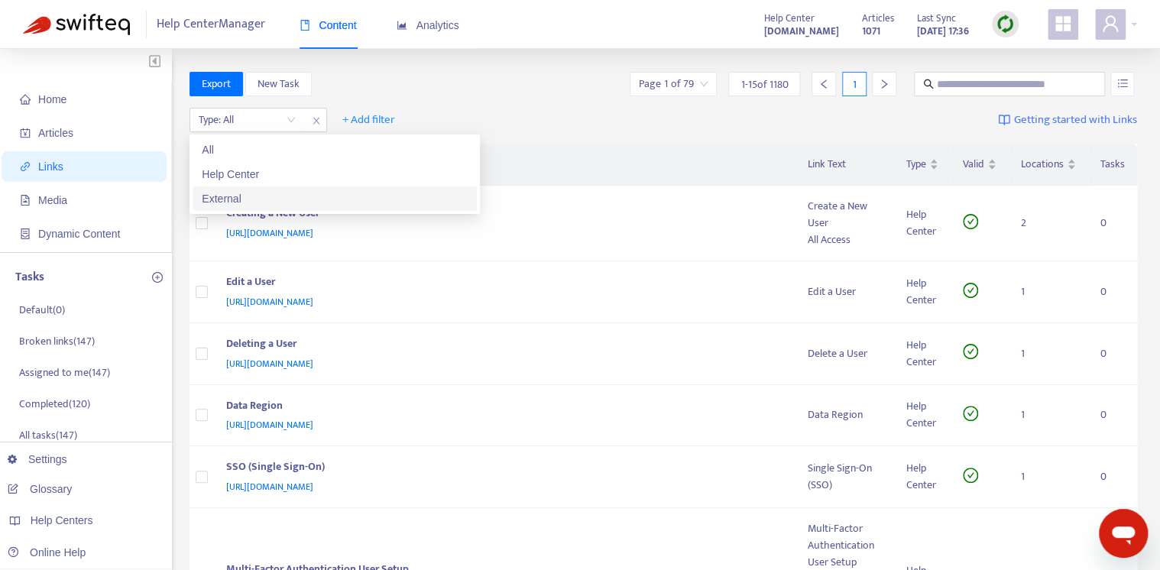
click at [274, 190] on div "External" at bounding box center [335, 198] width 266 height 17
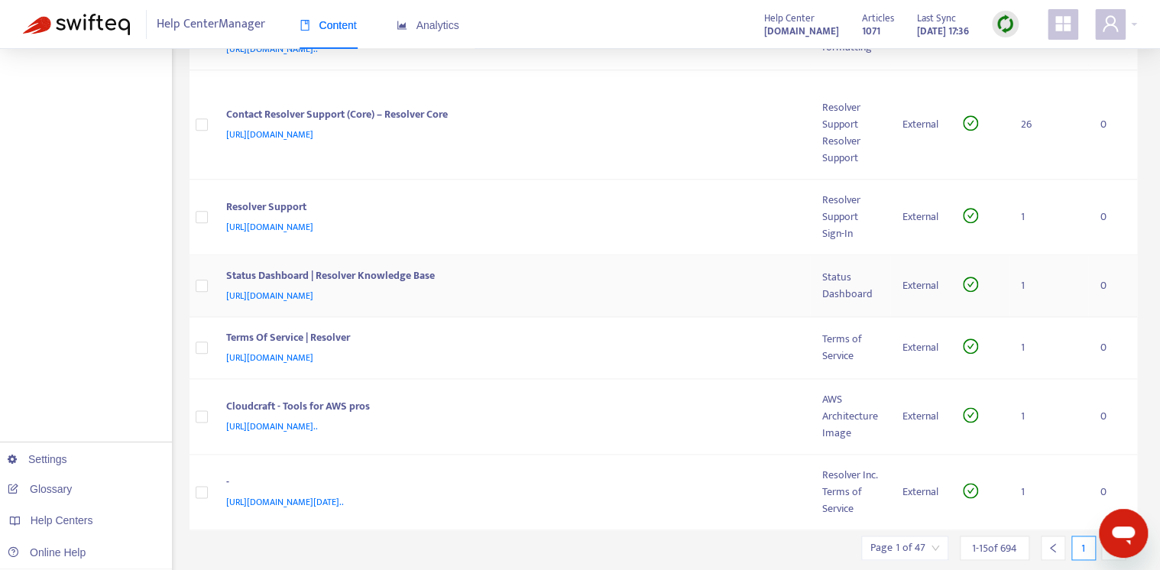
scroll to position [731, 0]
